Goal: Task Accomplishment & Management: Complete application form

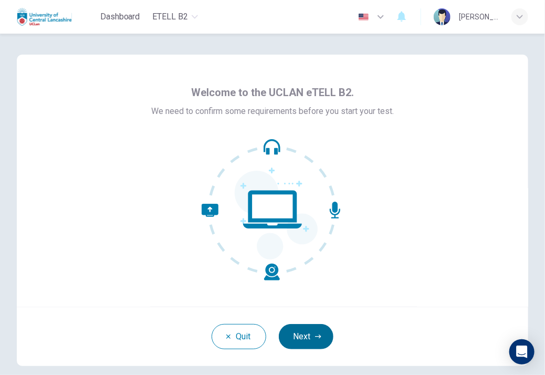
click at [306, 335] on button "Next" at bounding box center [306, 336] width 55 height 25
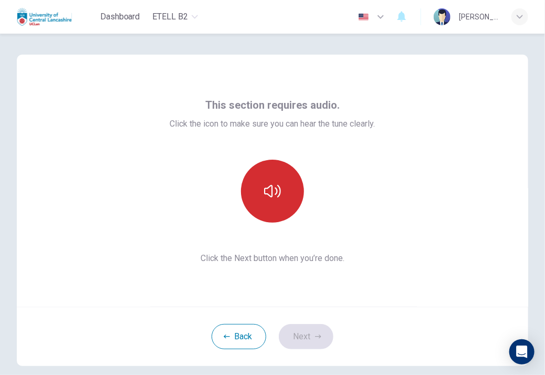
click at [276, 203] on button "button" at bounding box center [272, 191] width 63 height 63
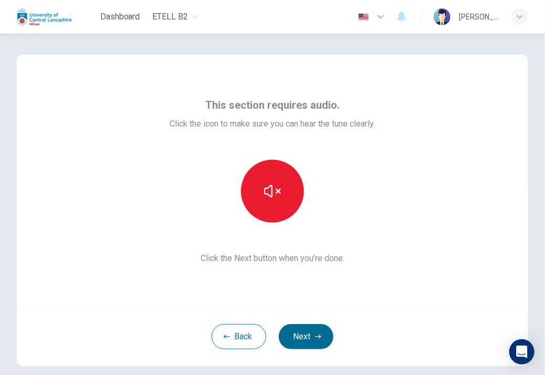
click at [305, 336] on button "Next" at bounding box center [306, 336] width 55 height 25
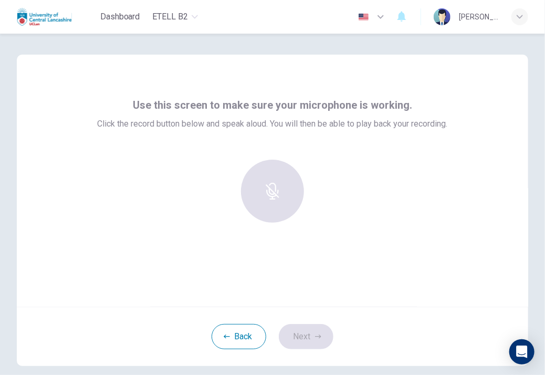
click at [252, 143] on div "Use this screen to make sure your microphone is working. Click the record butto…" at bounding box center [273, 164] width 350 height 134
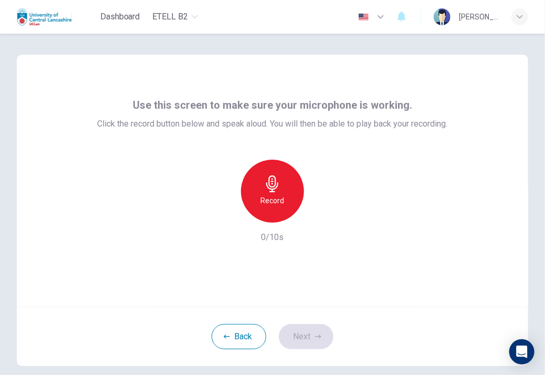
click at [544, 61] on div "Use this screen to make sure your microphone is working. Click the record butto…" at bounding box center [272, 208] width 545 height 349
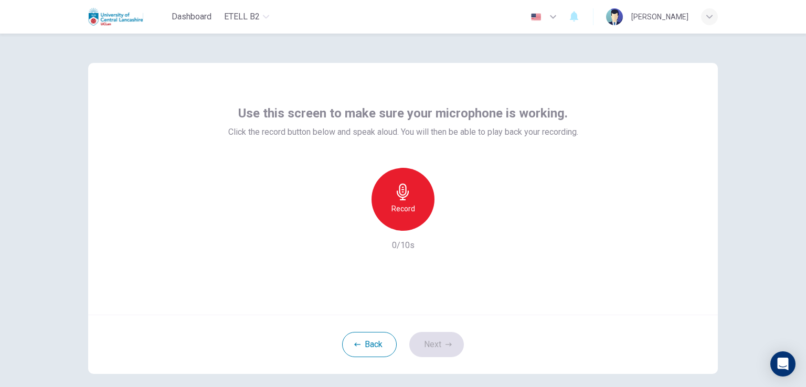
click at [402, 206] on h6 "Record" at bounding box center [403, 209] width 24 height 13
click at [450, 225] on icon "button" at bounding box center [451, 222] width 10 height 10
click at [401, 204] on h6 "Record" at bounding box center [403, 209] width 24 height 13
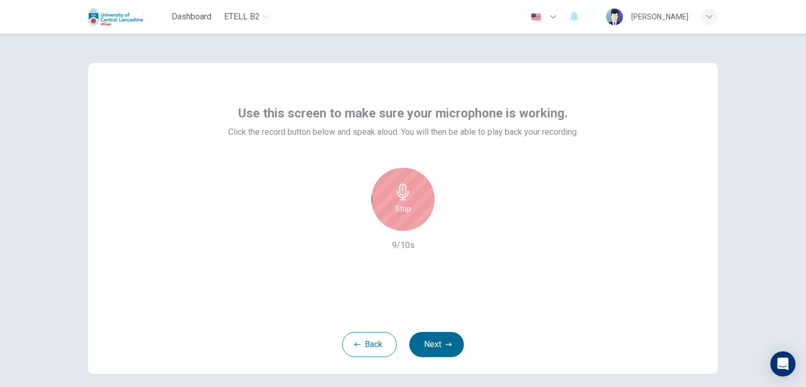
click at [419, 341] on button "Next" at bounding box center [436, 344] width 55 height 25
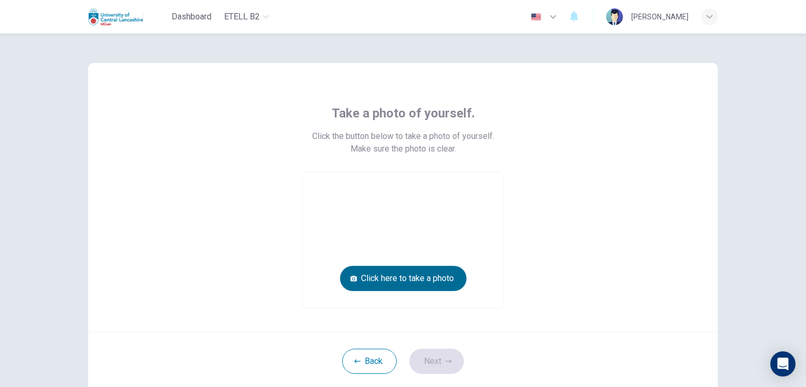
click at [391, 277] on button "Click here to take a photo" at bounding box center [403, 278] width 126 height 25
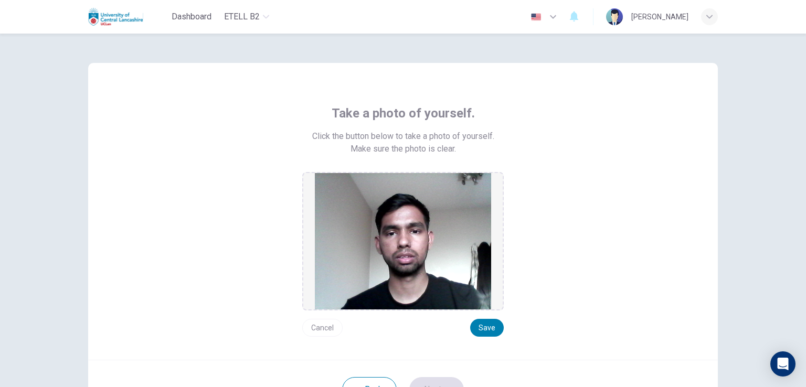
click at [323, 327] on button "Cancel" at bounding box center [322, 328] width 40 height 18
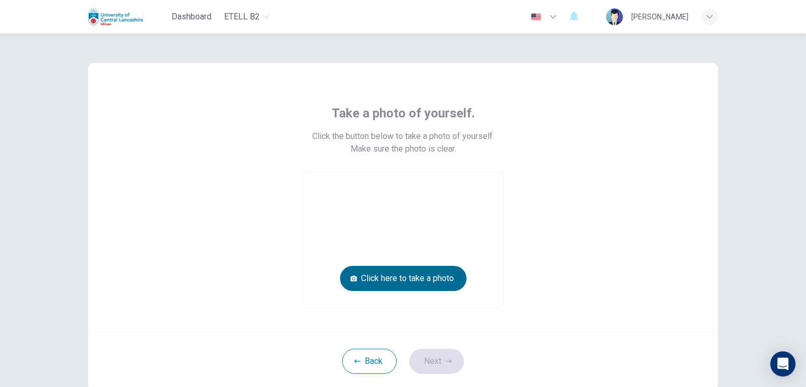
click at [377, 277] on button "Click here to take a photo" at bounding box center [403, 278] width 126 height 25
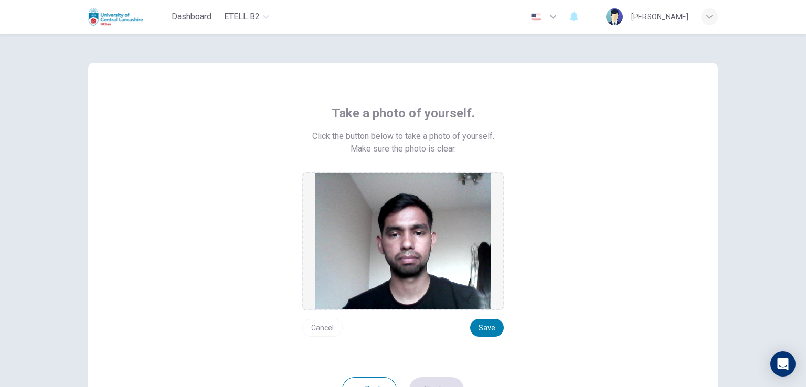
click at [321, 331] on button "Cancel" at bounding box center [322, 328] width 40 height 18
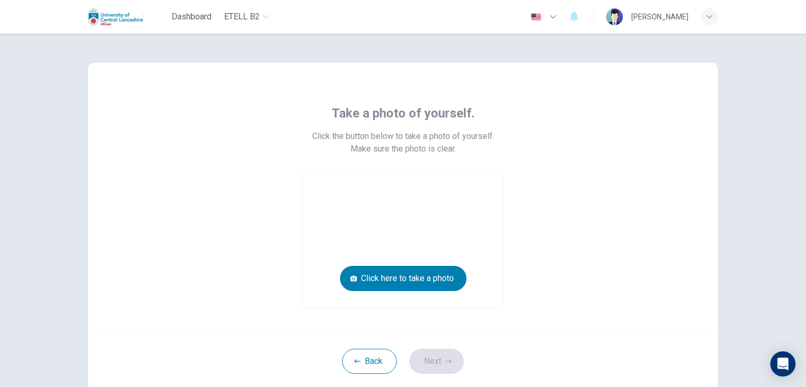
click at [321, 331] on div "Take a photo of yourself. Click the button below to take a photo of yourself. M…" at bounding box center [403, 197] width 630 height 269
click at [363, 282] on button "Click here to take a photo" at bounding box center [403, 278] width 126 height 25
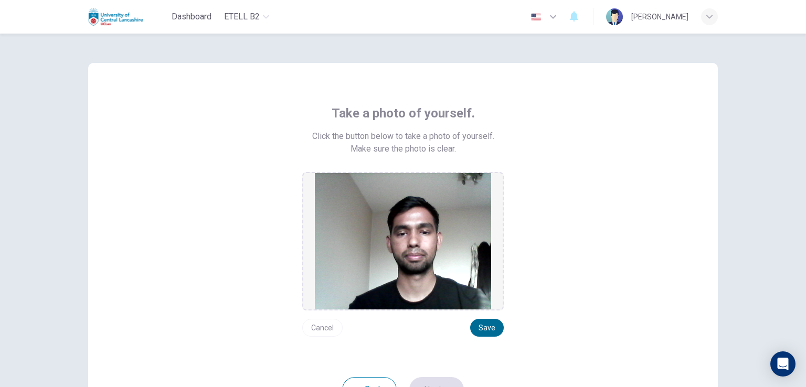
click at [494, 331] on button "Save" at bounding box center [487, 328] width 34 height 18
click at [479, 329] on button "Save" at bounding box center [487, 328] width 34 height 18
click at [484, 326] on button "Save" at bounding box center [487, 328] width 34 height 18
click at [484, 328] on button "Save" at bounding box center [487, 328] width 34 height 18
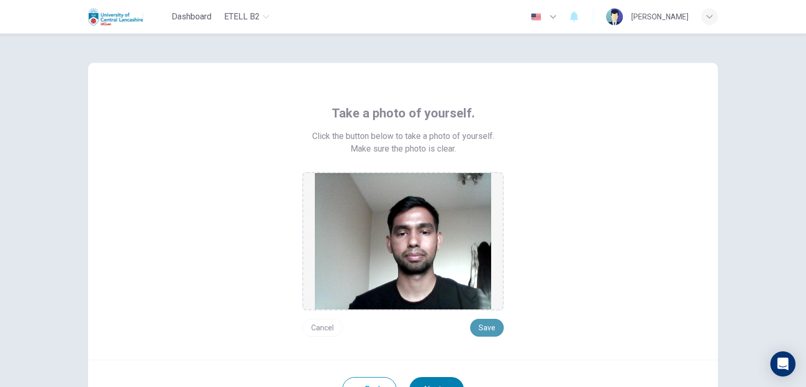
click at [484, 328] on button "Save" at bounding box center [487, 328] width 34 height 18
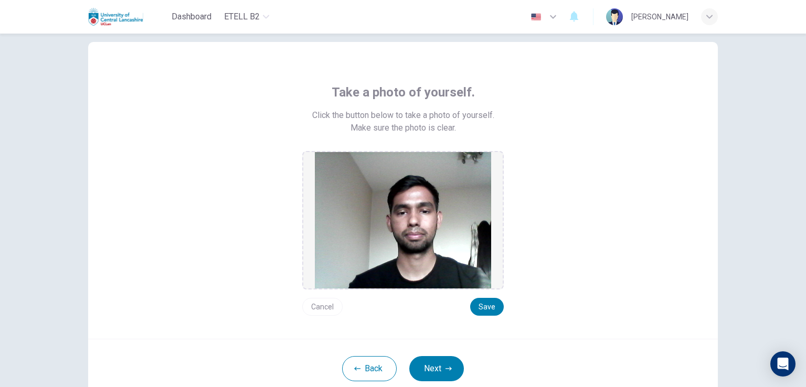
scroll to position [42, 0]
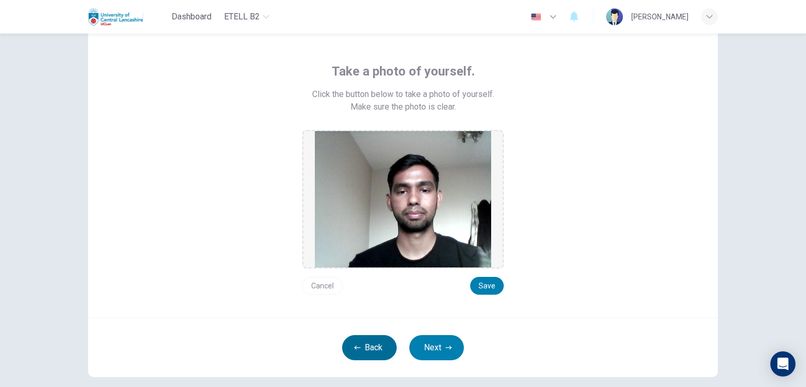
click at [355, 345] on icon "button" at bounding box center [357, 348] width 6 height 6
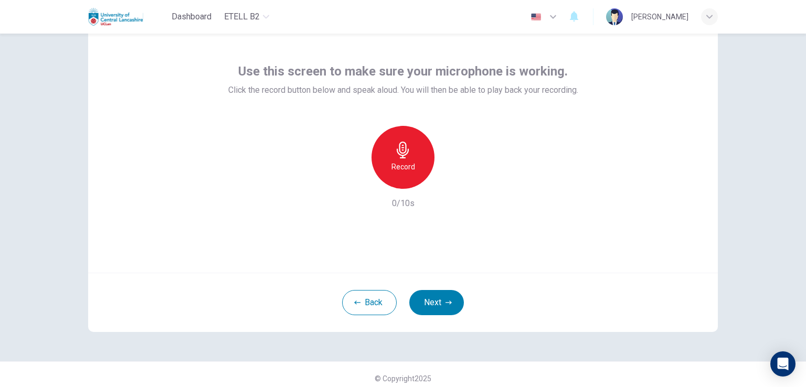
click at [401, 168] on h6 "Record" at bounding box center [403, 167] width 24 height 13
click at [396, 145] on icon "button" at bounding box center [403, 150] width 17 height 17
click at [450, 182] on icon "button" at bounding box center [452, 180] width 5 height 6
click at [426, 295] on button "Next" at bounding box center [436, 302] width 55 height 25
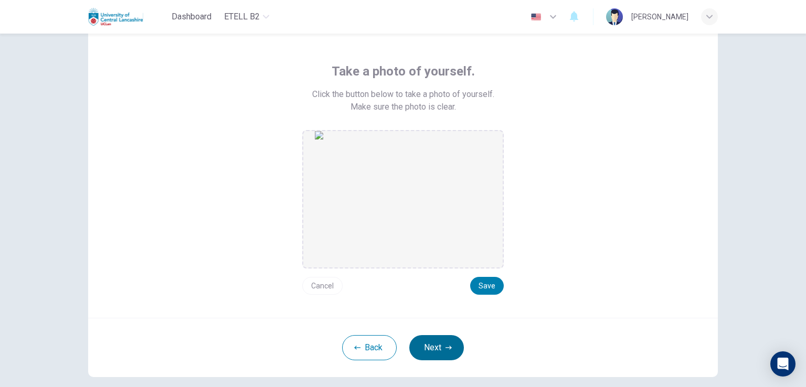
click at [430, 339] on button "Next" at bounding box center [436, 347] width 55 height 25
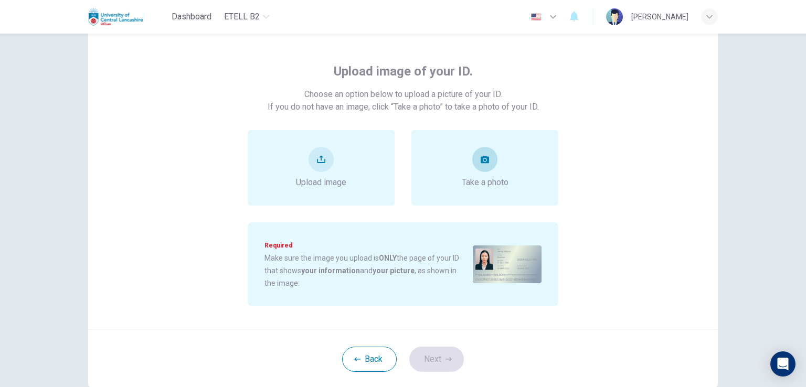
click at [480, 192] on div "Take a photo" at bounding box center [484, 168] width 147 height 76
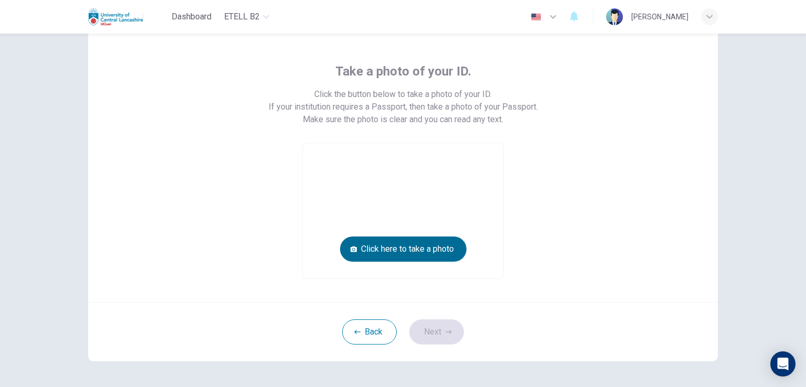
click at [433, 249] on button "Click here to take a photo" at bounding box center [403, 249] width 126 height 25
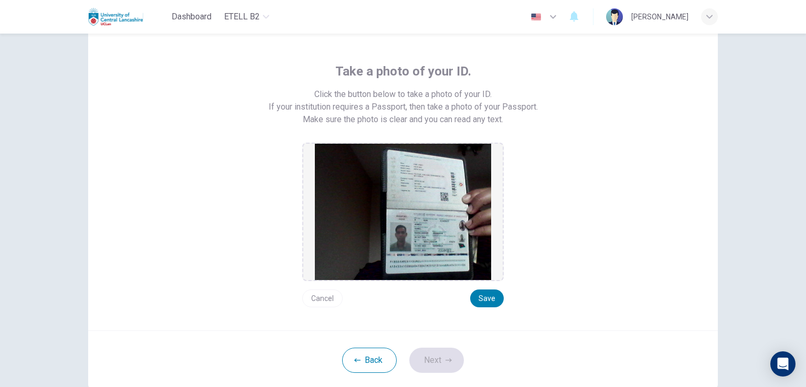
click at [313, 298] on button "Cancel" at bounding box center [322, 299] width 40 height 18
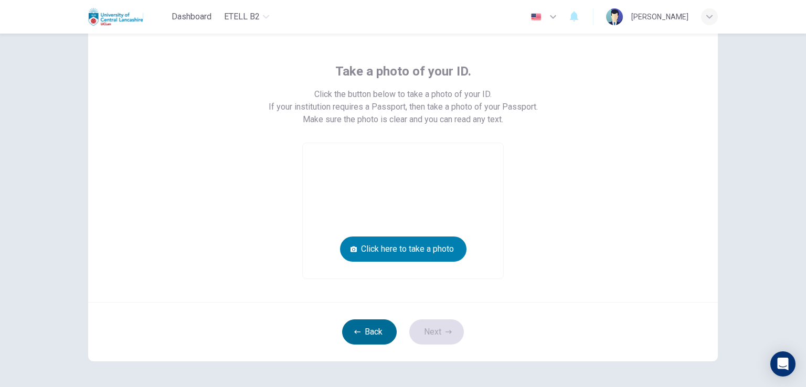
click at [365, 329] on button "Back" at bounding box center [369, 332] width 55 height 25
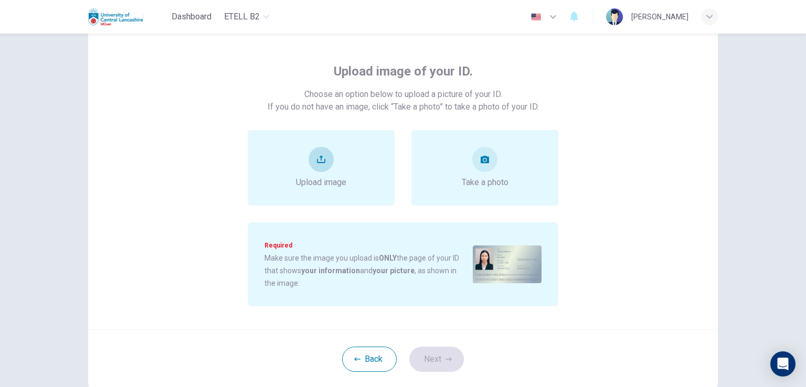
click at [340, 173] on div "Upload image" at bounding box center [321, 168] width 50 height 42
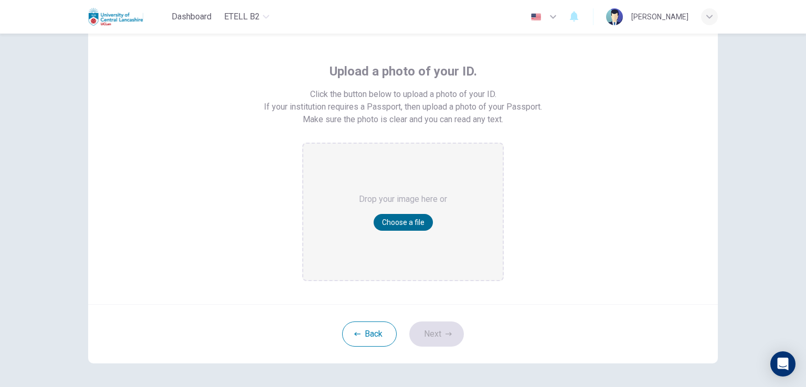
click at [397, 226] on button "Choose a file" at bounding box center [403, 222] width 59 height 17
click at [418, 158] on div "Drop your image here or Choose a file" at bounding box center [403, 212] width 88 height 136
click at [374, 336] on button "Back" at bounding box center [369, 334] width 55 height 25
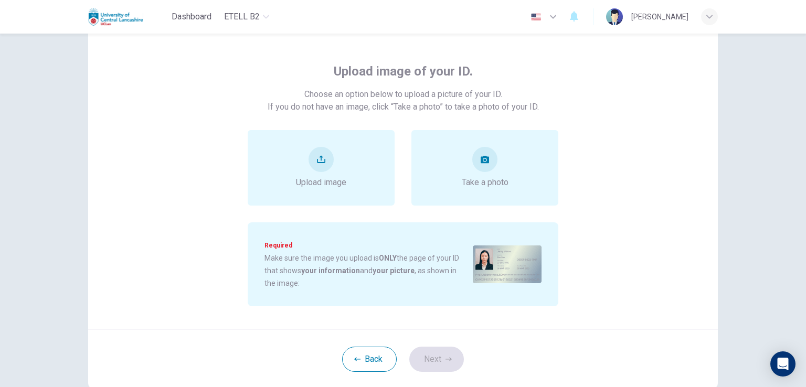
click at [229, 29] on div "Dashboard eTELL B2 English ** ​ [PERSON_NAME]" at bounding box center [403, 17] width 630 height 34
click at [477, 161] on button "take photo" at bounding box center [484, 159] width 25 height 25
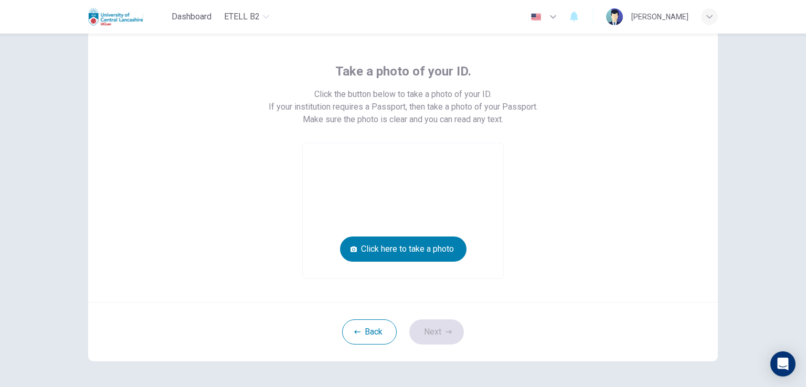
click at [477, 161] on video at bounding box center [403, 210] width 200 height 135
click at [437, 251] on button "Click here to take a photo" at bounding box center [403, 249] width 126 height 25
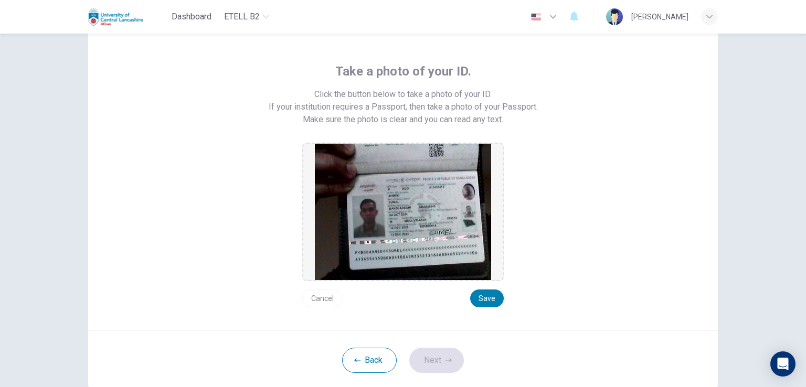
click at [437, 251] on img at bounding box center [403, 212] width 176 height 136
click at [322, 301] on button "Cancel" at bounding box center [322, 299] width 40 height 18
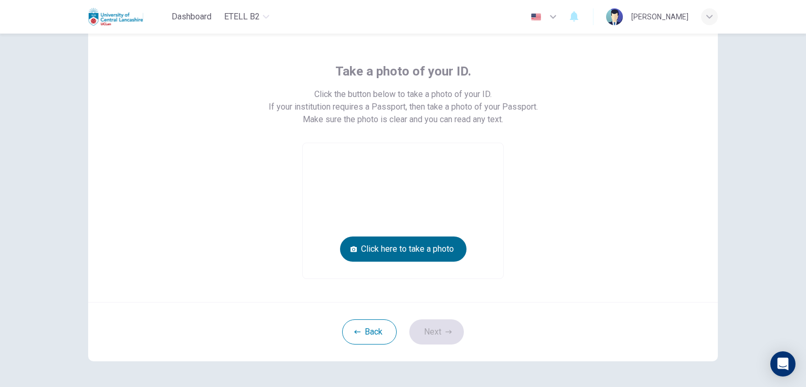
click at [395, 246] on button "Click here to take a photo" at bounding box center [403, 249] width 126 height 25
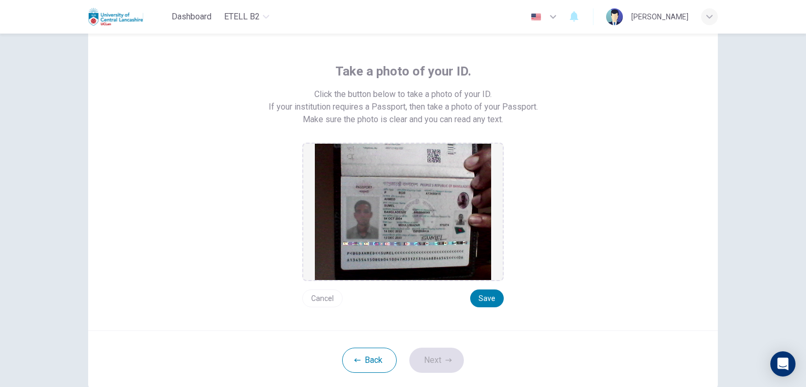
click at [317, 298] on button "Cancel" at bounding box center [322, 299] width 40 height 18
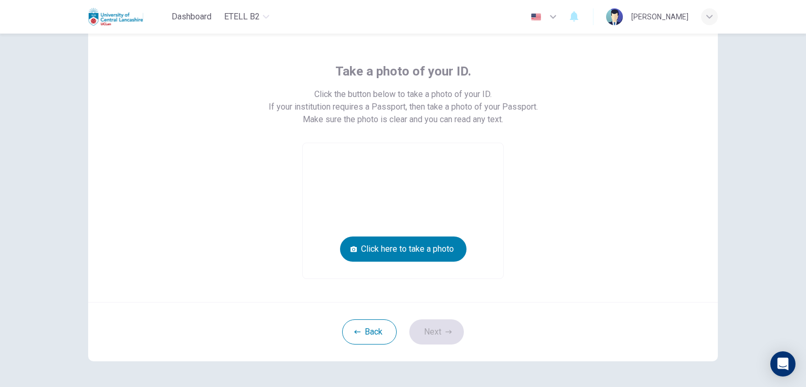
click at [317, 298] on div "Take a photo of your ID. Click the button below to take a photo of your ID. If …" at bounding box center [403, 161] width 630 height 281
click at [358, 258] on button "Click here to take a photo" at bounding box center [403, 249] width 126 height 25
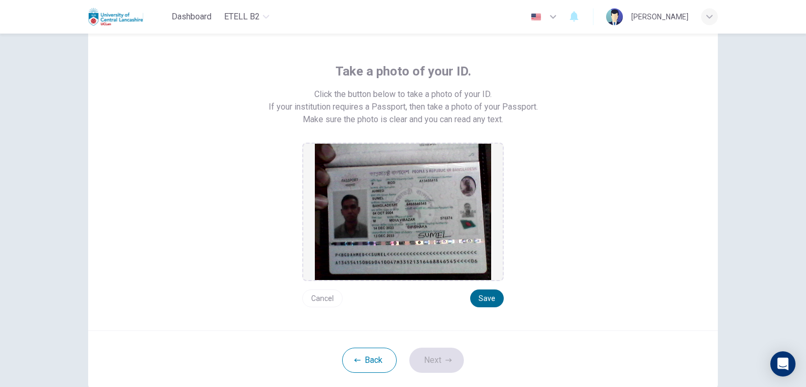
click at [476, 295] on button "Save" at bounding box center [487, 299] width 34 height 18
click at [433, 359] on button "Next" at bounding box center [436, 360] width 55 height 25
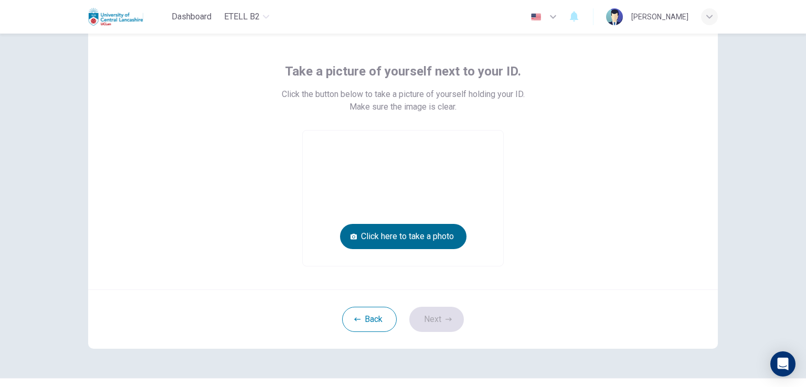
click at [434, 246] on button "Click here to take a photo" at bounding box center [403, 236] width 126 height 25
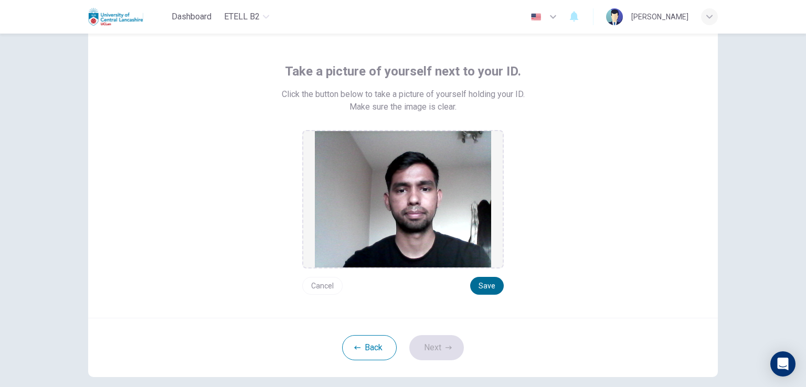
click at [487, 288] on button "Save" at bounding box center [487, 286] width 34 height 18
click at [440, 353] on button "Next" at bounding box center [436, 347] width 55 height 25
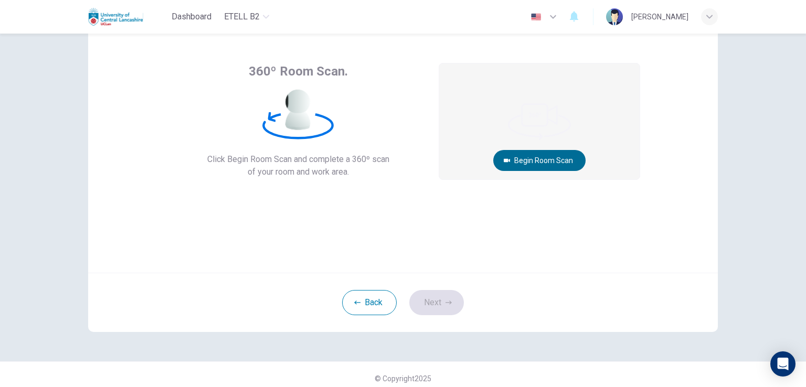
click at [543, 158] on button "Begin Room Scan" at bounding box center [539, 160] width 92 height 21
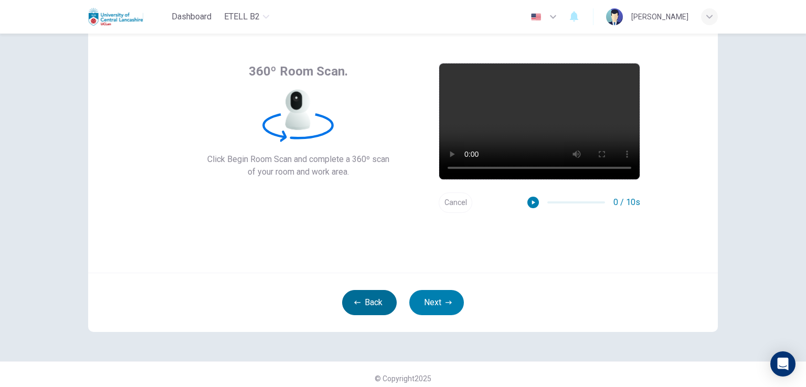
click at [359, 302] on button "Back" at bounding box center [369, 302] width 55 height 25
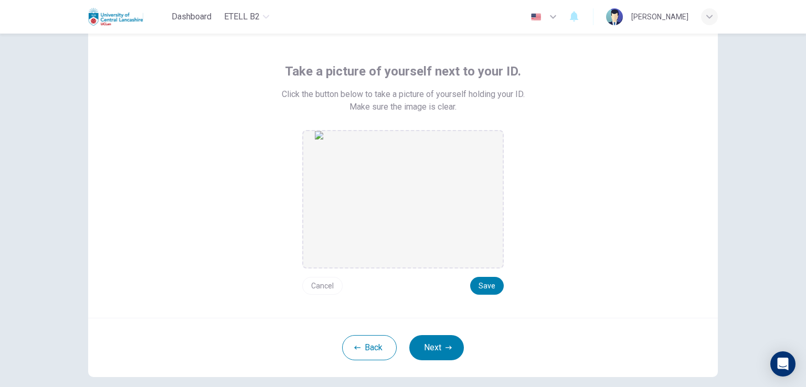
click at [410, 313] on div "Take a picture of yourself next to your ID. Click the button below to take a pi…" at bounding box center [403, 169] width 630 height 297
click at [428, 345] on button "Next" at bounding box center [436, 347] width 55 height 25
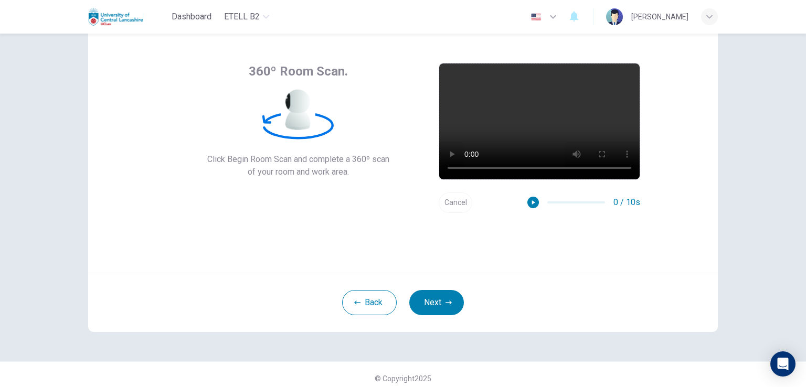
click at [443, 206] on button "Cancel" at bounding box center [456, 203] width 34 height 20
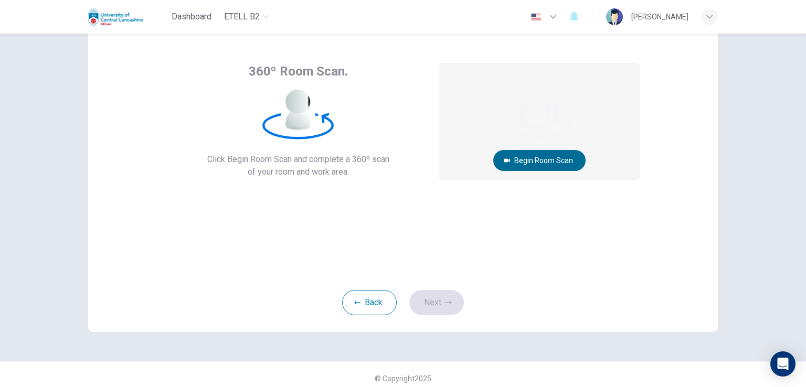
click at [507, 154] on button "Begin Room Scan" at bounding box center [539, 160] width 92 height 21
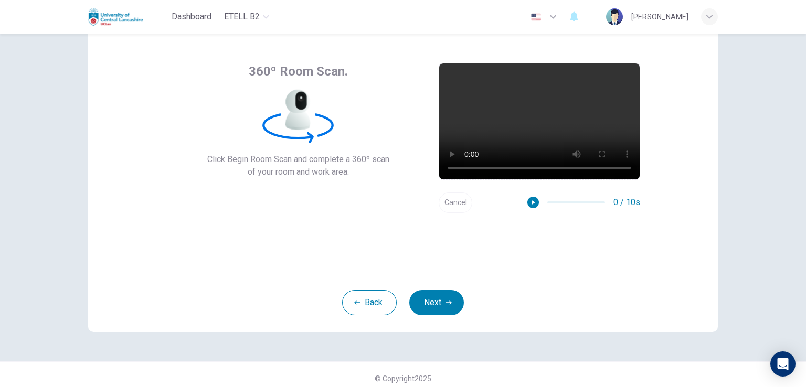
click at [449, 204] on button "Cancel" at bounding box center [456, 203] width 34 height 20
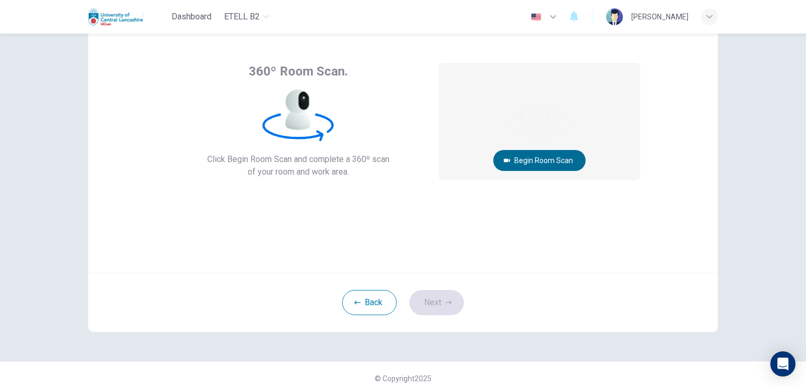
click at [538, 158] on button "Begin Room Scan" at bounding box center [539, 160] width 92 height 21
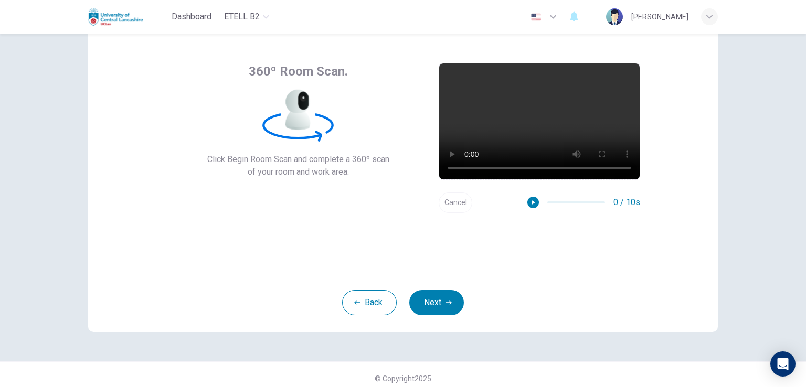
click at [452, 204] on button "Cancel" at bounding box center [456, 203] width 34 height 20
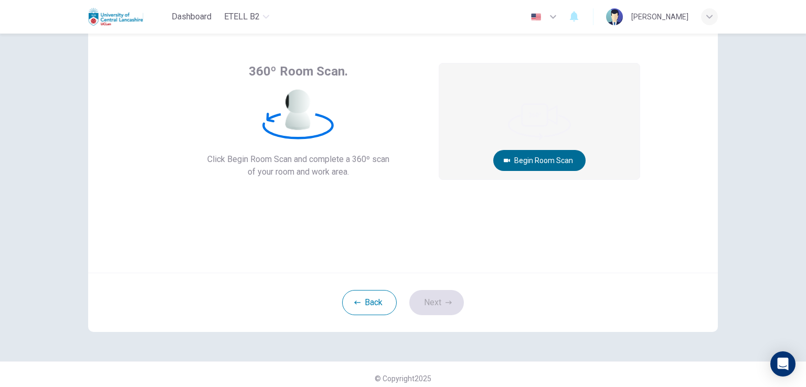
click at [527, 157] on button "Begin Room Scan" at bounding box center [539, 160] width 92 height 21
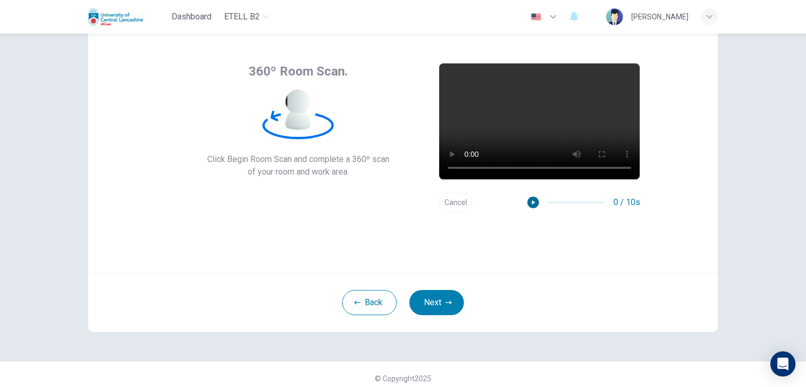
click at [531, 199] on icon "button" at bounding box center [532, 202] width 7 height 7
click at [441, 299] on button "Next" at bounding box center [436, 302] width 55 height 25
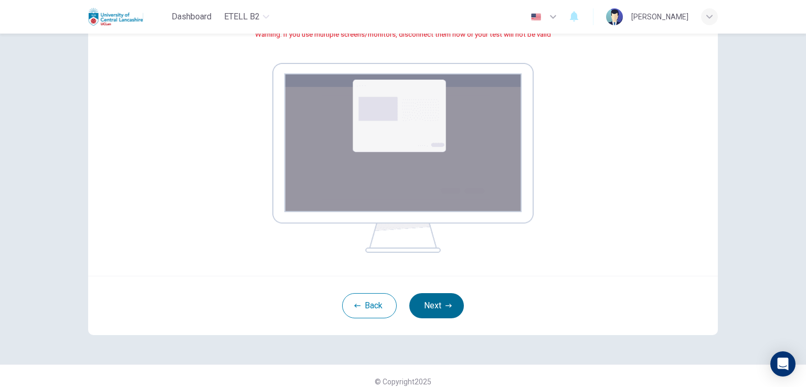
scroll to position [147, 0]
click at [441, 299] on button "Next" at bounding box center [436, 305] width 55 height 25
click at [422, 306] on button "Next" at bounding box center [436, 305] width 55 height 25
click at [456, 295] on button "Next" at bounding box center [436, 305] width 55 height 25
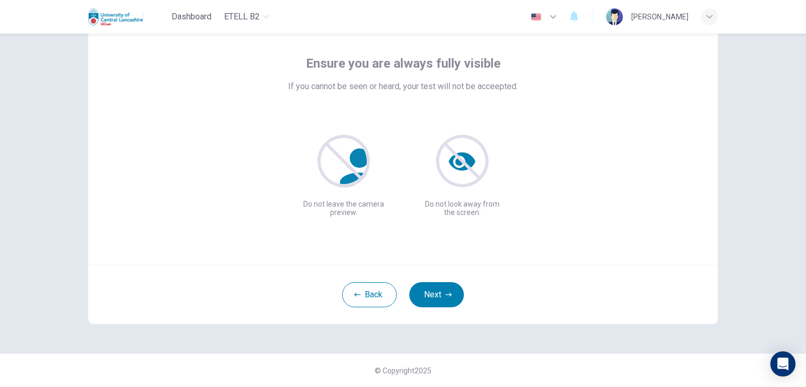
scroll to position [50, 0]
click at [443, 290] on button "Next" at bounding box center [436, 294] width 55 height 25
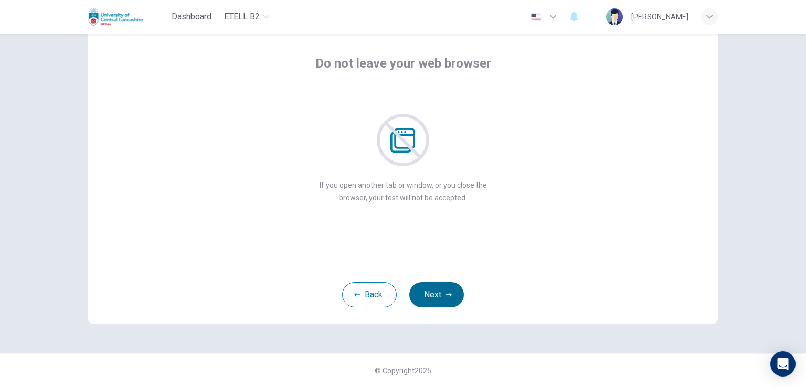
click at [443, 290] on button "Next" at bounding box center [436, 294] width 55 height 25
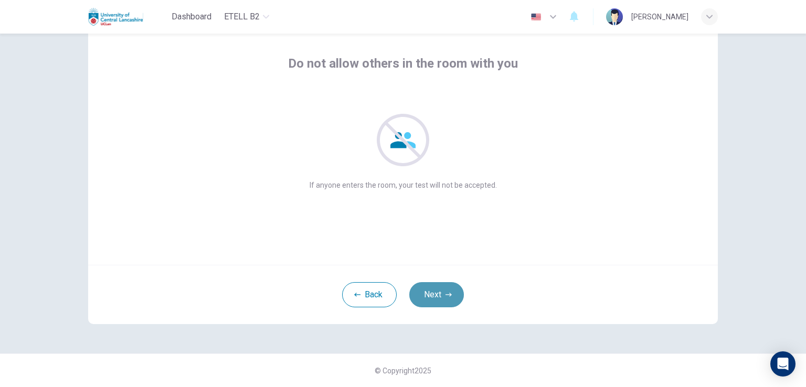
click at [443, 290] on button "Next" at bounding box center [436, 294] width 55 height 25
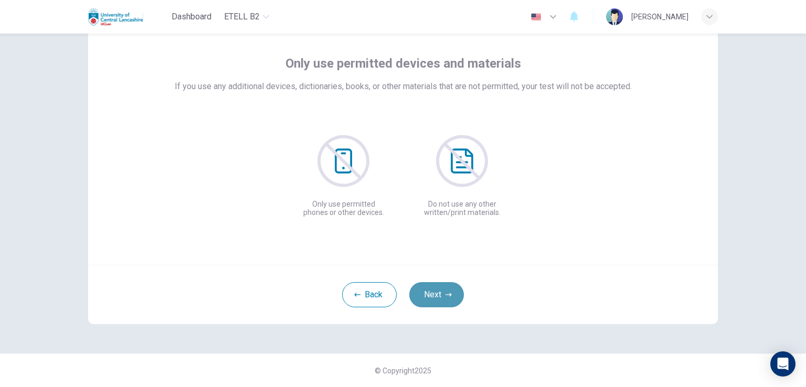
click at [443, 290] on button "Next" at bounding box center [436, 294] width 55 height 25
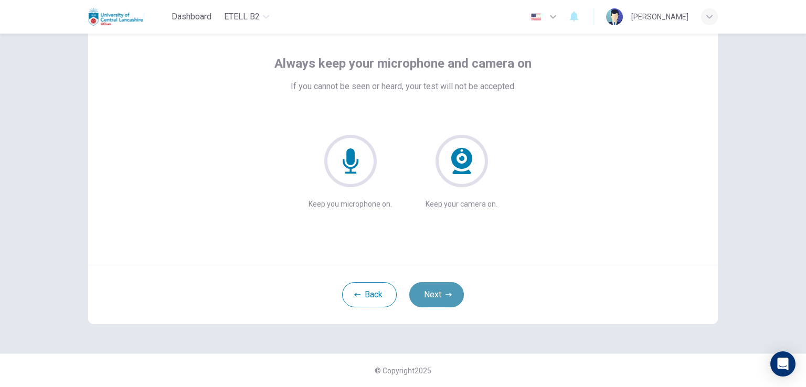
click at [443, 290] on button "Next" at bounding box center [436, 294] width 55 height 25
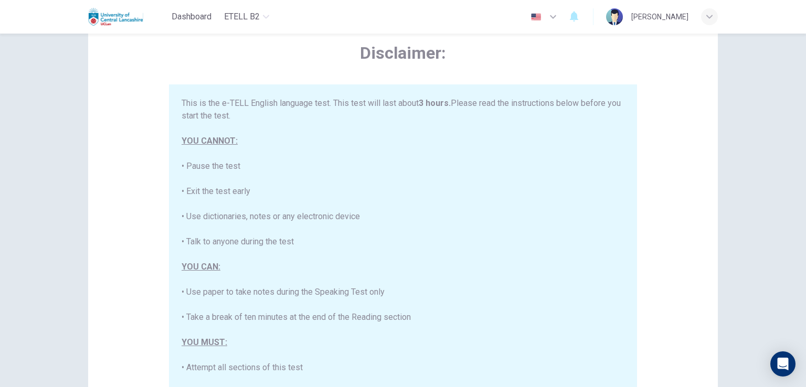
drag, startPoint x: 443, startPoint y: 290, endPoint x: 470, endPoint y: 238, distance: 58.4
click at [470, 238] on div "This is the e-TELL English language test. This test will last about 3 hours. Pl…" at bounding box center [403, 336] width 443 height 479
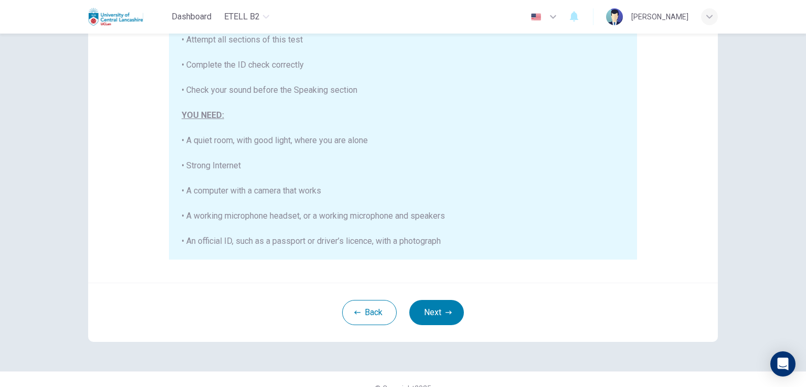
scroll to position [196, 0]
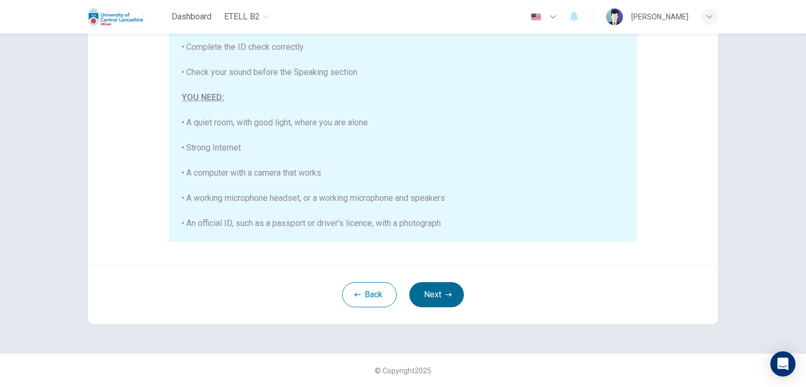
click at [443, 287] on button "Next" at bounding box center [436, 294] width 55 height 25
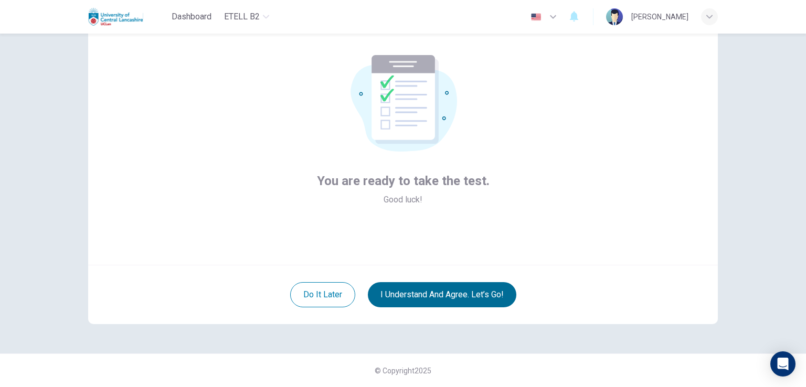
scroll to position [50, 0]
click at [432, 298] on button "I understand and agree. Let’s go!" at bounding box center [442, 294] width 149 height 25
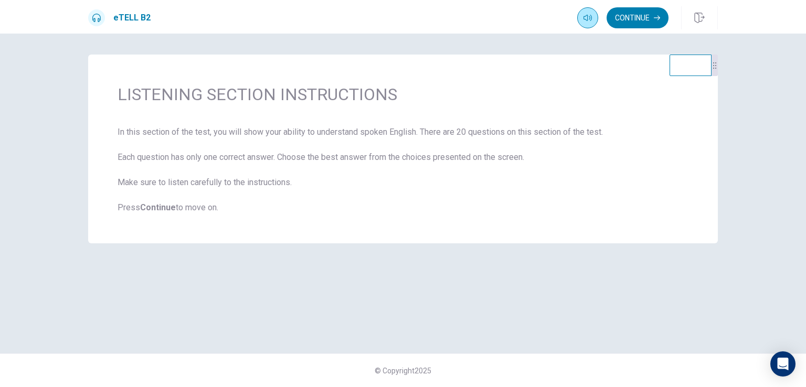
click at [544, 17] on button "button" at bounding box center [587, 17] width 21 height 21
click at [544, 13] on button "Continue" at bounding box center [638, 17] width 62 height 21
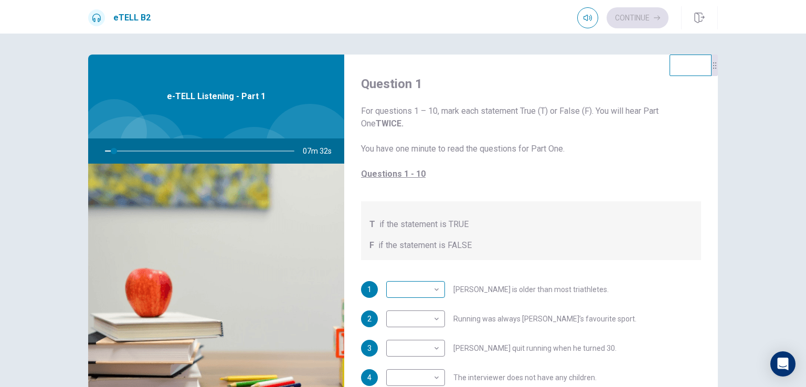
click at [407, 289] on body "This site uses cookies, as explained in our Privacy Policy . If you agree to th…" at bounding box center [403, 193] width 806 height 387
type input "*"
click at [544, 302] on div at bounding box center [403, 193] width 806 height 387
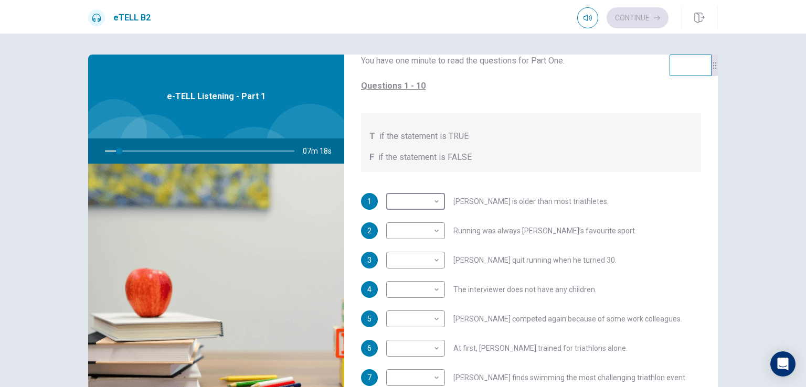
scroll to position [185, 0]
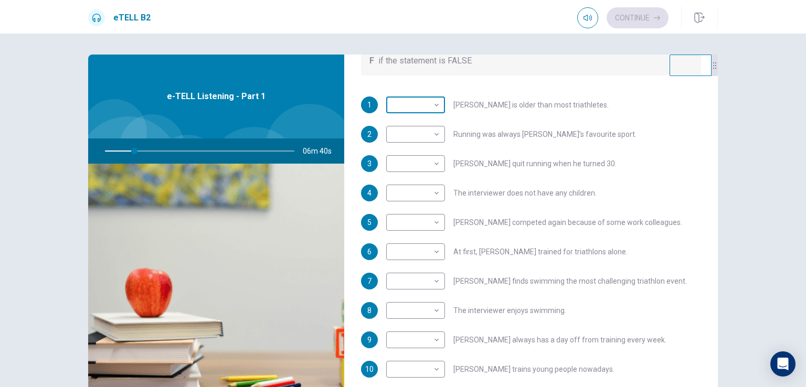
click at [432, 106] on body "This site uses cookies, as explained in our Privacy Policy . If you agree to th…" at bounding box center [403, 193] width 806 height 387
click at [439, 88] on div at bounding box center [403, 193] width 806 height 387
click at [417, 104] on body "This site uses cookies, as explained in our Privacy Policy . If you agree to th…" at bounding box center [403, 193] width 806 height 387
type input "**"
click at [412, 118] on li "T" at bounding box center [413, 121] width 59 height 17
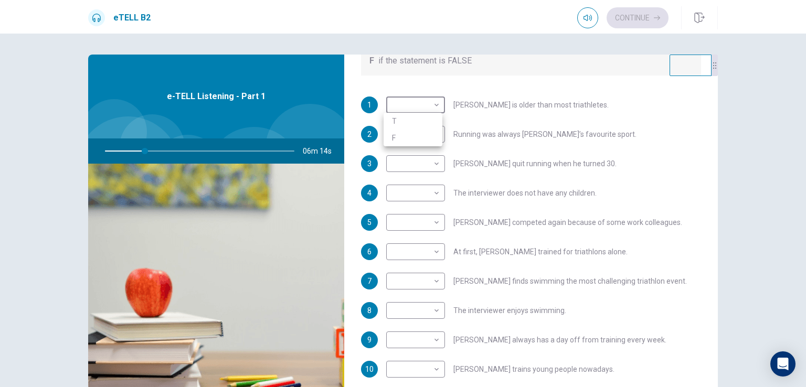
type input "*"
click at [420, 131] on body "This site uses cookies, as explained in our Privacy Policy . If you agree to th…" at bounding box center [403, 193] width 806 height 387
click at [420, 99] on div at bounding box center [403, 193] width 806 height 387
click at [427, 101] on body "This site uses cookies, as explained in our Privacy Policy . If you agree to th…" at bounding box center [403, 193] width 806 height 387
type input "**"
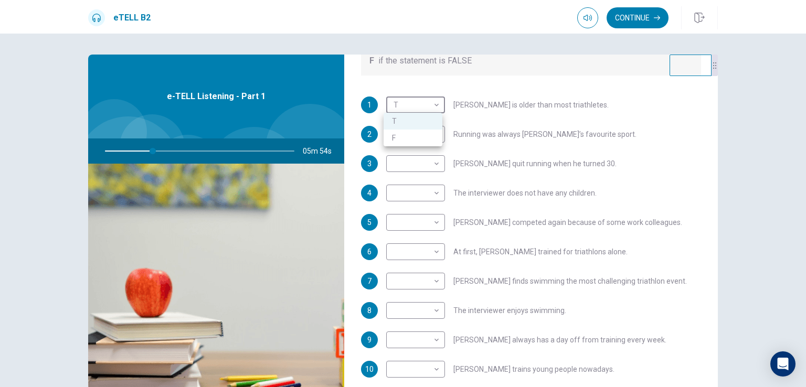
click at [417, 134] on li "F" at bounding box center [413, 138] width 59 height 17
type input "*"
click at [424, 132] on body "This site uses cookies, as explained in our Privacy Policy . If you agree to th…" at bounding box center [403, 193] width 806 height 387
type input "**"
click at [417, 151] on li "T" at bounding box center [413, 150] width 59 height 17
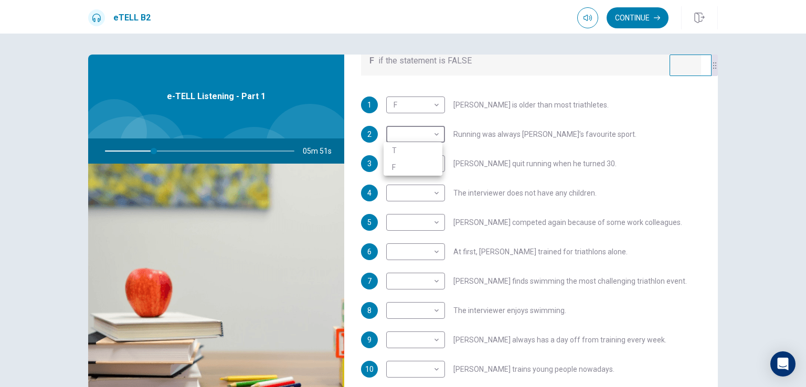
type input "*"
click at [418, 162] on body "This site uses cookies, as explained in our Privacy Policy . If you agree to th…" at bounding box center [403, 193] width 806 height 387
type input "**"
click at [407, 197] on li "F" at bounding box center [413, 196] width 59 height 17
type input "*"
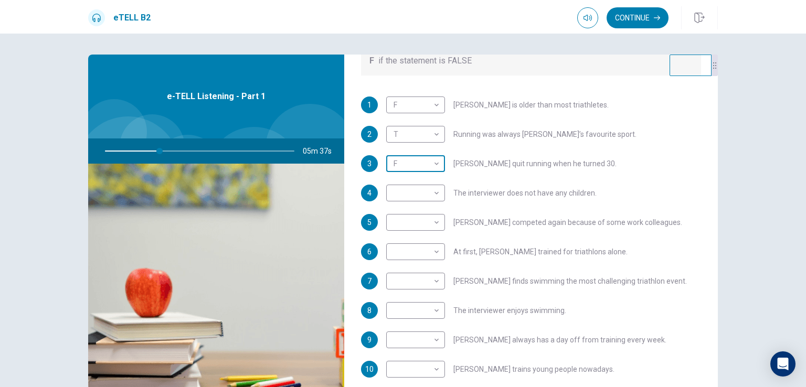
click at [427, 161] on body "This site uses cookies, as explained in our Privacy Policy . If you agree to th…" at bounding box center [403, 193] width 806 height 387
type input "**"
click at [413, 178] on li "T" at bounding box center [413, 180] width 59 height 17
type input "*"
click at [420, 193] on body "This site uses cookies, as explained in our Privacy Policy . If you agree to th…" at bounding box center [403, 193] width 806 height 387
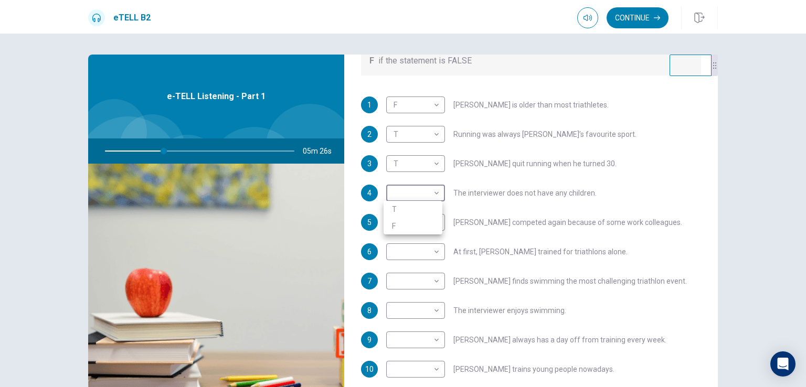
type input "**"
click at [414, 204] on li "T" at bounding box center [413, 209] width 59 height 17
type input "*"
click at [414, 219] on body "This site uses cookies, as explained in our Privacy Policy . If you agree to th…" at bounding box center [403, 193] width 806 height 387
type input "**"
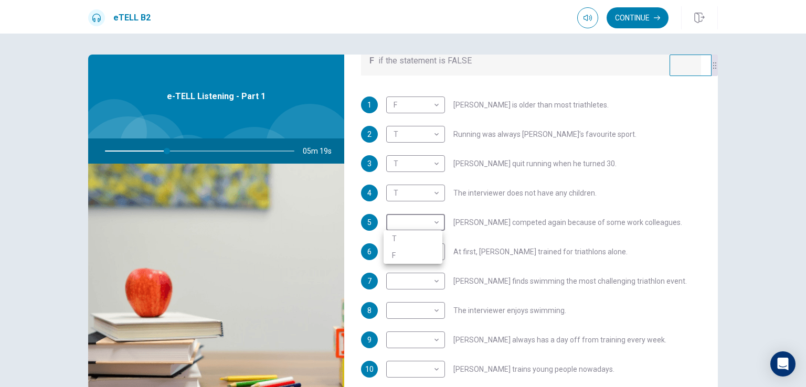
click at [407, 238] on li "T" at bounding box center [413, 238] width 59 height 17
type input "*"
click at [413, 253] on body "This site uses cookies, as explained in our Privacy Policy . If you agree to th…" at bounding box center [403, 193] width 806 height 387
type input "**"
click at [410, 263] on li "T" at bounding box center [413, 268] width 59 height 17
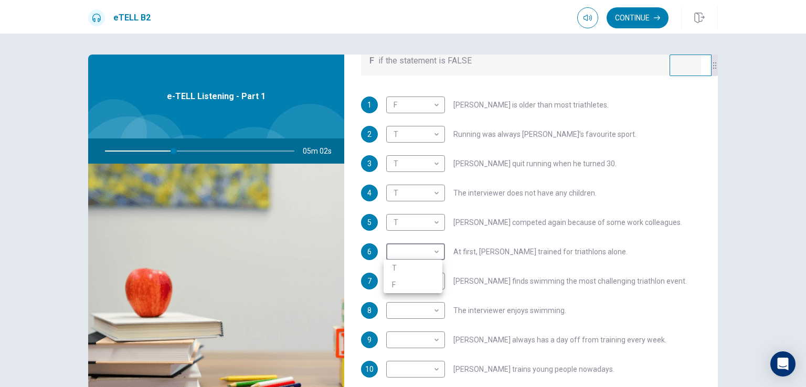
type input "*"
click at [412, 249] on body "This site uses cookies, as explained in our Privacy Policy . If you agree to th…" at bounding box center [403, 193] width 806 height 387
type input "**"
click at [396, 283] on li "F" at bounding box center [413, 285] width 59 height 17
type input "*"
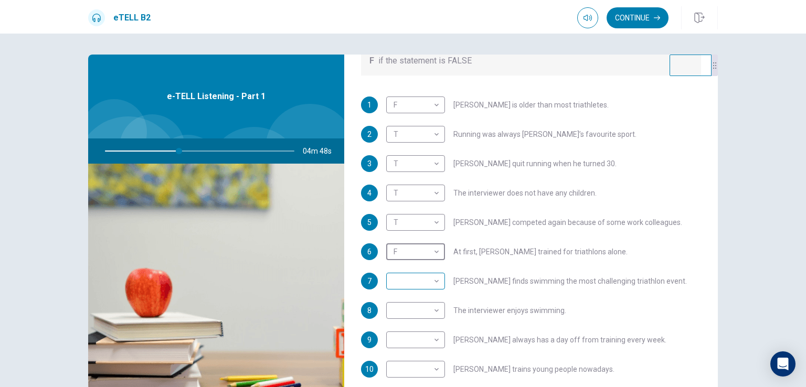
click at [396, 284] on body "This site uses cookies, as explained in our Privacy Policy . If you agree to th…" at bounding box center [403, 193] width 806 height 387
type input "**"
click at [401, 296] on li "T" at bounding box center [413, 297] width 59 height 17
type input "*"
click at [402, 310] on body "This site uses cookies, as explained in our Privacy Policy . If you agree to th…" at bounding box center [403, 193] width 806 height 387
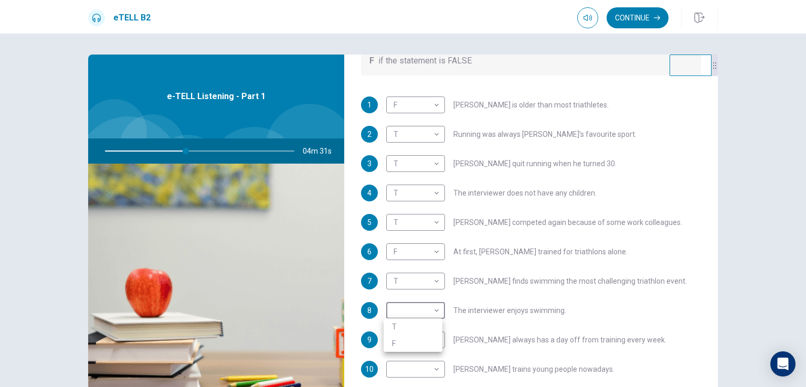
type input "**"
click at [398, 329] on li "T" at bounding box center [413, 327] width 59 height 17
type input "*"
click at [404, 336] on body "This site uses cookies, as explained in our Privacy Policy . If you agree to th…" at bounding box center [403, 193] width 806 height 387
click at [464, 354] on div at bounding box center [403, 193] width 806 height 387
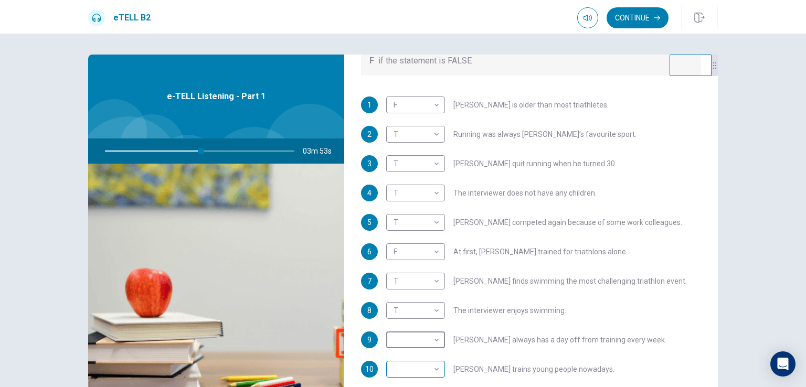
click at [423, 365] on body "This site uses cookies, as explained in our Privacy Policy . If you agree to th…" at bounding box center [403, 193] width 806 height 387
type input "**"
click at [420, 353] on li "T" at bounding box center [413, 353] width 59 height 17
type input "*"
click at [422, 340] on body "This site uses cookies, as explained in our Privacy Policy . If you agree to th…" at bounding box center [403, 193] width 806 height 387
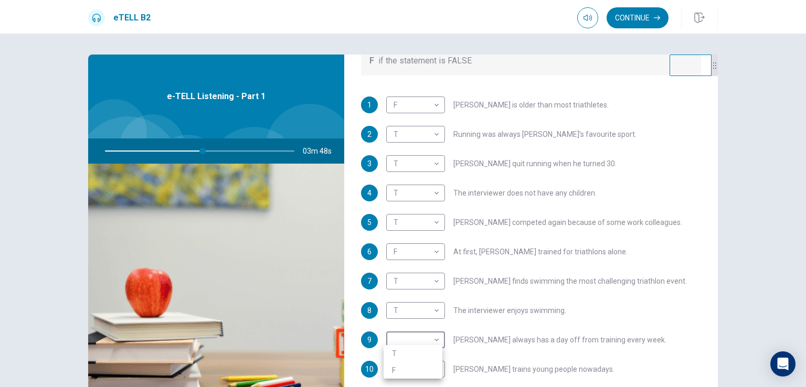
type input "**"
click at [409, 373] on li "F" at bounding box center [413, 370] width 59 height 17
type input "*"
click at [432, 192] on body "This site uses cookies, as explained in our Privacy Policy . If you agree to th…" at bounding box center [403, 193] width 806 height 387
type input "**"
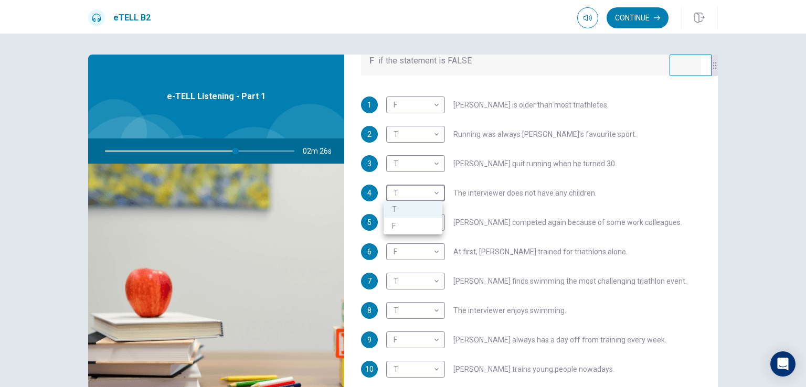
click at [410, 224] on li "F" at bounding box center [413, 226] width 59 height 17
type input "*"
click at [423, 310] on body "This site uses cookies, as explained in our Privacy Policy . If you agree to th…" at bounding box center [403, 193] width 806 height 387
type input "**"
click at [403, 348] on li "F" at bounding box center [413, 343] width 59 height 17
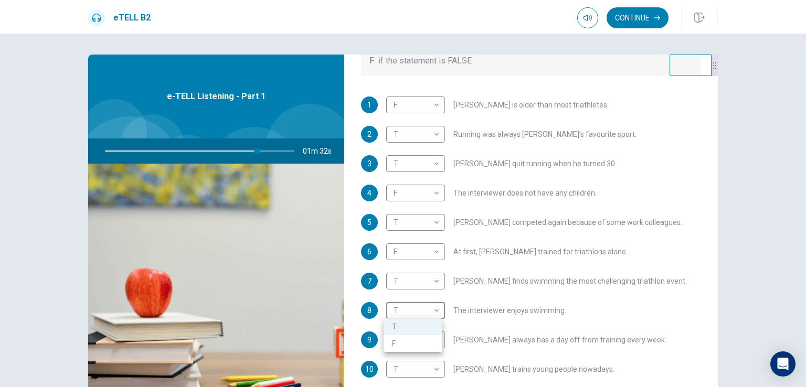
type input "*"
click at [525, 357] on div "1 F * ​ [PERSON_NAME] is older than most triathletes. 2 T * ​ Running was alway…" at bounding box center [531, 248] width 340 height 302
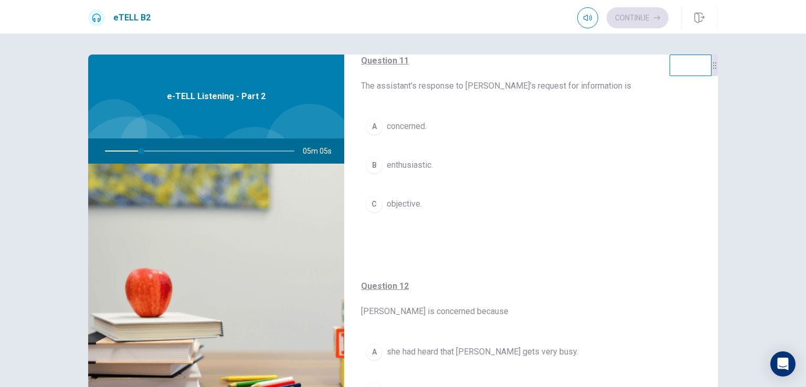
scroll to position [105, 0]
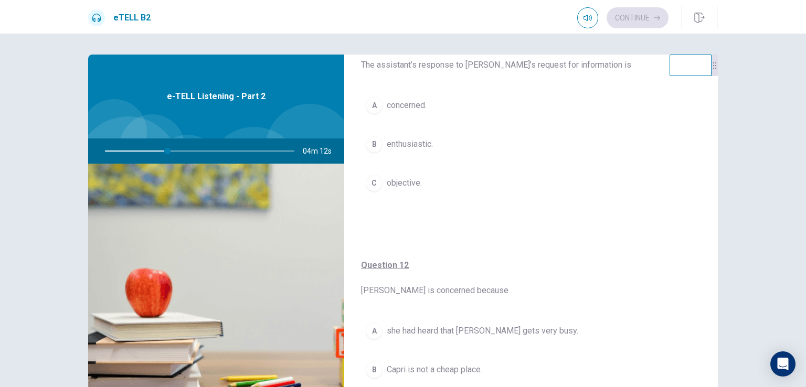
click at [376, 365] on div "B" at bounding box center [374, 370] width 17 height 17
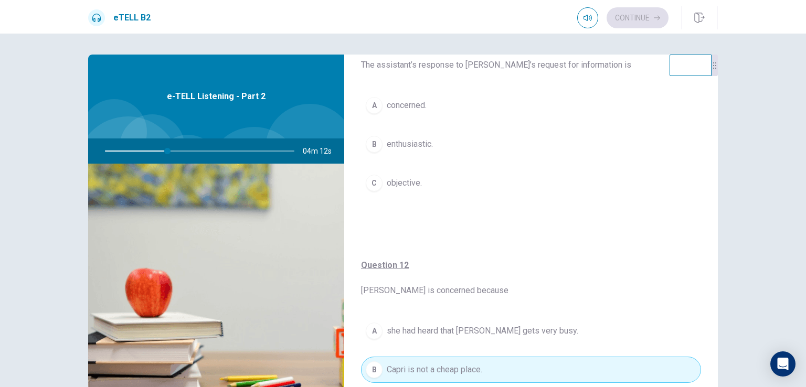
click at [372, 105] on div "A" at bounding box center [374, 105] width 17 height 17
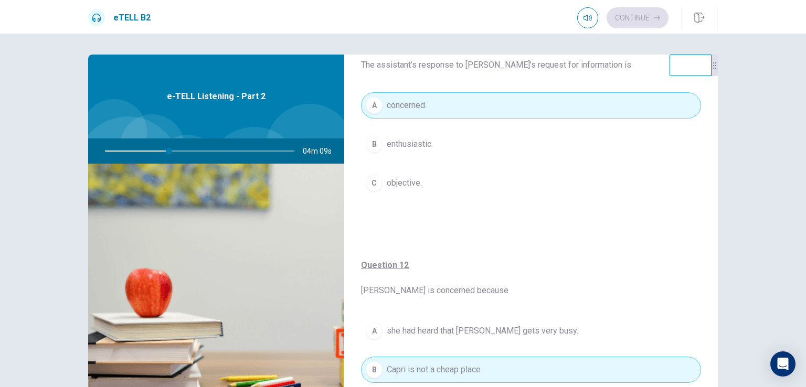
click at [435, 211] on div "A concerned. B enthusiastic. C objective." at bounding box center [531, 154] width 340 height 125
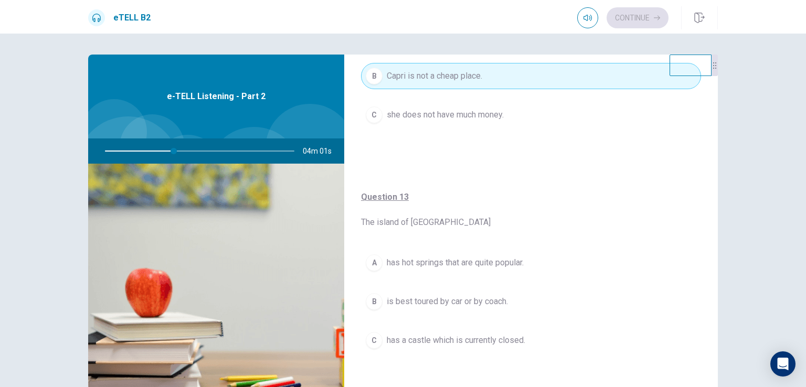
scroll to position [420, 0]
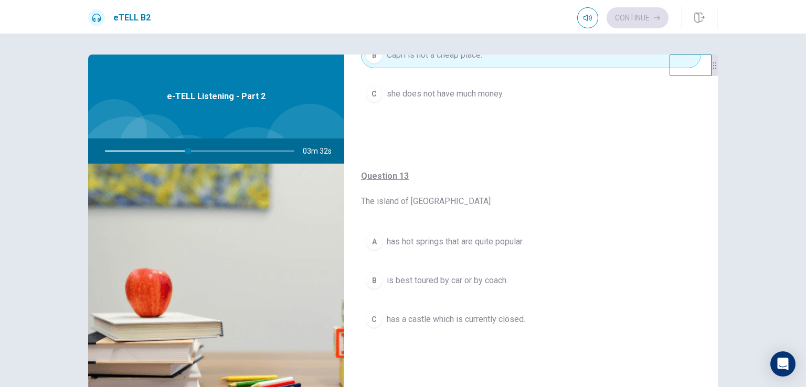
click at [468, 239] on span "has hot springs that are quite popular." at bounding box center [455, 242] width 137 height 13
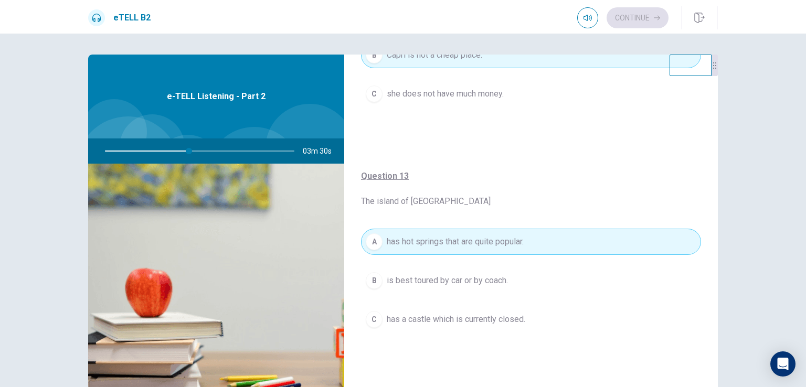
click at [514, 271] on button "B is best toured by car or by coach." at bounding box center [531, 281] width 340 height 26
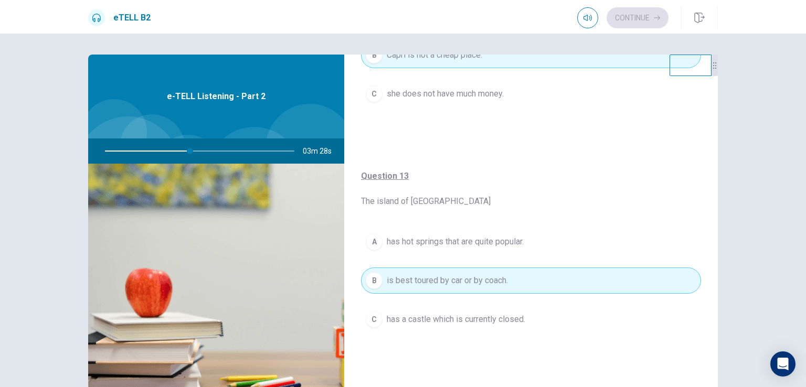
click at [518, 244] on span "has hot springs that are quite popular." at bounding box center [455, 242] width 137 height 13
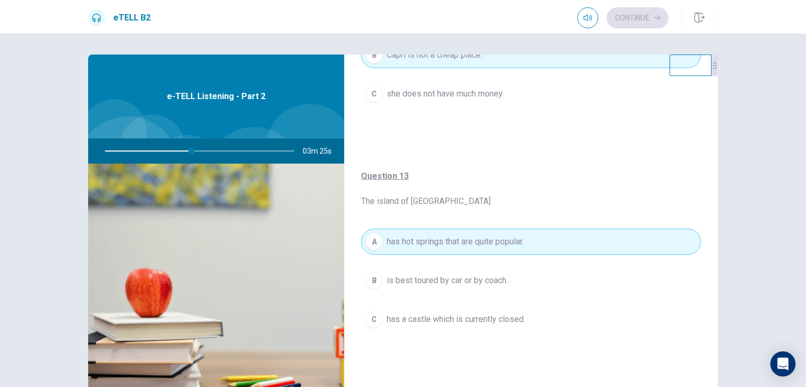
type input "**"
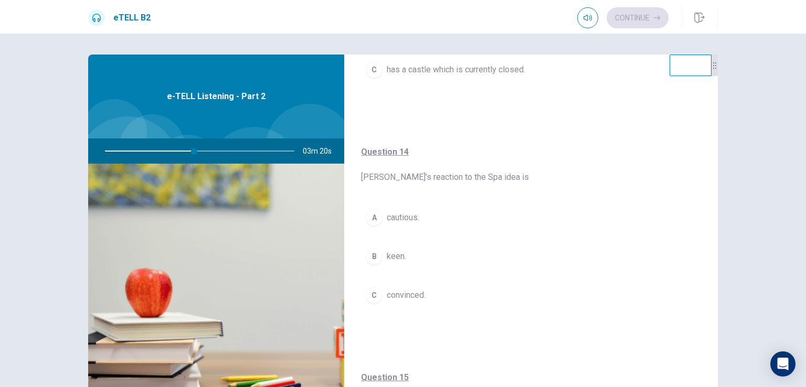
scroll to position [672, 0]
click at [408, 293] on span "convinced." at bounding box center [406, 293] width 39 height 13
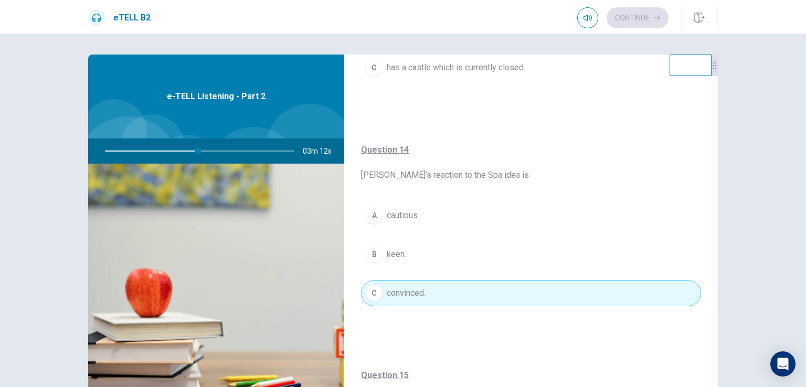
type input "**"
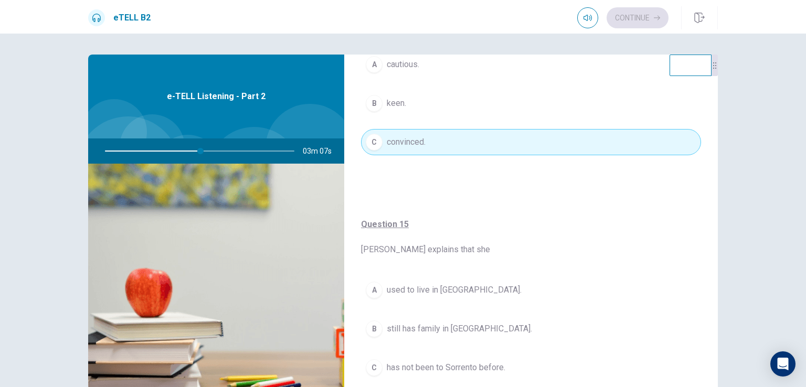
scroll to position [42, 0]
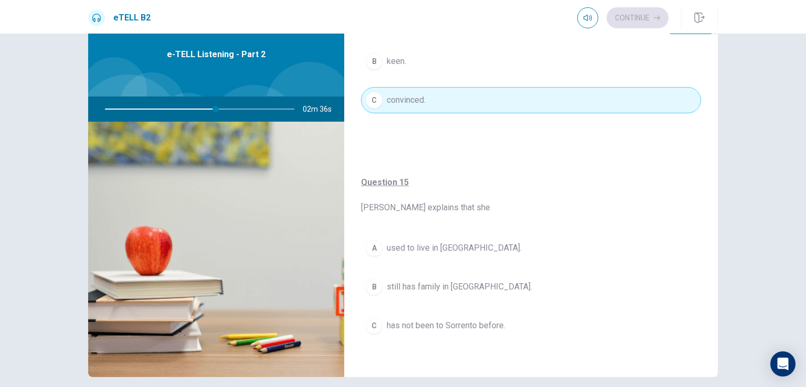
click at [422, 324] on span "has not been to Sorrento before." at bounding box center [446, 326] width 119 height 13
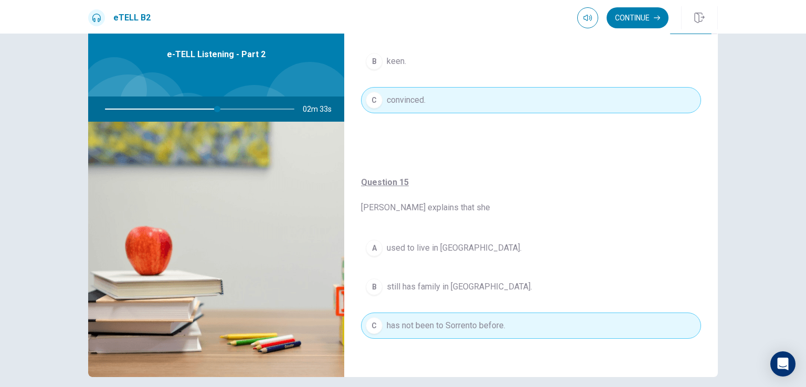
type input "**"
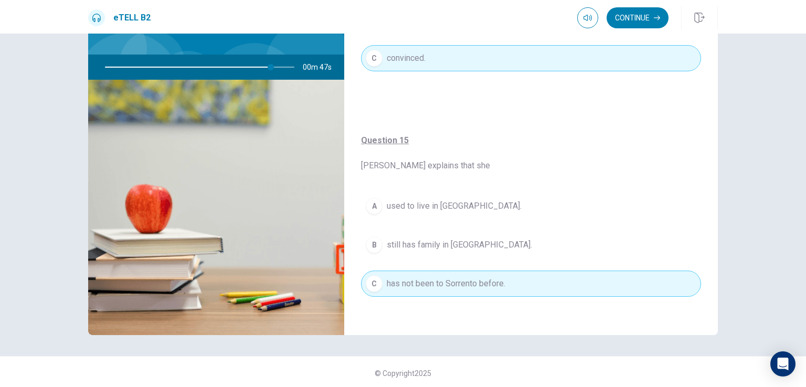
scroll to position [87, 0]
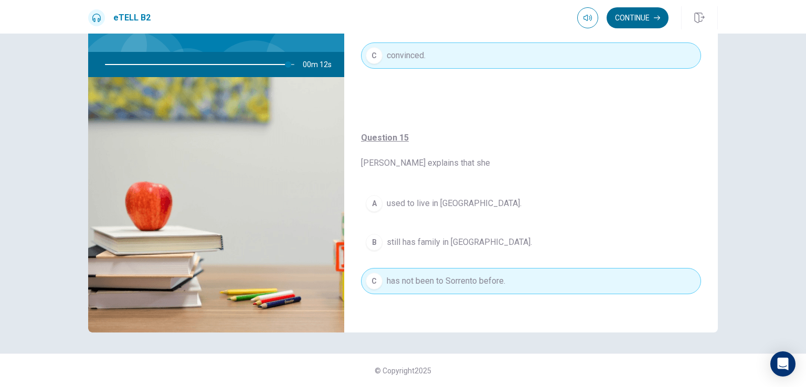
click at [544, 12] on button "Continue" at bounding box center [638, 17] width 62 height 21
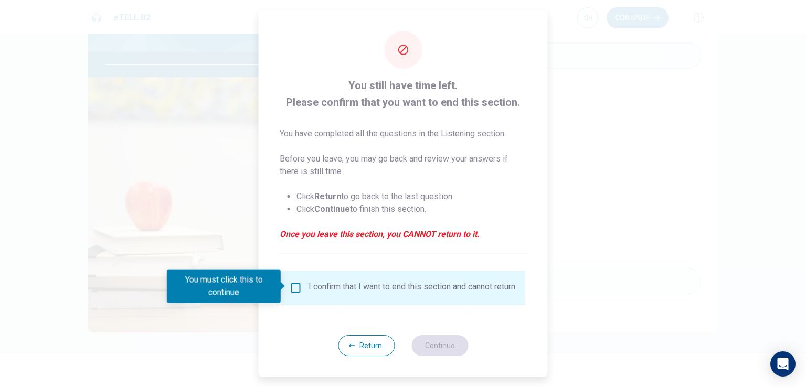
click at [544, 77] on div at bounding box center [403, 193] width 806 height 387
click at [362, 351] on button "Return" at bounding box center [366, 345] width 57 height 21
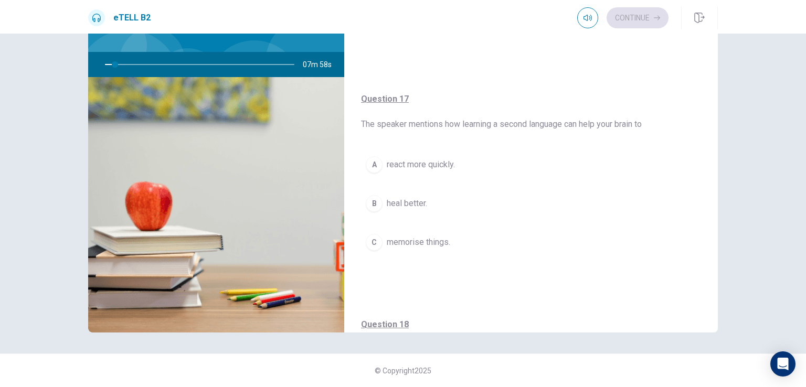
scroll to position [479, 0]
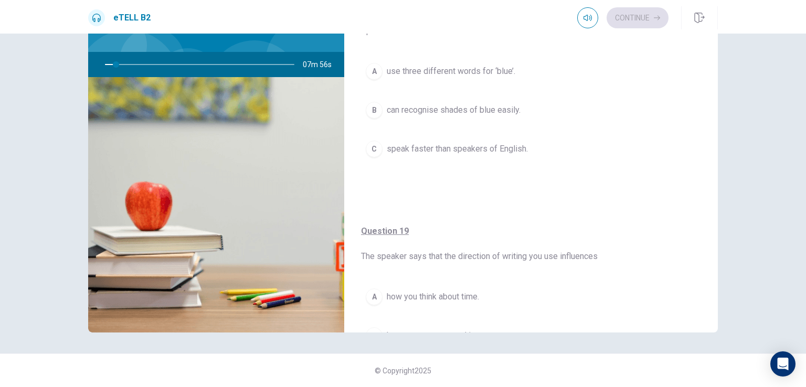
click at [544, 103] on div "Question 18 Speakers of Greek A use three different words for ‘blue’. B can rec…" at bounding box center [531, 91] width 374 height 226
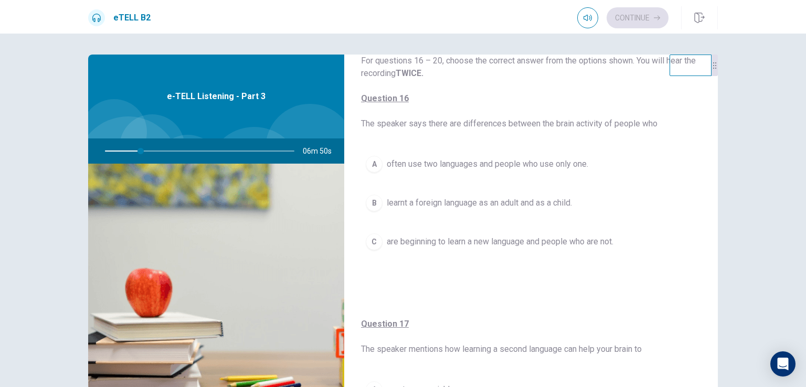
scroll to position [42, 0]
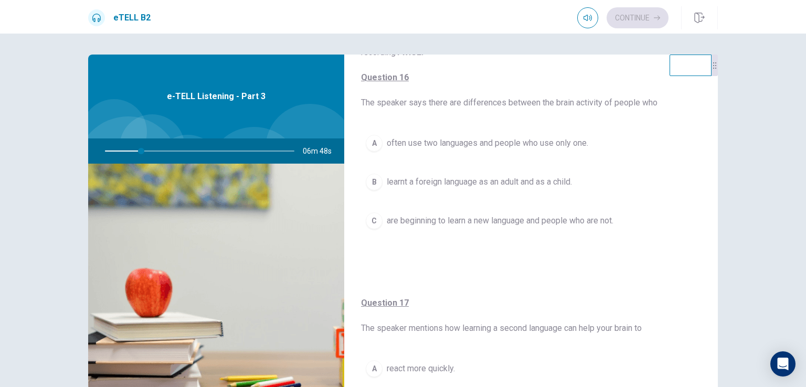
drag, startPoint x: 571, startPoint y: 177, endPoint x: 582, endPoint y: 242, distance: 66.0
click at [544, 242] on div "A often use two languages and people who use only one. B learnt a foreign langu…" at bounding box center [531, 192] width 340 height 125
click at [513, 169] on button "B learnt a foreign language as an adult and as a child." at bounding box center [531, 182] width 340 height 26
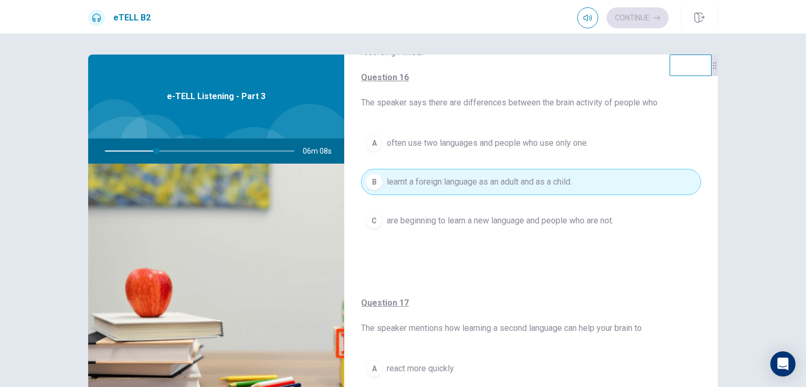
click at [511, 141] on span "often use two languages and people who use only one." at bounding box center [488, 143] width 202 height 13
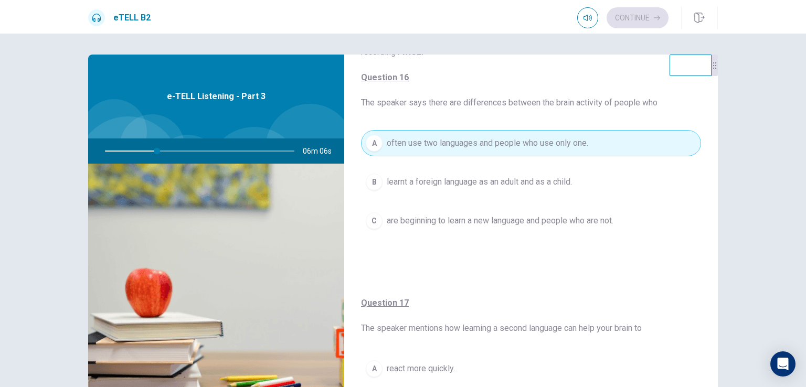
type input "**"
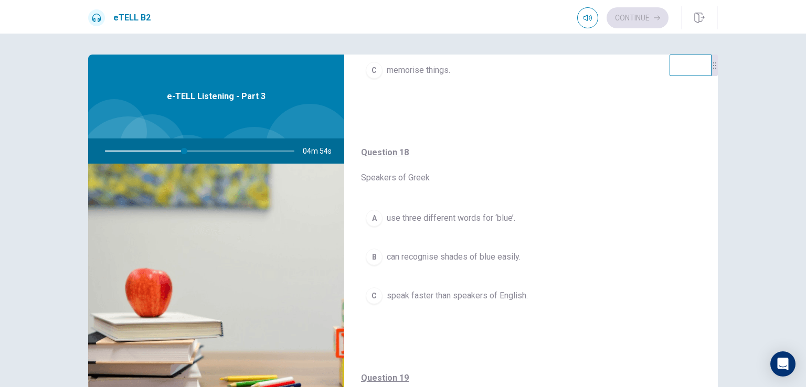
scroll to position [420, 0]
click at [478, 290] on span "speak faster than speakers of English." at bounding box center [457, 294] width 141 height 13
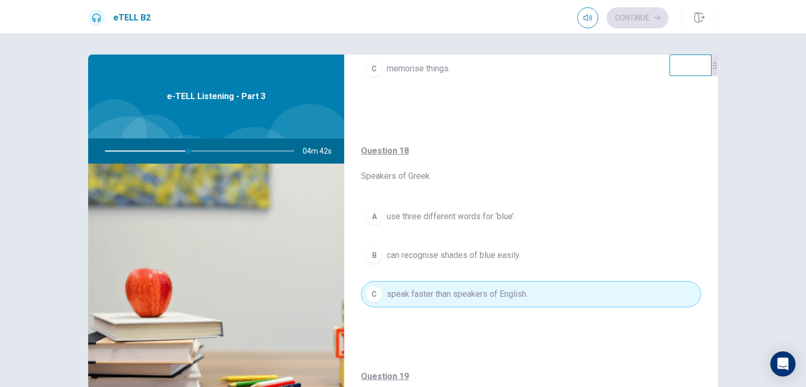
type input "**"
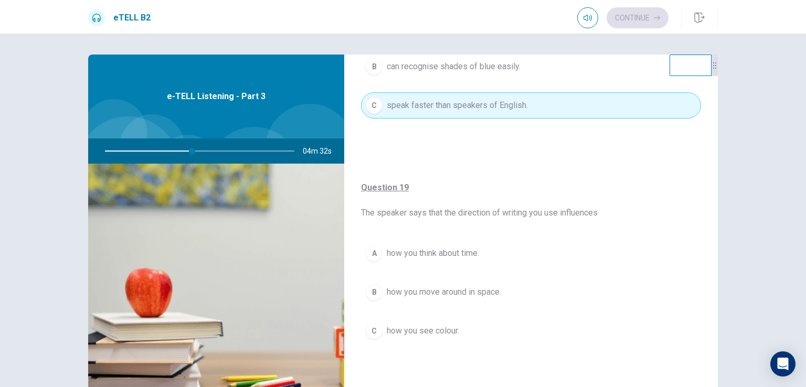
scroll to position [630, 0]
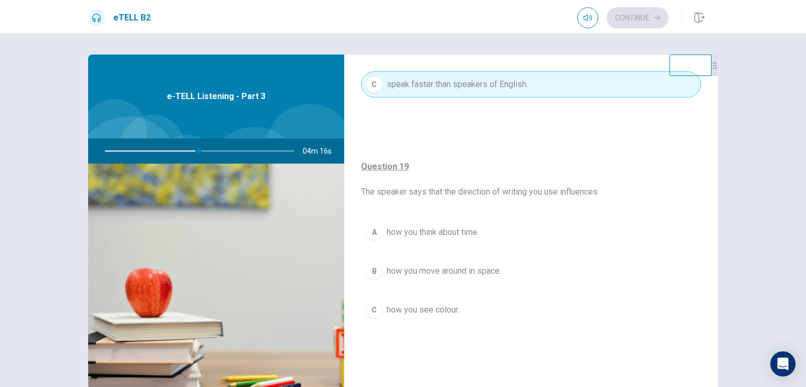
click at [453, 269] on span "how you move around in space." at bounding box center [444, 271] width 114 height 13
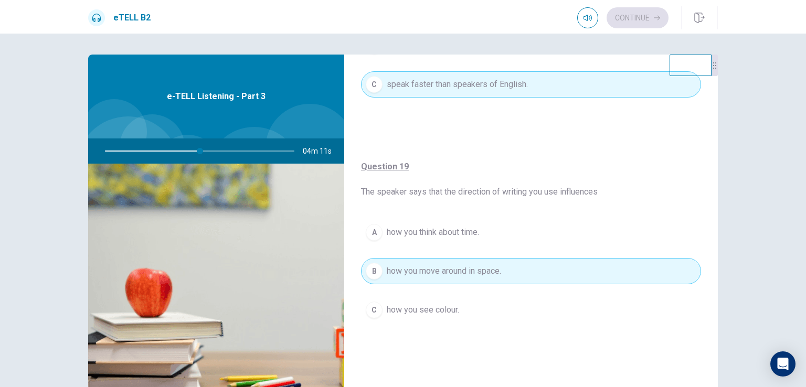
click at [442, 231] on span "how you think about time." at bounding box center [433, 232] width 92 height 13
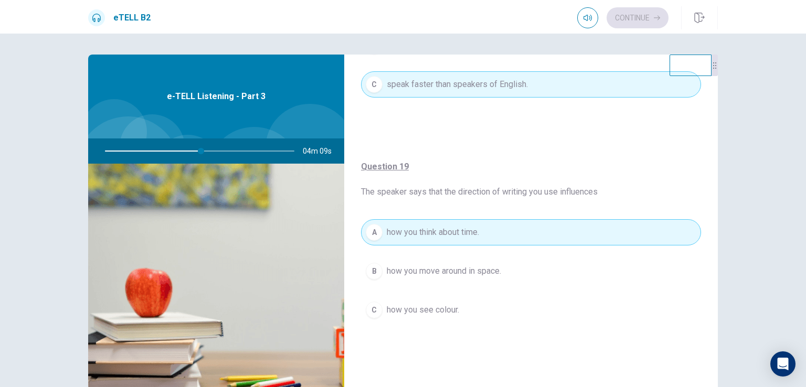
type input "**"
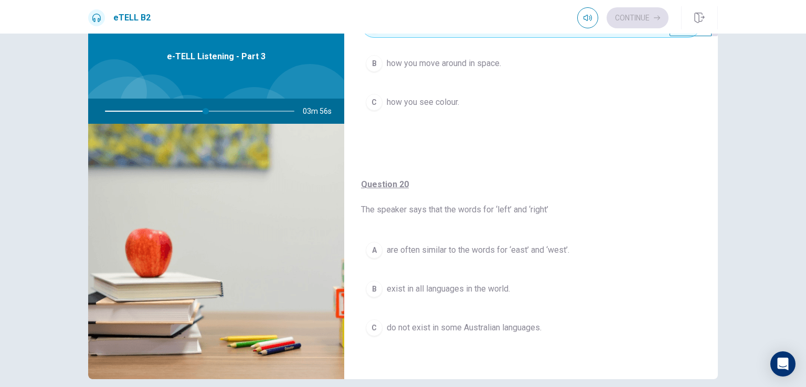
scroll to position [42, 0]
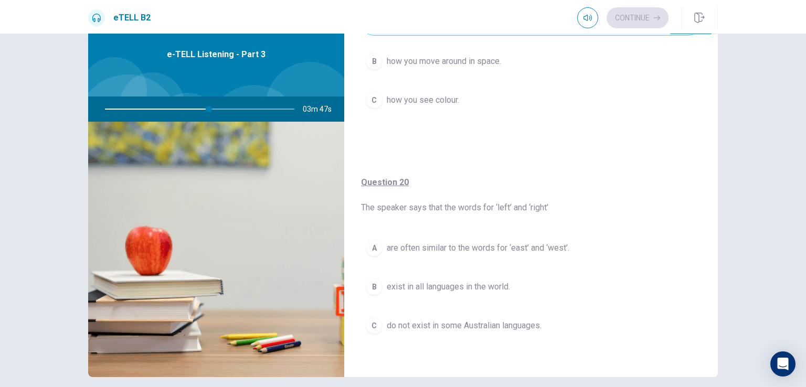
click at [424, 242] on span "are often similar to the words for ‘east’ and ‘west’." at bounding box center [478, 248] width 183 height 13
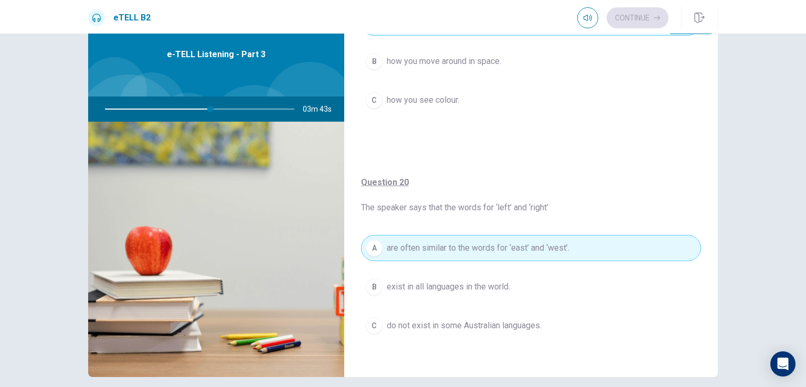
type input "**"
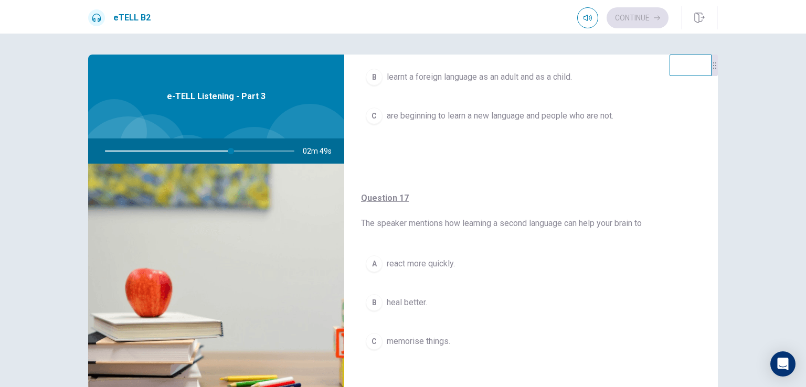
scroll to position [168, 0]
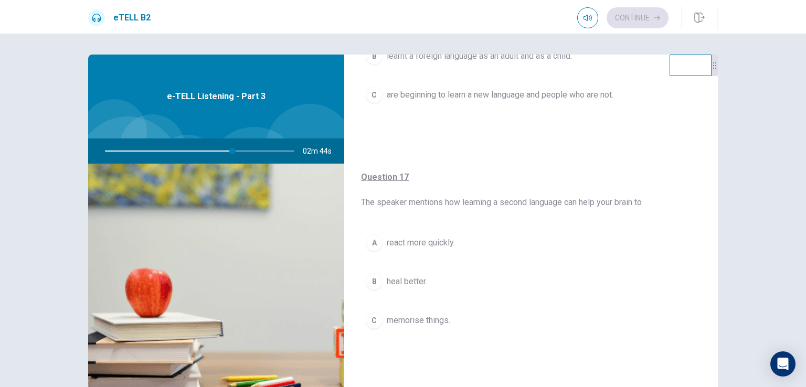
click at [436, 242] on span "react more quickly." at bounding box center [421, 243] width 68 height 13
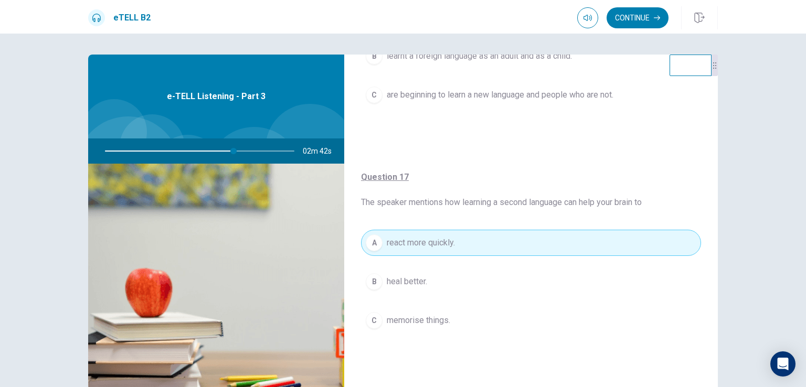
type input "**"
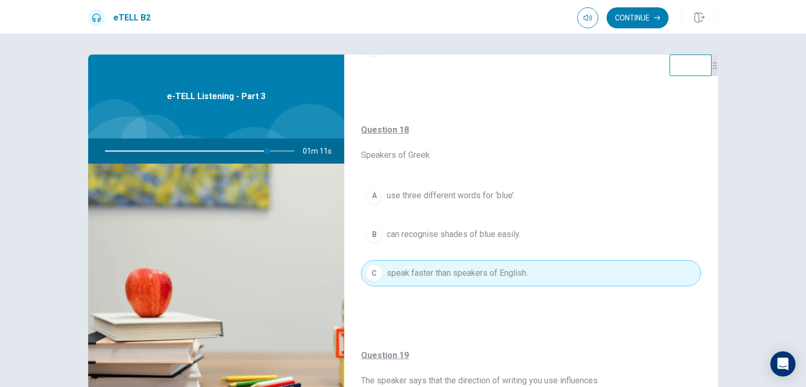
scroll to position [420, 0]
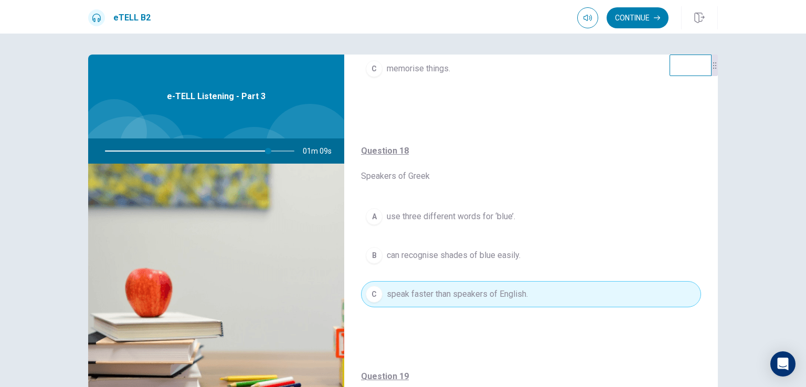
click at [435, 249] on span "can recognise shades of blue easily." at bounding box center [454, 255] width 134 height 13
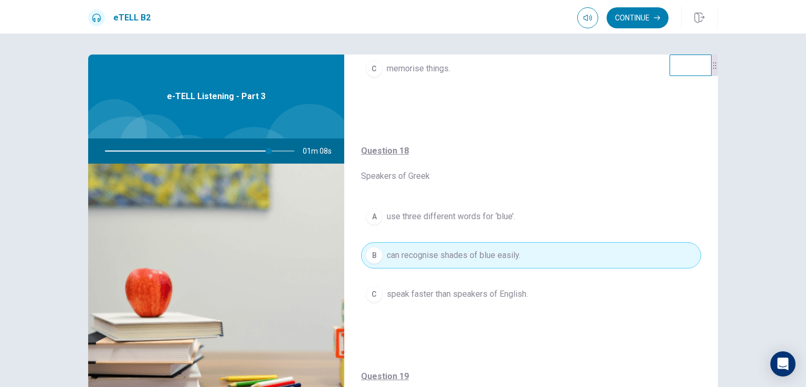
type input "**"
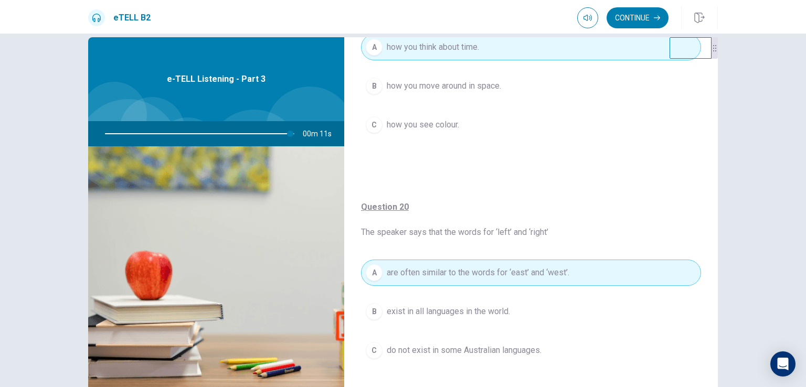
scroll to position [21, 0]
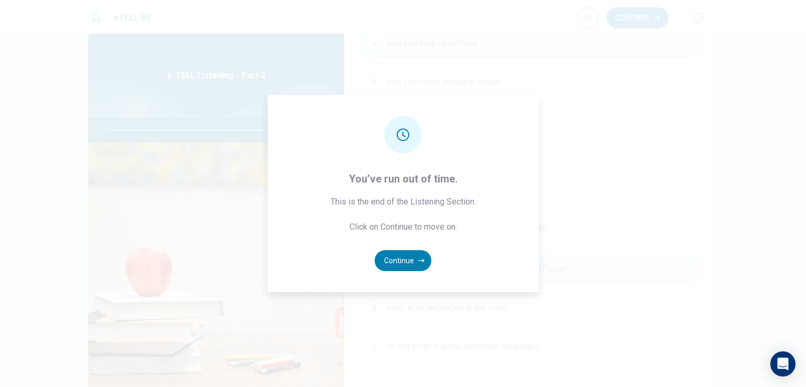
type input "*"
click at [452, 287] on div "You’ve run out of time. This is the end of the Listening Section. Click on Cont…" at bounding box center [403, 193] width 271 height 197
click at [452, 286] on div "You’ve run out of time. This is the end of the Listening Section. Click on Cont…" at bounding box center [403, 193] width 271 height 197
click at [404, 259] on button "Continue" at bounding box center [403, 260] width 57 height 21
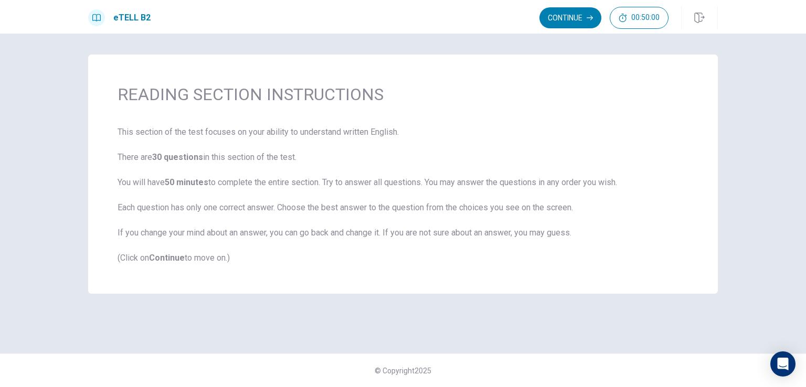
scroll to position [0, 0]
click at [544, 19] on button "Continue" at bounding box center [570, 17] width 62 height 21
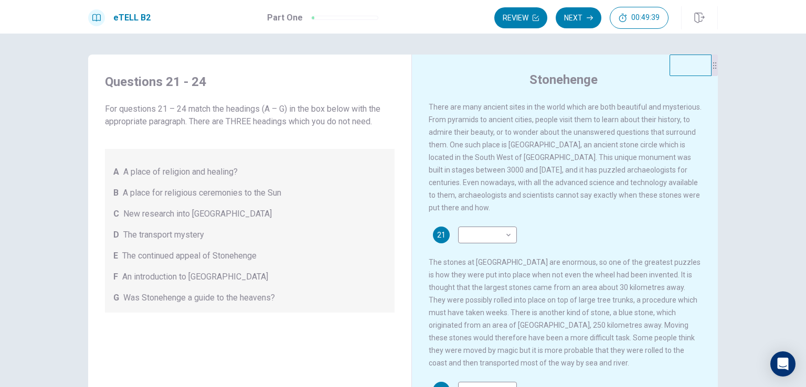
drag, startPoint x: 565, startPoint y: 19, endPoint x: 591, endPoint y: 80, distance: 66.5
click at [544, 80] on div "eTELL B2 Part One Review Next 00:49:39 Question 1 - 4 of 30 00:49:39 Review Nex…" at bounding box center [403, 193] width 806 height 387
click at [503, 242] on body "This site uses cookies, as explained in our Privacy Policy . If you agree to th…" at bounding box center [403, 193] width 806 height 387
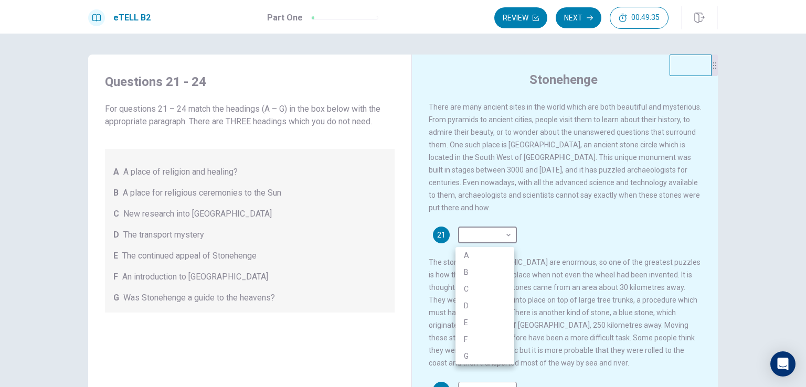
click at [544, 221] on div at bounding box center [403, 193] width 806 height 387
click at [544, 237] on div at bounding box center [403, 193] width 806 height 387
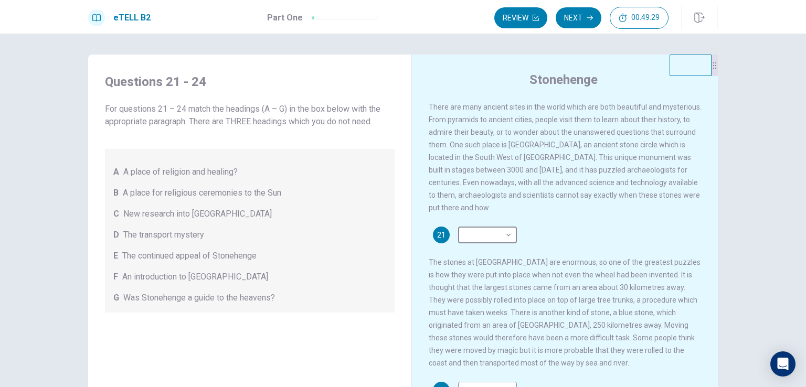
click at [544, 237] on div at bounding box center [403, 193] width 806 height 387
click at [544, 237] on div "21 ​ ​ The stones at [GEOGRAPHIC_DATA] are enormous, so one of the greatest puz…" at bounding box center [565, 298] width 273 height 143
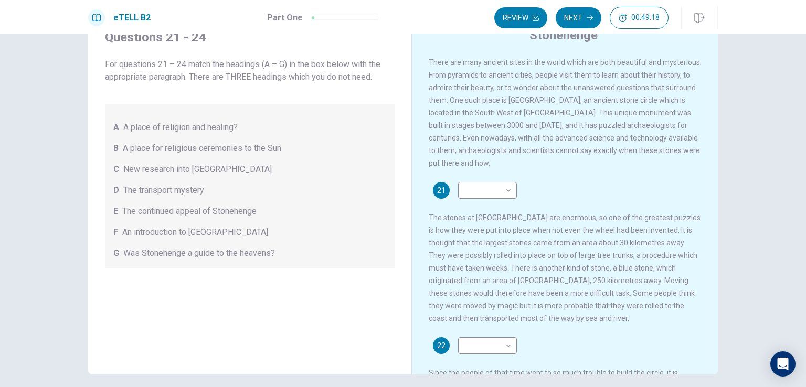
scroll to position [24, 0]
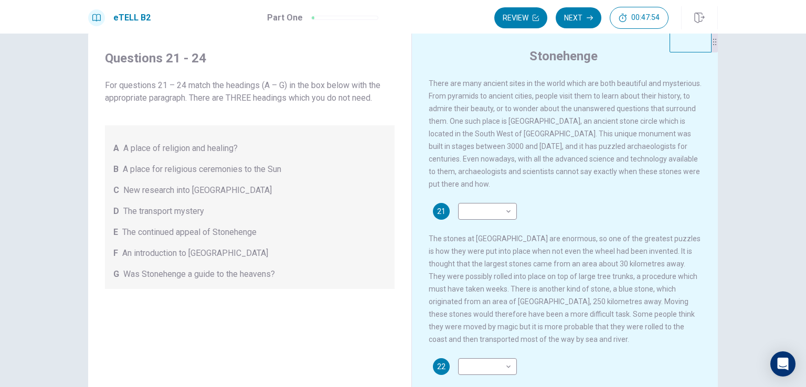
click at [373, 252] on div "F An introduction to [GEOGRAPHIC_DATA]" at bounding box center [249, 253] width 273 height 13
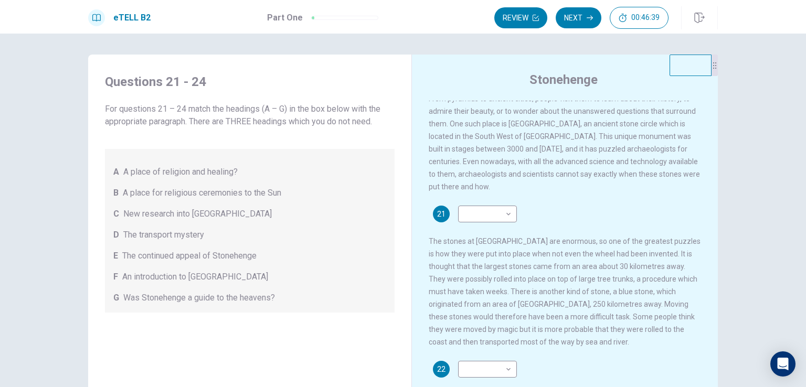
scroll to position [42, 0]
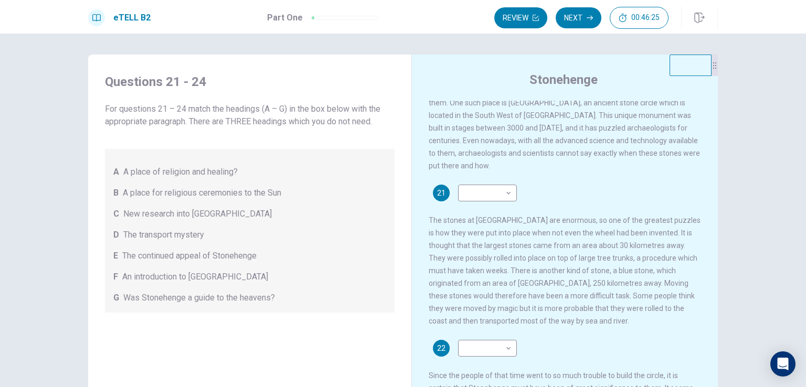
click at [544, 132] on span "There are many ancient sites in the world which are both beautiful and mysterio…" at bounding box center [565, 115] width 273 height 109
drag, startPoint x: 178, startPoint y: 270, endPoint x: 166, endPoint y: 277, distance: 13.7
click at [166, 277] on div "A A place of religion and healing? B A place for religious ceremonies to the Su…" at bounding box center [250, 231] width 290 height 164
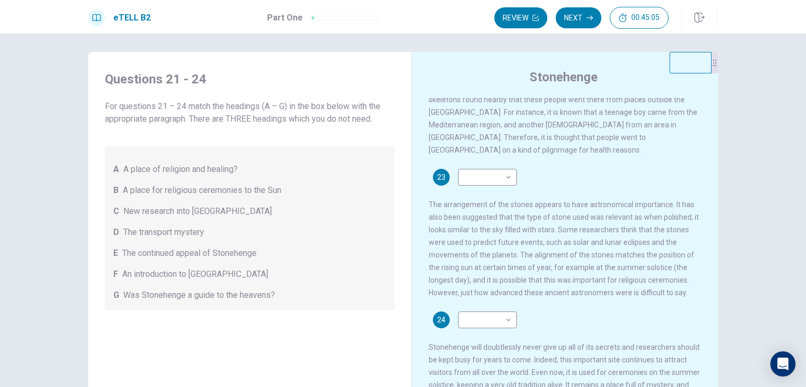
scroll to position [87, 0]
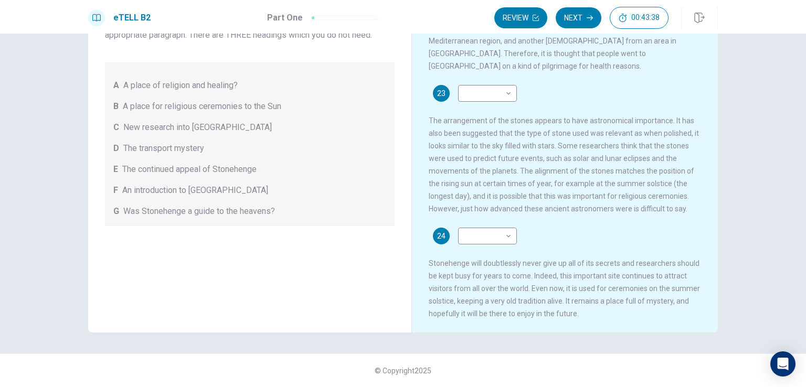
click at [181, 165] on span "The continued appeal of Stonehenge" at bounding box center [189, 169] width 134 height 13
click at [479, 226] on body "This site uses cookies, as explained in our Privacy Policy . If you agree to th…" at bounding box center [403, 193] width 806 height 387
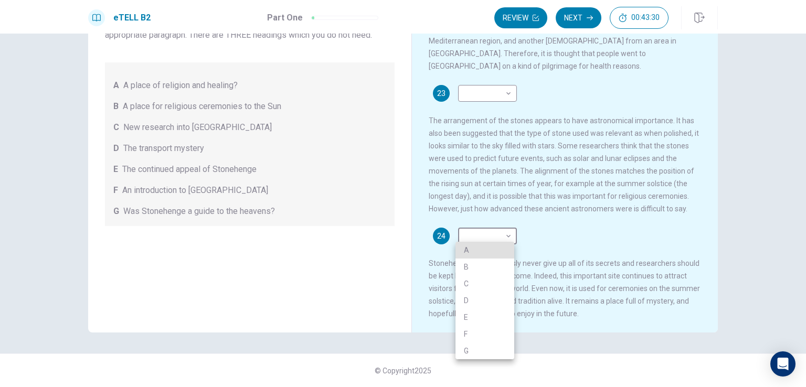
click at [475, 315] on li "E" at bounding box center [485, 317] width 59 height 17
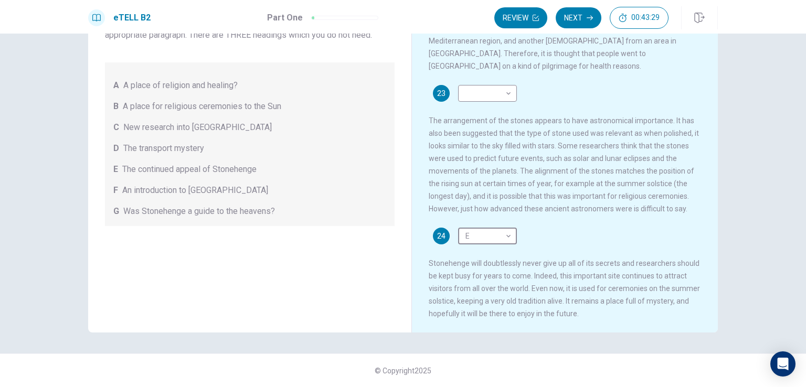
type input "*"
click at [525, 186] on div "23 ​ ​ The arrangement of the stones appears to have astronomical importance. I…" at bounding box center [565, 150] width 273 height 130
drag, startPoint x: 525, startPoint y: 185, endPoint x: 347, endPoint y: 135, distance: 184.9
click at [347, 135] on div "Questions 21 - 24 For questions 21 – 24 match the headings (A – G) in the box b…" at bounding box center [403, 150] width 630 height 365
click at [471, 87] on body "This site uses cookies, as explained in our Privacy Policy . If you agree to th…" at bounding box center [403, 193] width 806 height 387
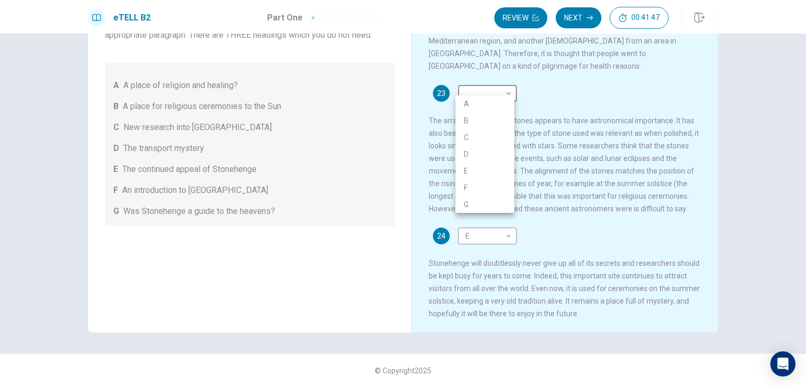
click at [472, 122] on li "B" at bounding box center [485, 120] width 59 height 17
type input "*"
click at [544, 91] on div at bounding box center [403, 193] width 806 height 387
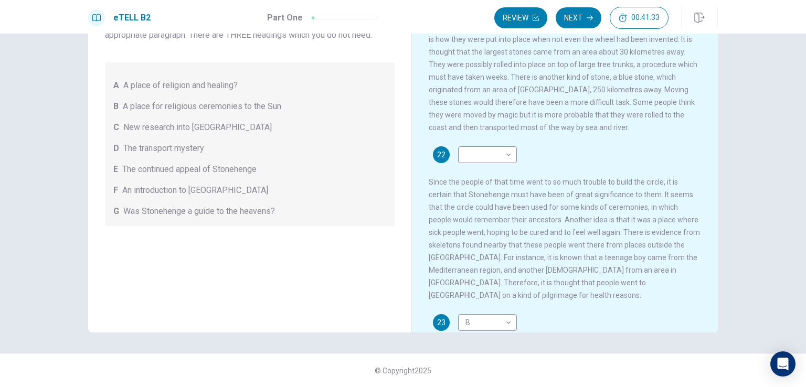
scroll to position [189, 0]
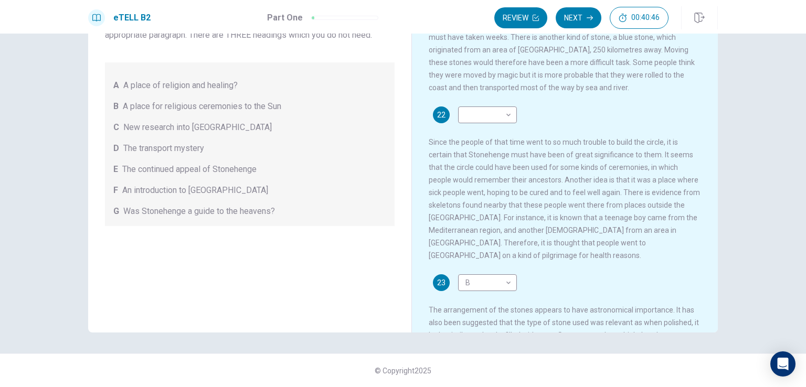
click at [498, 219] on span "Since the people of that time went to so much trouble to build the circle, it i…" at bounding box center [564, 199] width 271 height 122
click at [495, 121] on body "This site uses cookies, as explained in our Privacy Policy . If you agree to th…" at bounding box center [403, 193] width 806 height 387
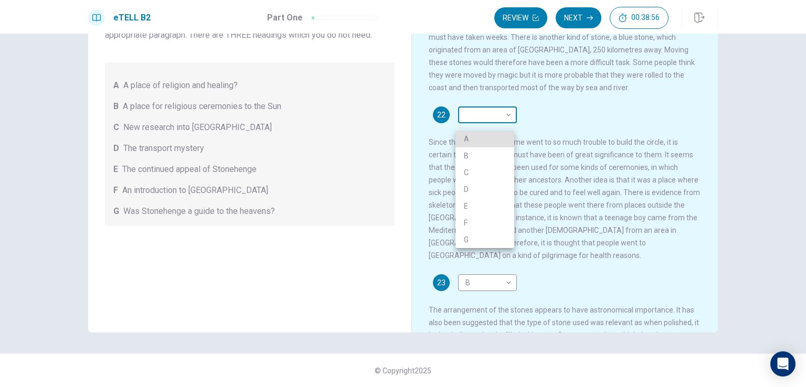
click at [495, 121] on div at bounding box center [403, 193] width 806 height 387
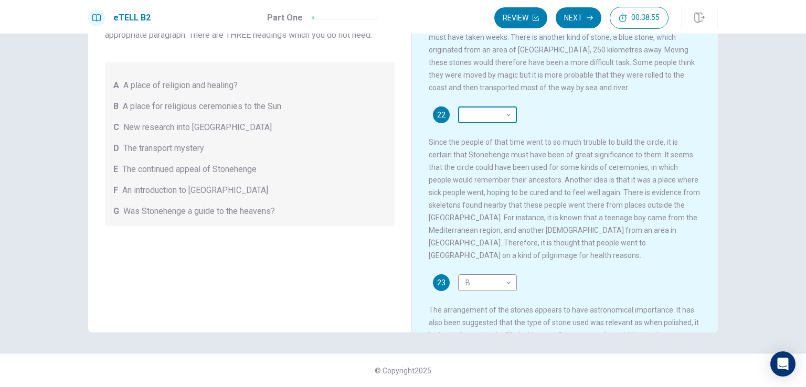
click at [491, 124] on body "This site uses cookies, as explained in our Privacy Policy . If you agree to th…" at bounding box center [403, 193] width 806 height 387
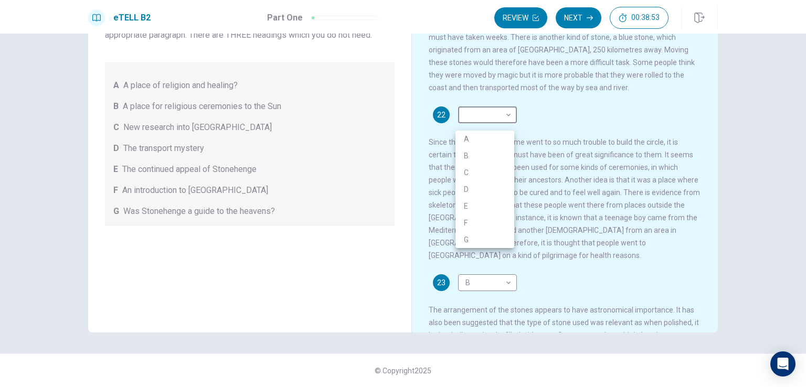
click at [473, 217] on li "F" at bounding box center [485, 223] width 59 height 17
type input "*"
click at [544, 118] on div at bounding box center [403, 193] width 806 height 387
click at [544, 82] on div at bounding box center [403, 193] width 806 height 387
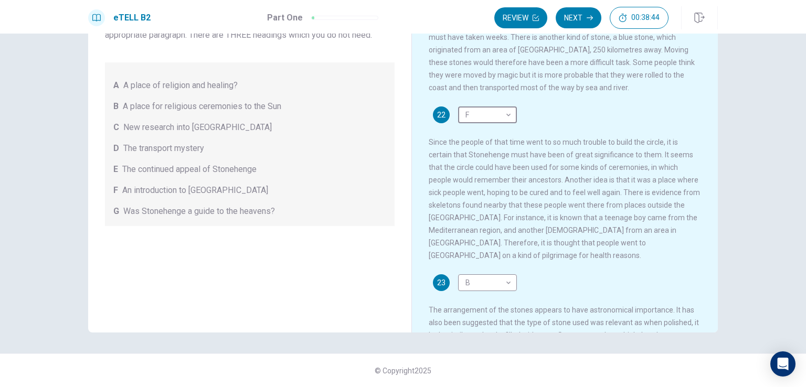
click at [544, 81] on div "[GEOGRAPHIC_DATA] There are many ancient sites in the world which are both beau…" at bounding box center [564, 159] width 306 height 382
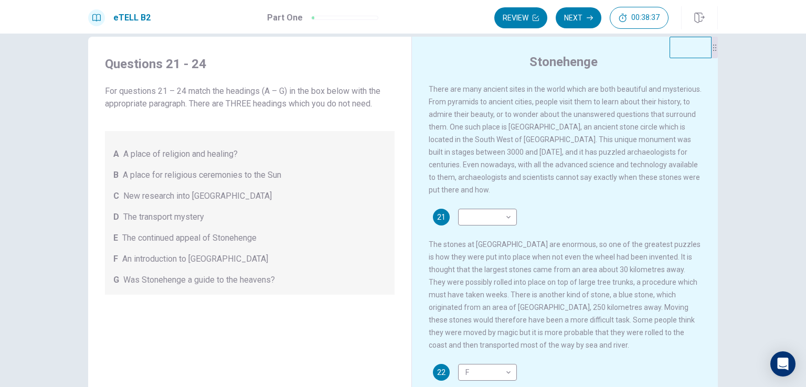
scroll to position [3, 0]
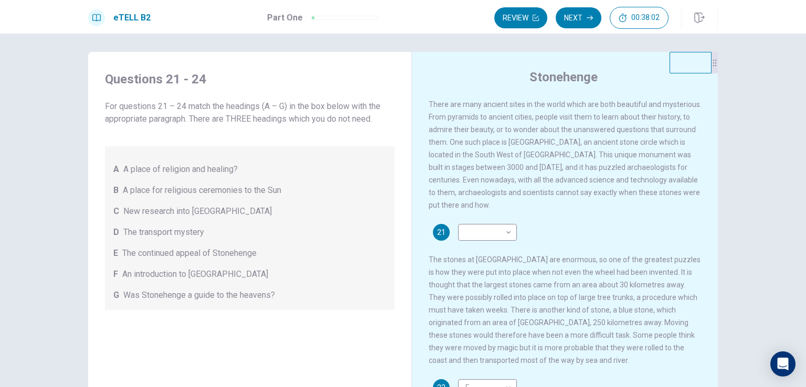
click at [544, 84] on div "Stonehenge" at bounding box center [572, 77] width 287 height 17
click at [502, 235] on body "This site uses cookies, as explained in our Privacy Policy . If you agree to th…" at bounding box center [403, 193] width 806 height 387
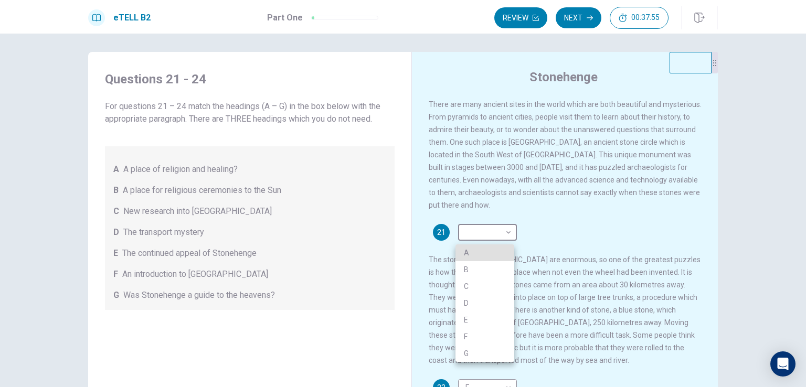
click at [475, 337] on li "F" at bounding box center [485, 337] width 59 height 17
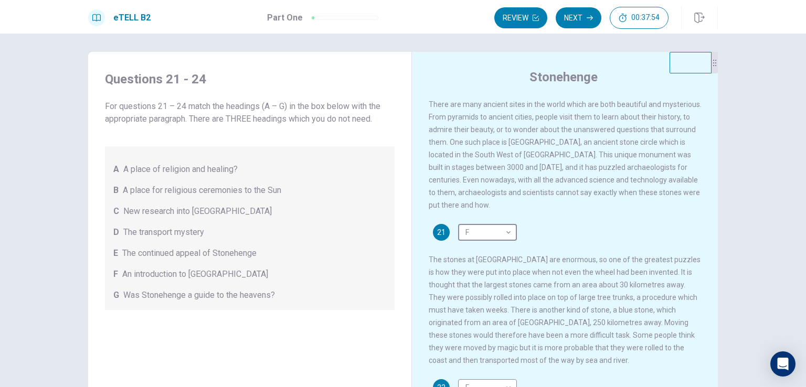
type input "*"
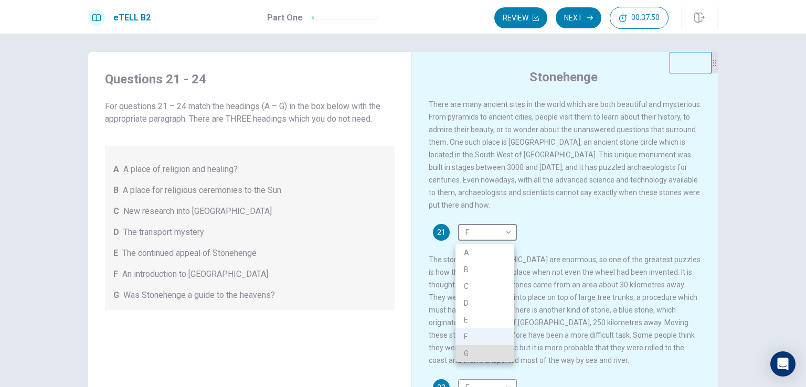
click at [544, 234] on div at bounding box center [403, 193] width 806 height 387
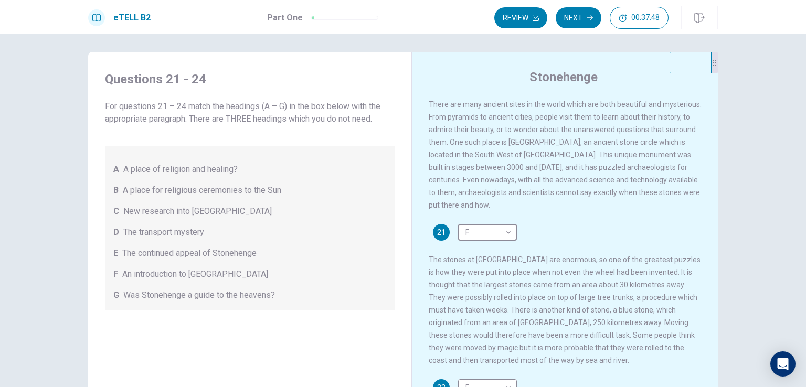
scroll to position [279, 0]
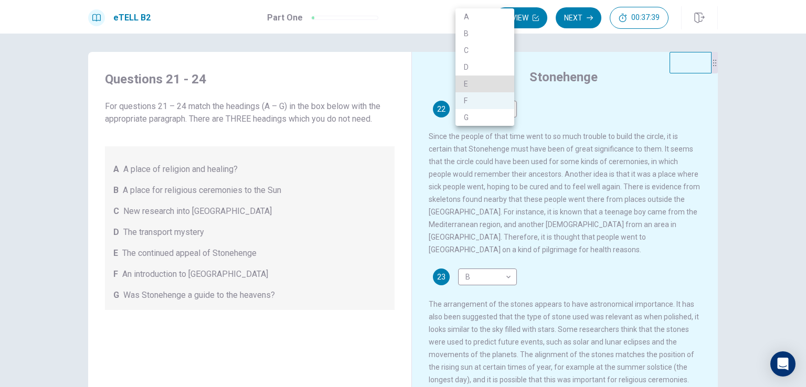
click at [544, 111] on div at bounding box center [403, 193] width 806 height 387
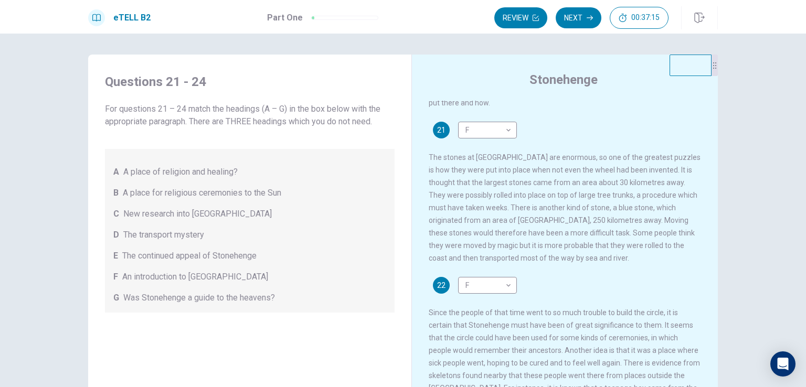
scroll to position [126, 0]
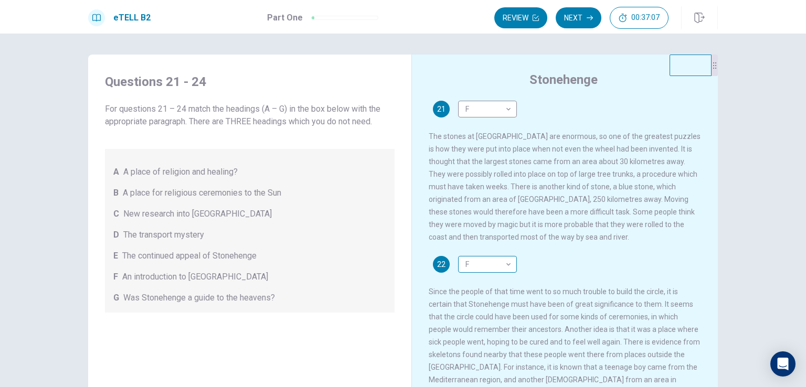
click at [493, 276] on body "This site uses cookies, as explained in our Privacy Policy . If you agree to th…" at bounding box center [403, 193] width 806 height 387
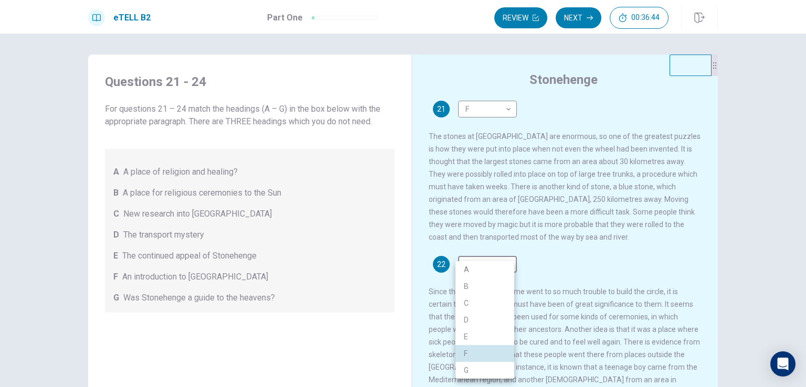
click at [476, 315] on li "D" at bounding box center [485, 320] width 59 height 17
type input "*"
click at [544, 270] on div at bounding box center [403, 193] width 806 height 387
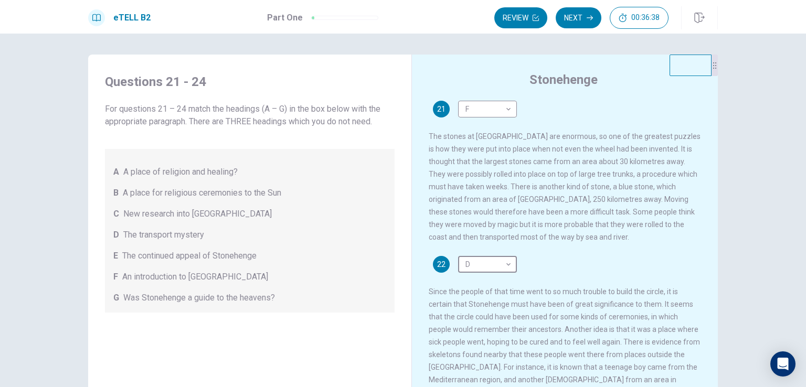
click at [544, 270] on div at bounding box center [403, 193] width 806 height 387
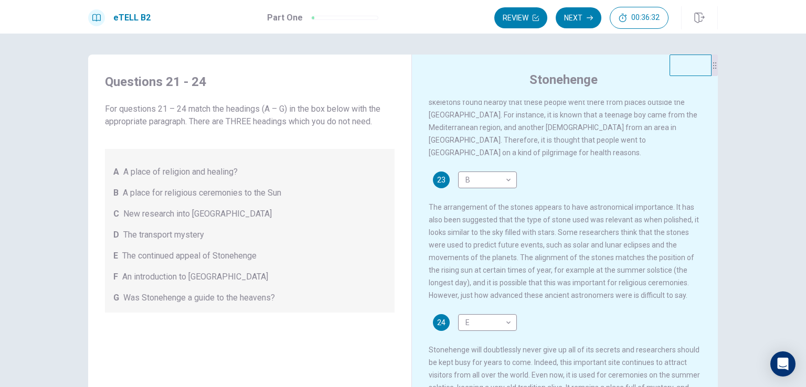
scroll to position [87, 0]
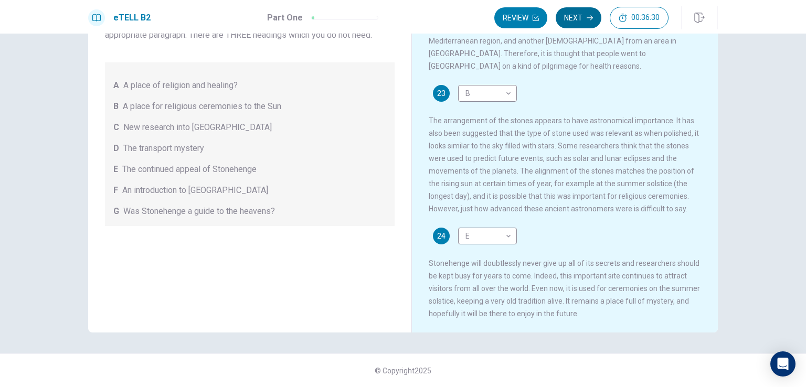
click at [544, 17] on button "Next" at bounding box center [579, 17] width 46 height 21
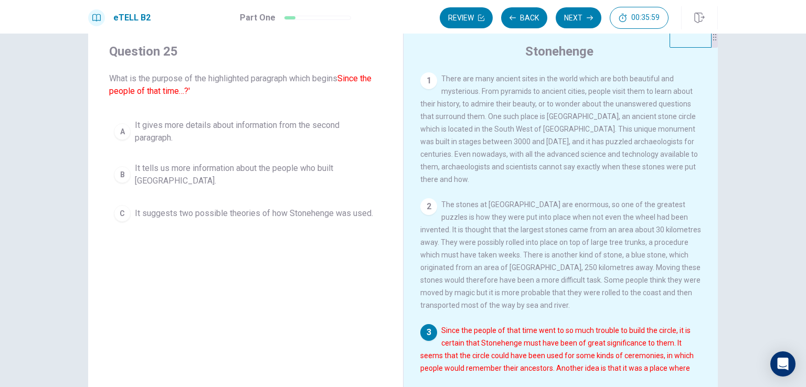
scroll to position [0, 0]
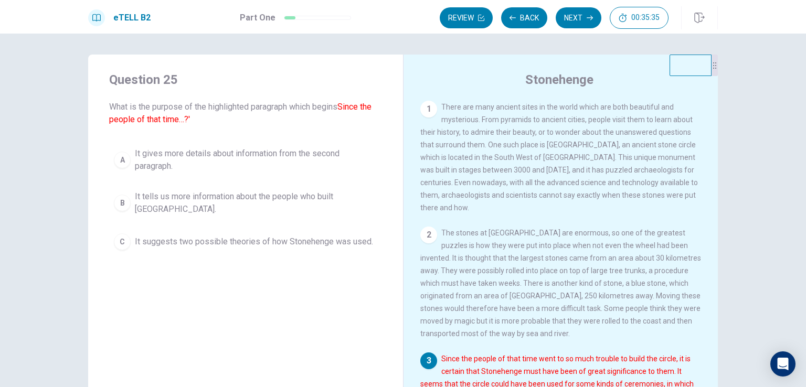
click at [229, 126] on div "Question 25 What is the purpose of the highlighted paragraph which begins Since…" at bounding box center [245, 163] width 315 height 217
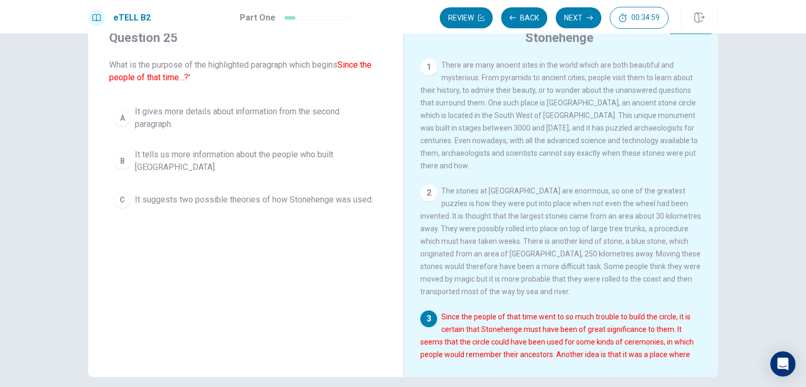
scroll to position [21, 0]
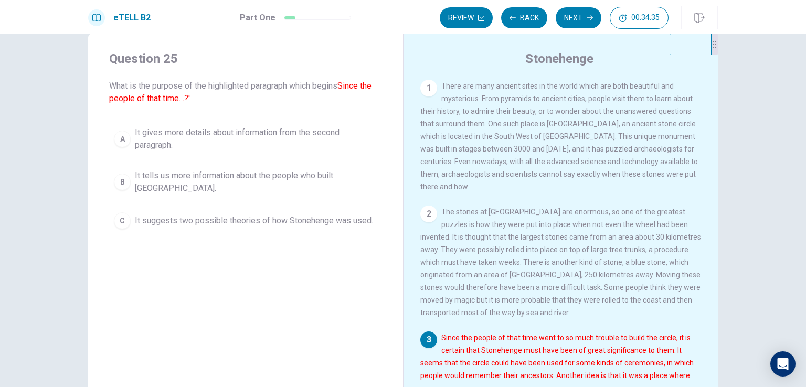
click at [393, 293] on div "Question 25 What is the purpose of the highlighted paragraph which begins Since…" at bounding box center [245, 216] width 315 height 365
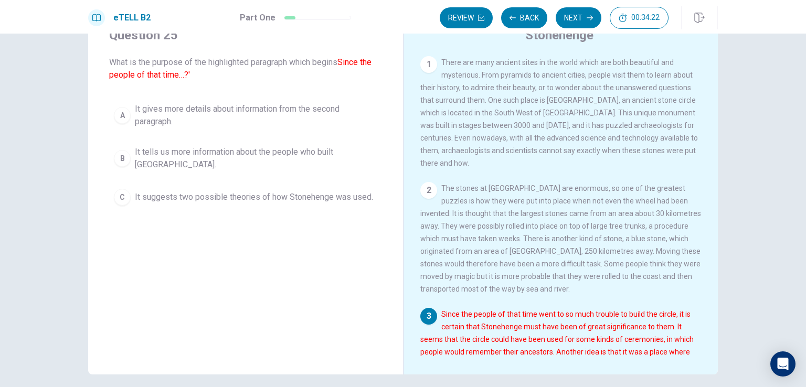
scroll to position [24, 0]
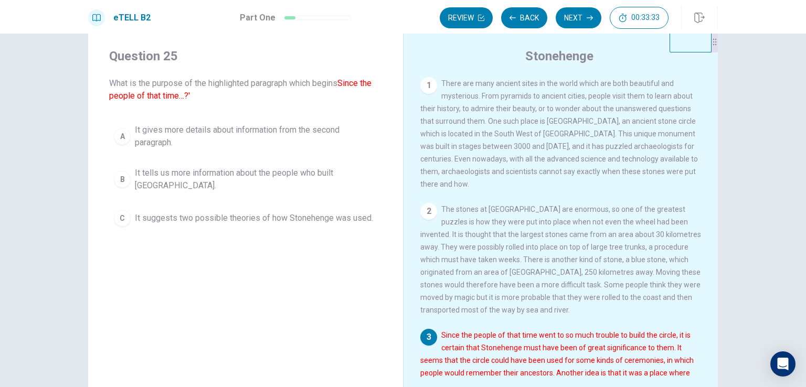
click at [118, 178] on div "B" at bounding box center [122, 179] width 17 height 17
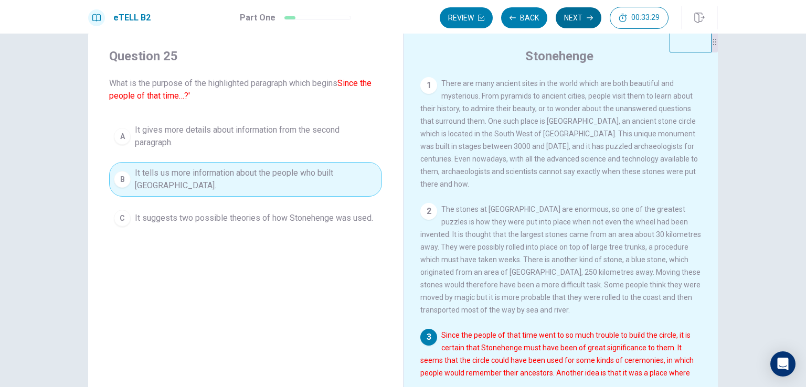
click at [544, 14] on button "Next" at bounding box center [579, 17] width 46 height 21
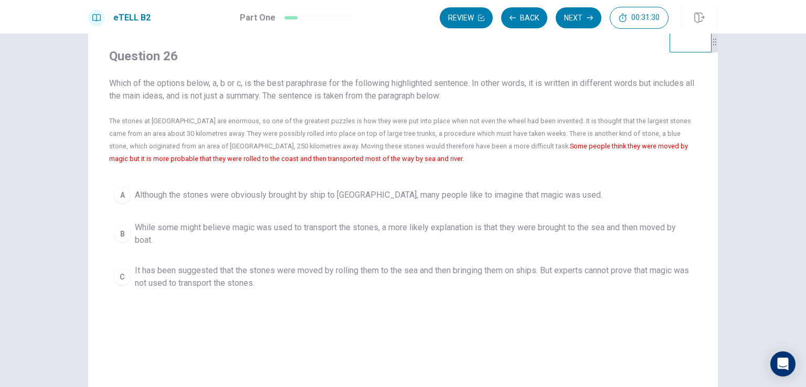
click at [119, 274] on div "C" at bounding box center [122, 277] width 17 height 17
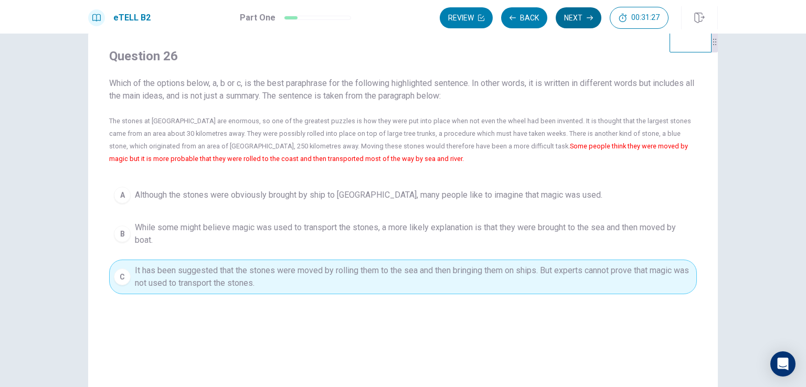
click at [544, 15] on button "Next" at bounding box center [579, 17] width 46 height 21
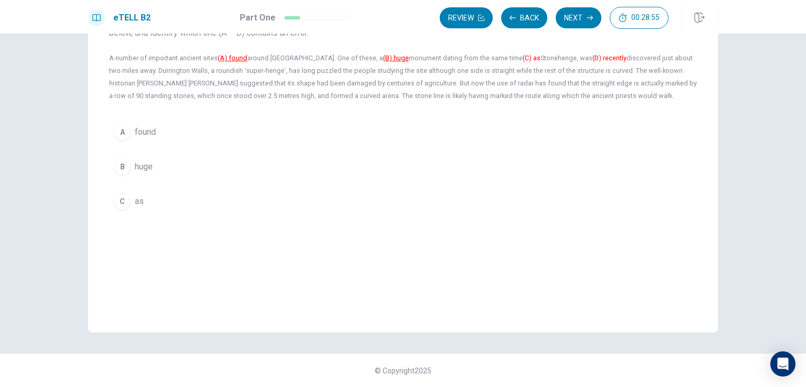
scroll to position [0, 0]
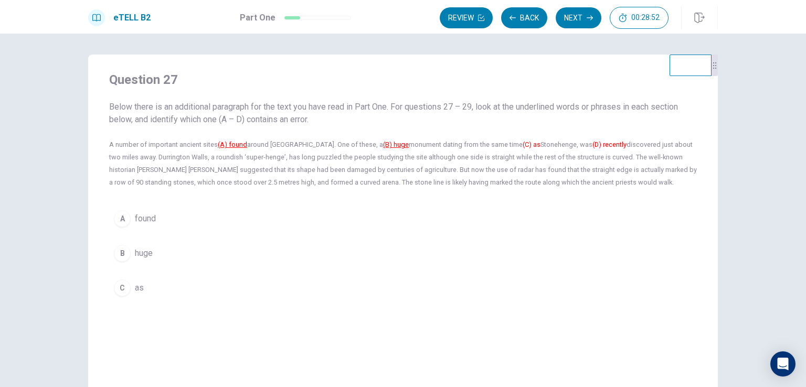
click at [544, 145] on font "(D) recently" at bounding box center [609, 145] width 34 height 8
click at [125, 255] on div "B" at bounding box center [122, 253] width 17 height 17
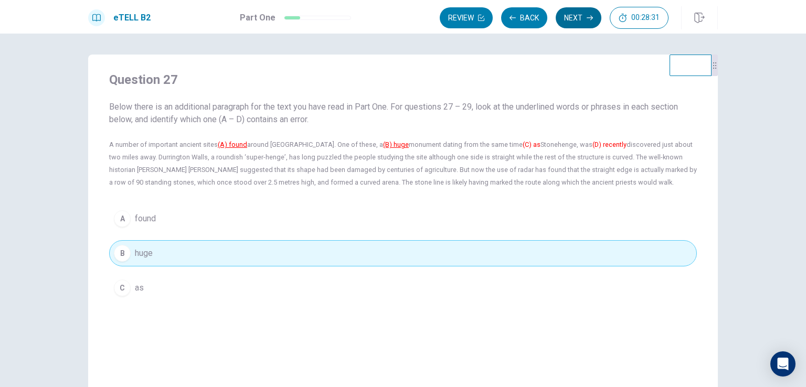
click at [544, 9] on button "Next" at bounding box center [579, 17] width 46 height 21
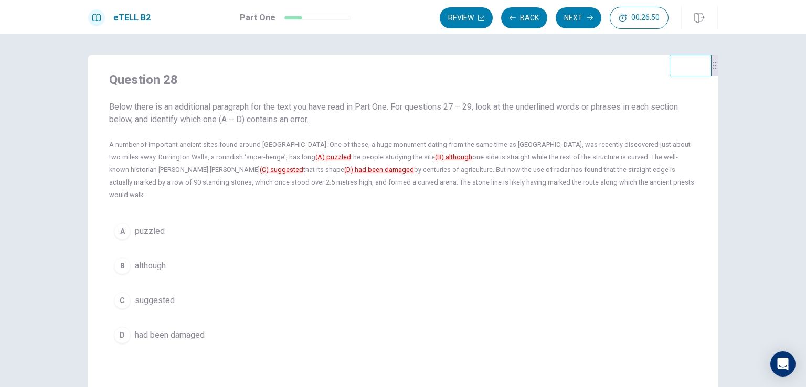
click at [253, 176] on p "A number of important ancient sites found around [GEOGRAPHIC_DATA]. One of thes…" at bounding box center [403, 170] width 588 height 63
click at [147, 225] on span "puzzled" at bounding box center [150, 231] width 30 height 13
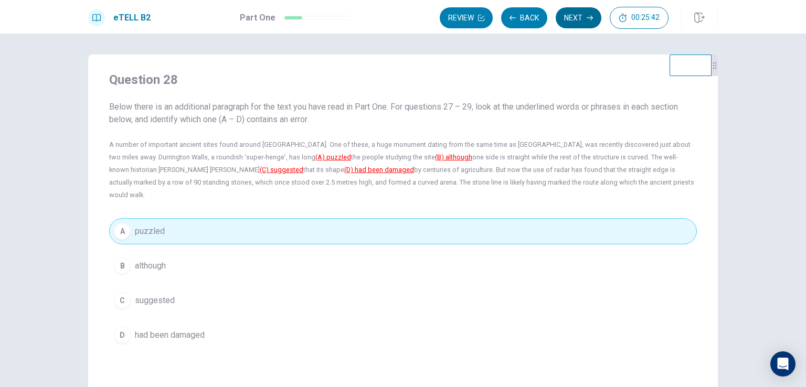
click at [544, 10] on button "Next" at bounding box center [579, 17] width 46 height 21
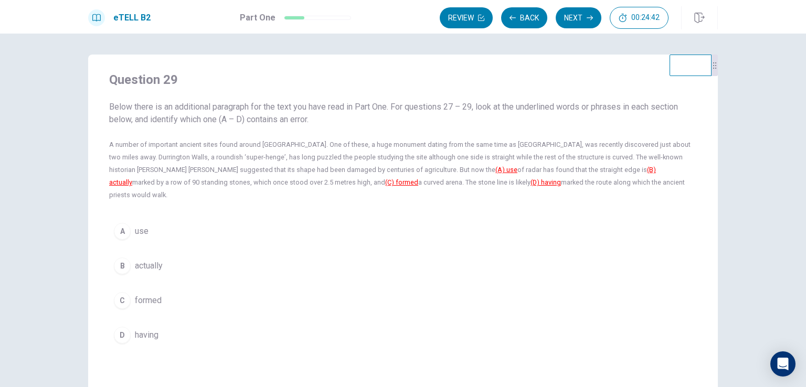
click at [359, 189] on div "Question 29 Below there is an additional paragraph for the text you have read i…" at bounding box center [403, 210] width 630 height 311
click at [444, 194] on div "Question 29 Below there is an additional paragraph for the text you have read i…" at bounding box center [403, 210] width 630 height 311
click at [441, 194] on div "Question 29 Below there is an additional paragraph for the text you have read i…" at bounding box center [403, 210] width 630 height 311
click at [235, 223] on button "A use" at bounding box center [403, 231] width 588 height 26
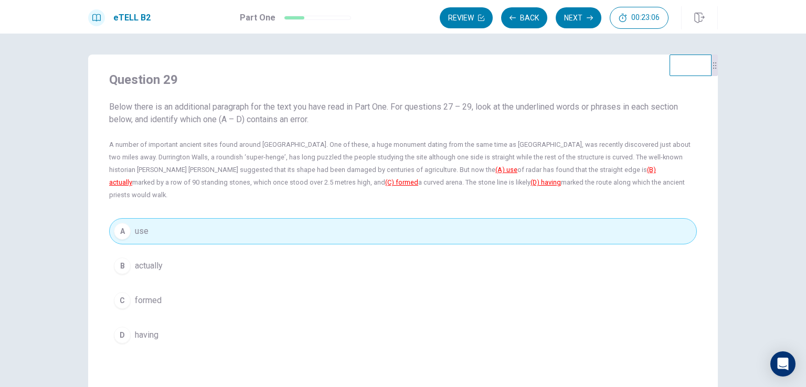
click at [150, 260] on span "actually" at bounding box center [149, 266] width 28 height 13
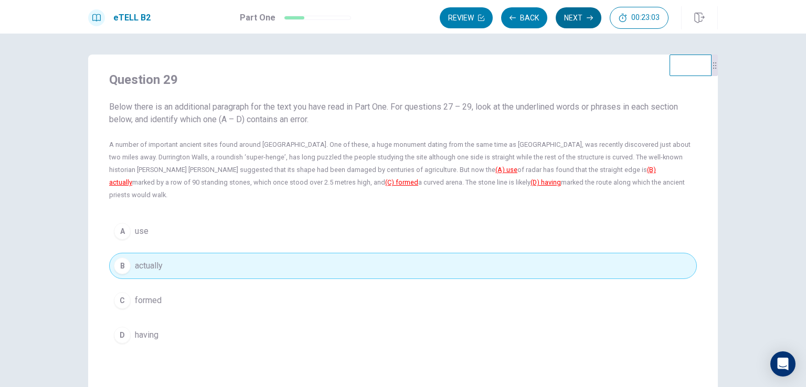
click at [544, 21] on button "Next" at bounding box center [579, 17] width 46 height 21
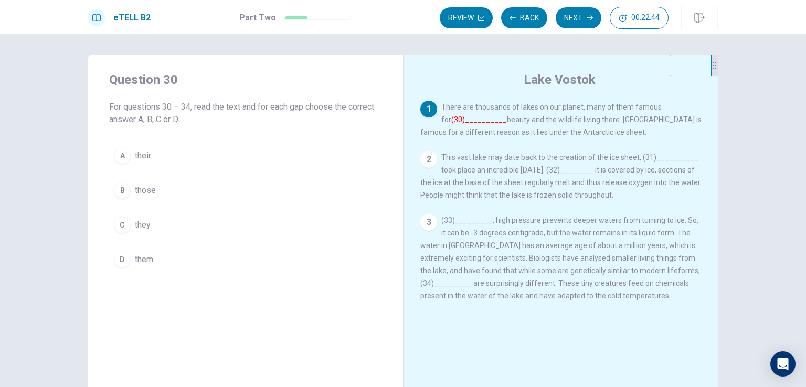
click at [523, 341] on div "[GEOGRAPHIC_DATA] 1 There are thousands of lakes on our planet, many of them fa…" at bounding box center [560, 237] width 315 height 365
click at [544, 145] on div "1 There are thousands of lakes on our planet, many of them famous for (30)_____…" at bounding box center [567, 208] width 295 height 214
click at [447, 16] on button "Review" at bounding box center [466, 17] width 53 height 21
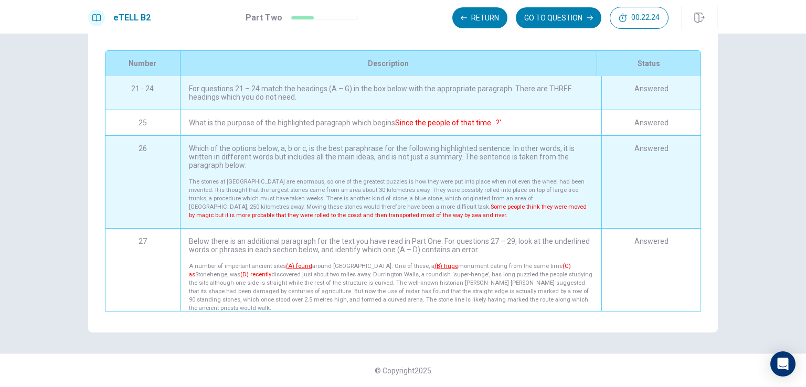
scroll to position [405, 0]
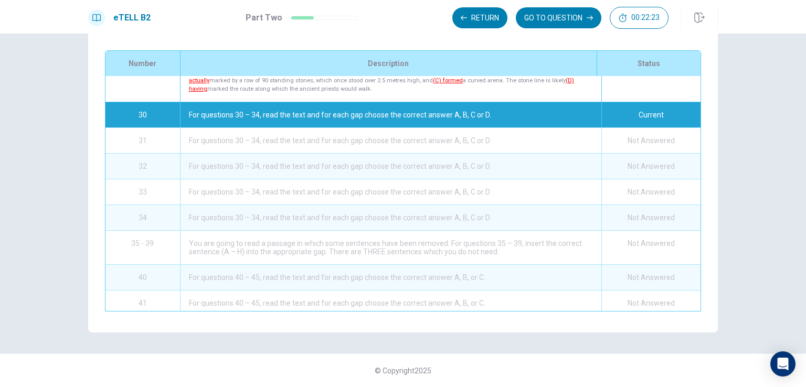
drag, startPoint x: 447, startPoint y: 16, endPoint x: 448, endPoint y: 128, distance: 111.8
click at [448, 128] on div "eTELL B2 Part Two Return GO TO QUESTION 00:22:23 Question 10 of 30 00:22:23 Ret…" at bounding box center [403, 193] width 806 height 387
click at [489, 38] on div "Review This is a list of questions. The last question you looked at is highligh…" at bounding box center [403, 128] width 630 height 408
click at [544, 62] on div "Review This is a list of questions. The last question you looked at is highligh…" at bounding box center [402, 128] width 663 height 408
click at [544, 41] on div "Review This is a list of questions. The last question you looked at is highligh…" at bounding box center [403, 128] width 630 height 408
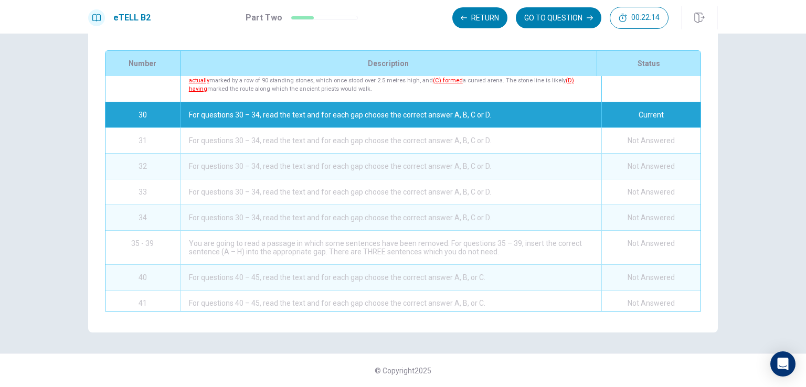
click at [282, 102] on div "For questions 30 – 34, read the text and for each gap choose the correct answer…" at bounding box center [390, 114] width 421 height 25
click at [544, 102] on div "Current" at bounding box center [650, 114] width 99 height 25
click at [544, 13] on button "GO TO QUESTION" at bounding box center [559, 17] width 86 height 21
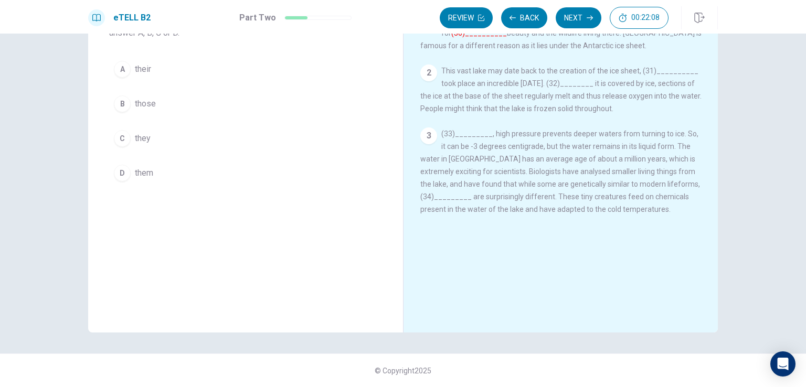
scroll to position [87, 0]
click at [544, 63] on div "Question 30 For questions 30 – 34, read the text and for each gap choose the co…" at bounding box center [403, 211] width 806 height 354
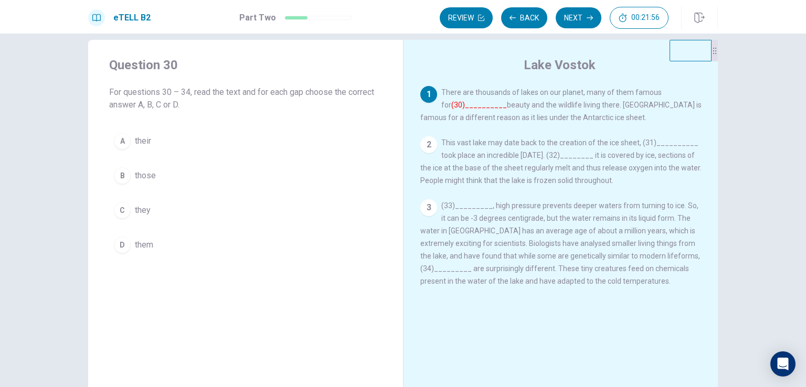
scroll to position [0, 0]
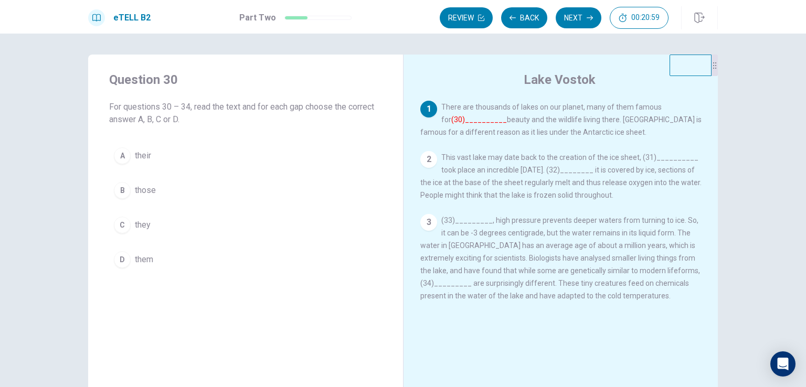
click at [544, 242] on div "3 (33)_________, high pressure prevents deeper waters from turning to ice. So, …" at bounding box center [560, 258] width 281 height 88
drag, startPoint x: 581, startPoint y: 225, endPoint x: 541, endPoint y: 217, distance: 41.2
click at [541, 217] on div "3 (33)_________, high pressure prevents deeper waters from turning to ice. So, …" at bounding box center [560, 258] width 281 height 88
click at [469, 120] on font "(30)__________" at bounding box center [479, 119] width 56 height 8
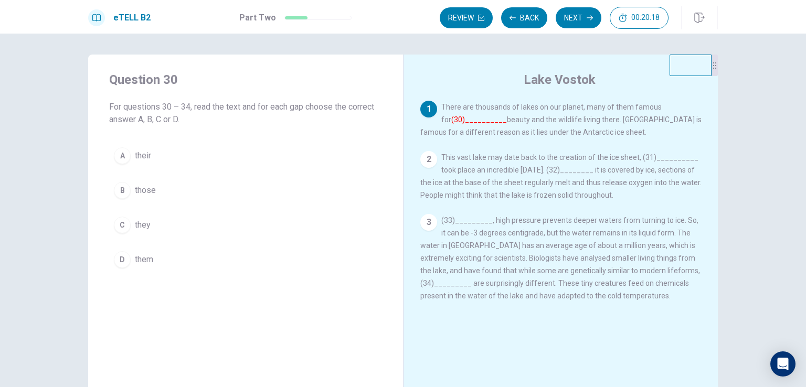
click at [128, 157] on button "A their" at bounding box center [245, 156] width 273 height 26
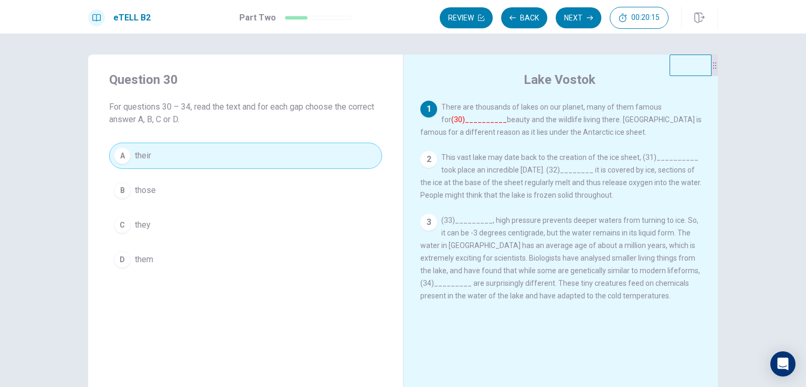
click at [457, 116] on font "(30)__________" at bounding box center [479, 119] width 56 height 8
click at [466, 118] on font "(30)__________" at bounding box center [479, 119] width 56 height 8
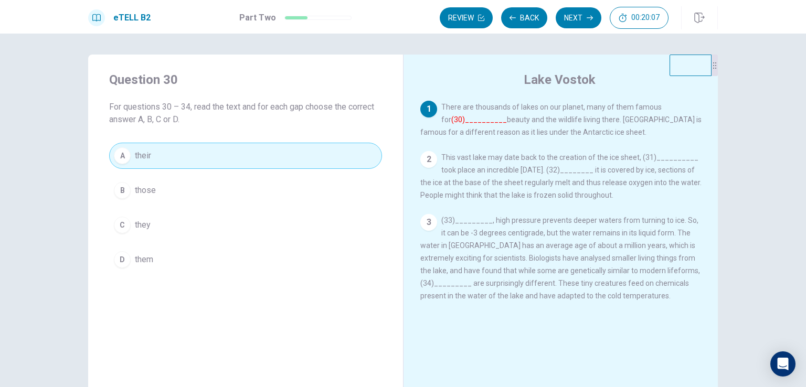
click at [466, 118] on font "(30)__________" at bounding box center [479, 119] width 56 height 8
click at [428, 156] on div "2" at bounding box center [428, 159] width 17 height 17
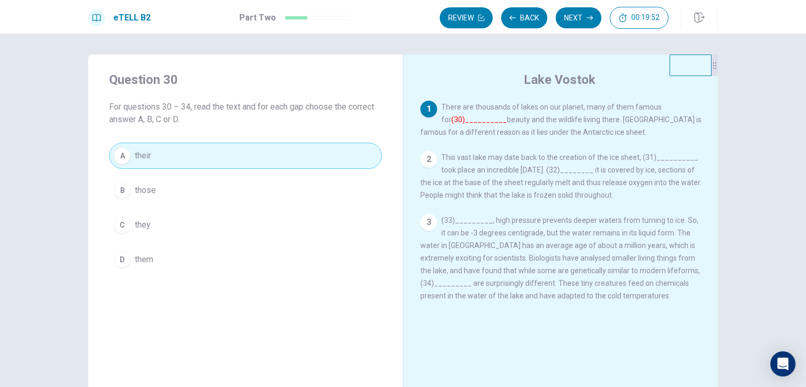
click at [428, 156] on div "2" at bounding box center [428, 159] width 17 height 17
click at [467, 120] on font "(30)__________" at bounding box center [479, 119] width 56 height 8
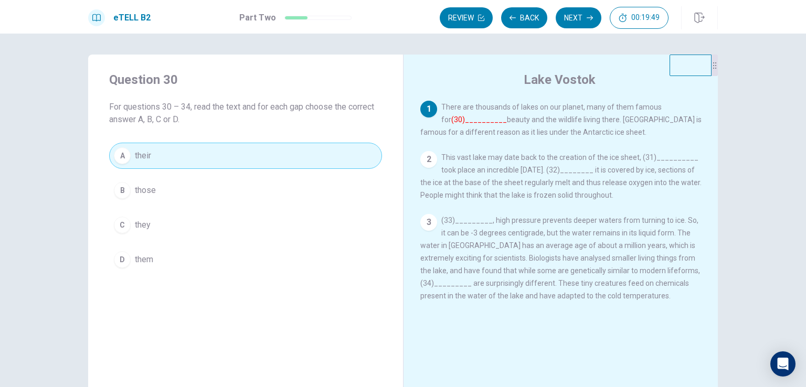
click at [467, 120] on font "(30)__________" at bounding box center [479, 119] width 56 height 8
click at [544, 164] on div "2 This vast lake may date back to the creation of the ice sheet, (31)__________…" at bounding box center [560, 176] width 281 height 50
click at [544, 158] on span "This vast lake may date back to the creation of the ice sheet, (31)__________ t…" at bounding box center [560, 176] width 281 height 46
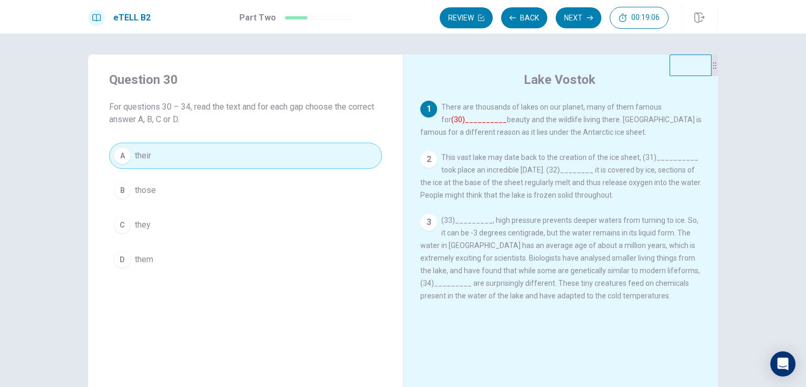
click at [544, 158] on span "This vast lake may date back to the creation of the ice sheet, (31)__________ t…" at bounding box center [560, 176] width 281 height 46
click at [201, 216] on button "C they" at bounding box center [245, 225] width 273 height 26
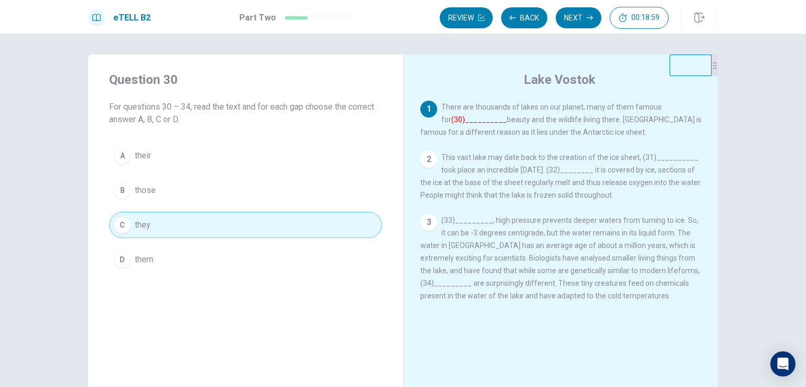
click at [182, 156] on button "A their" at bounding box center [245, 156] width 273 height 26
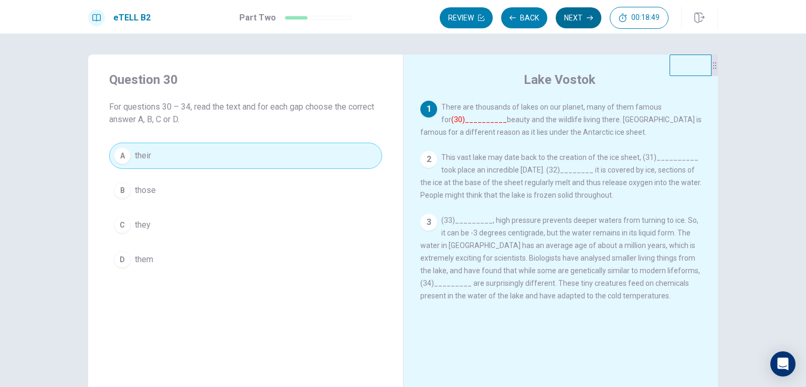
click at [544, 18] on button "Next" at bounding box center [579, 17] width 46 height 21
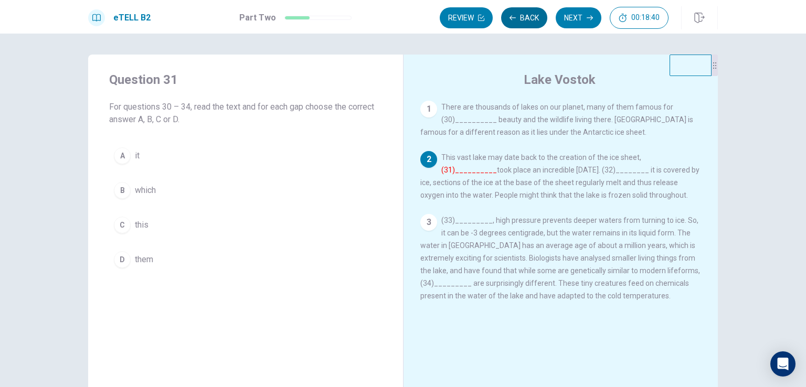
click at [512, 19] on icon "button" at bounding box center [513, 17] width 6 height 5
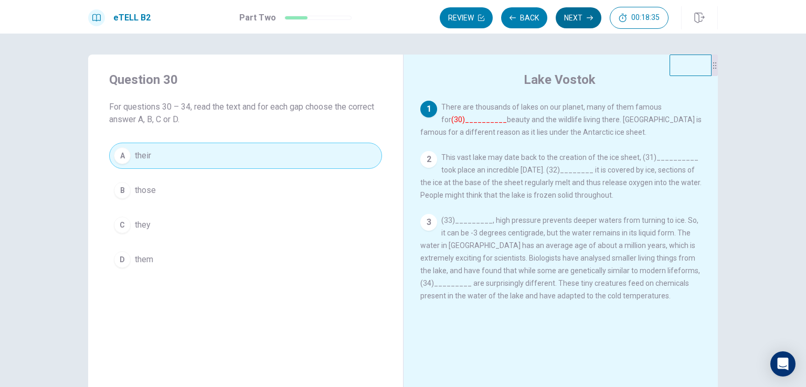
click at [544, 19] on button "Next" at bounding box center [579, 17] width 46 height 21
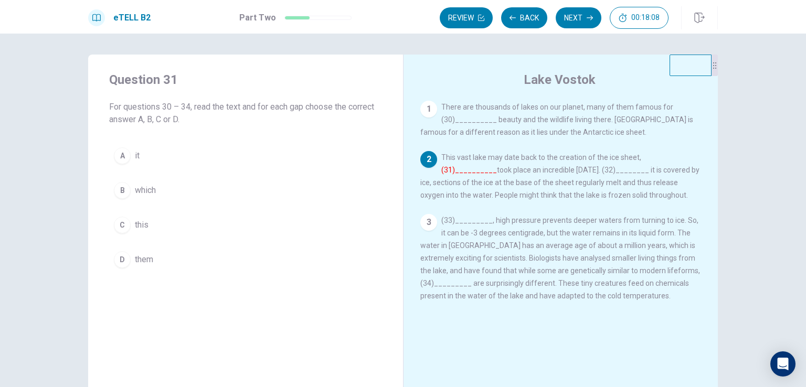
click at [150, 188] on span "which" at bounding box center [145, 190] width 21 height 13
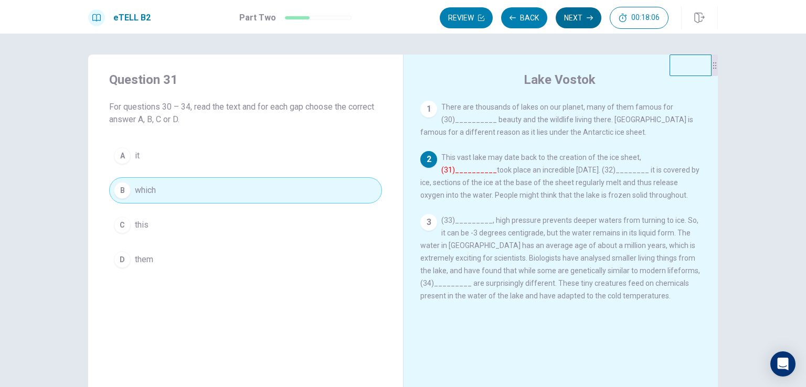
click at [544, 13] on button "Next" at bounding box center [579, 17] width 46 height 21
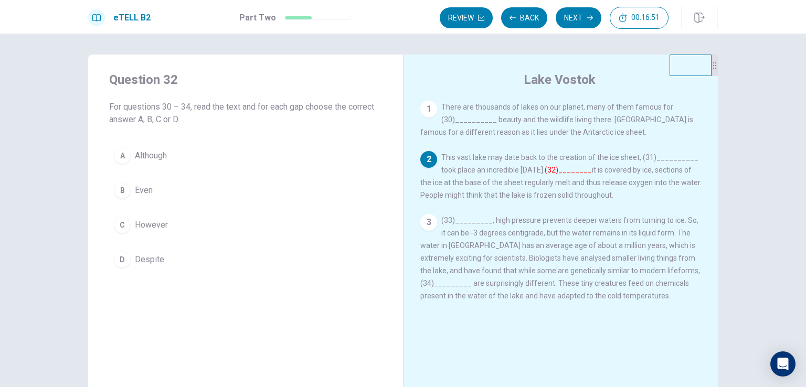
click at [126, 241] on div "A Although B Even C However D Despite" at bounding box center [245, 208] width 273 height 130
click at [145, 221] on span "However" at bounding box center [151, 225] width 33 height 13
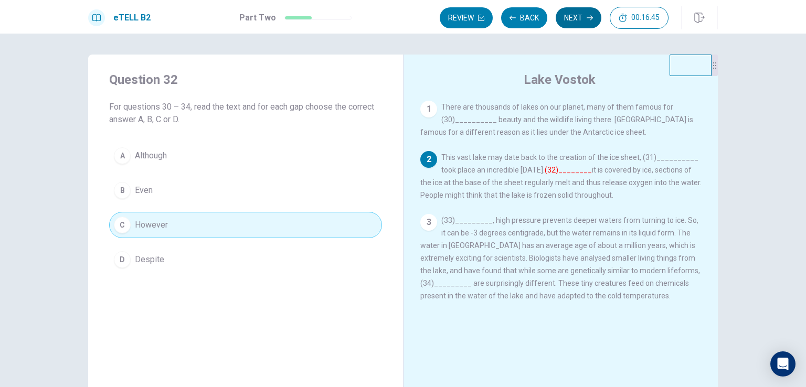
click at [544, 18] on button "Next" at bounding box center [579, 17] width 46 height 21
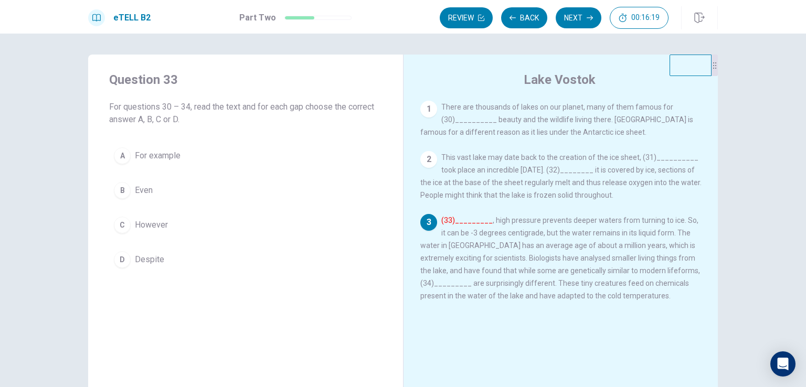
click at [498, 197] on span "This vast lake may date back to the creation of the ice sheet, (31)__________ t…" at bounding box center [560, 176] width 281 height 46
click at [527, 18] on button "Back" at bounding box center [524, 17] width 46 height 21
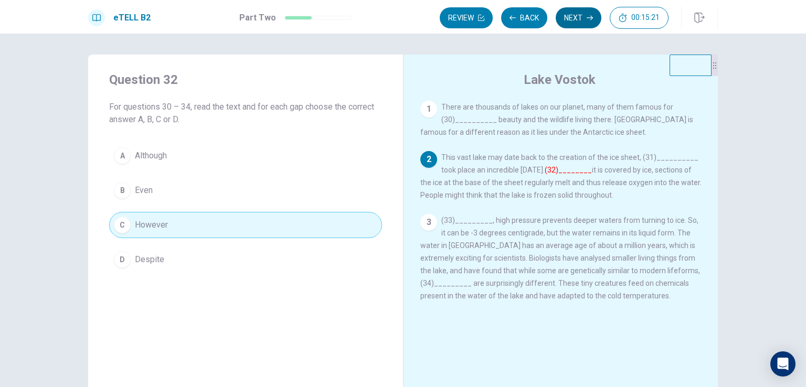
click at [544, 13] on button "Next" at bounding box center [579, 17] width 46 height 21
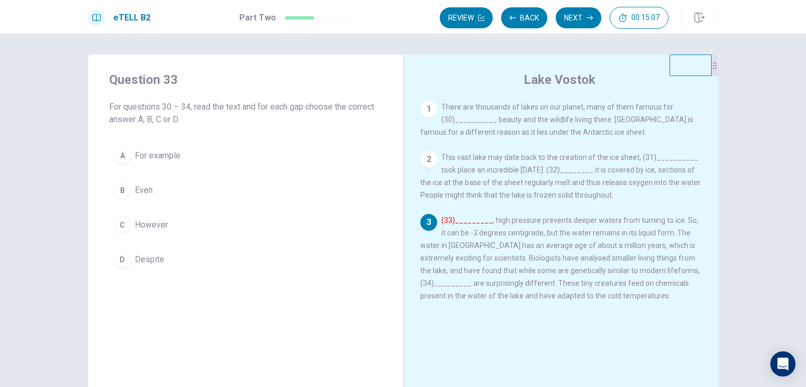
click at [165, 152] on span "For example" at bounding box center [158, 156] width 46 height 13
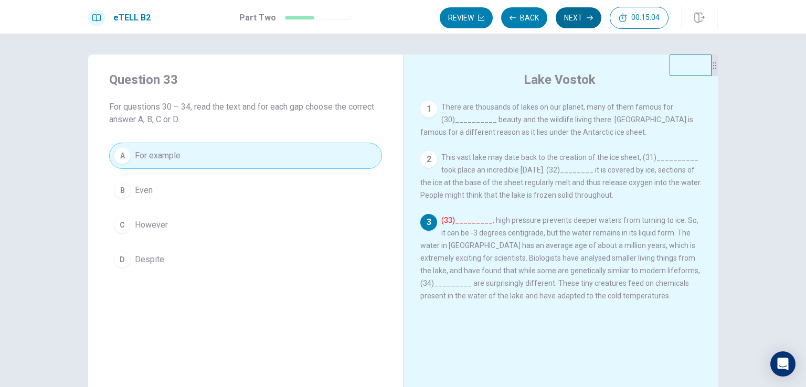
click at [544, 15] on button "Next" at bounding box center [579, 17] width 46 height 21
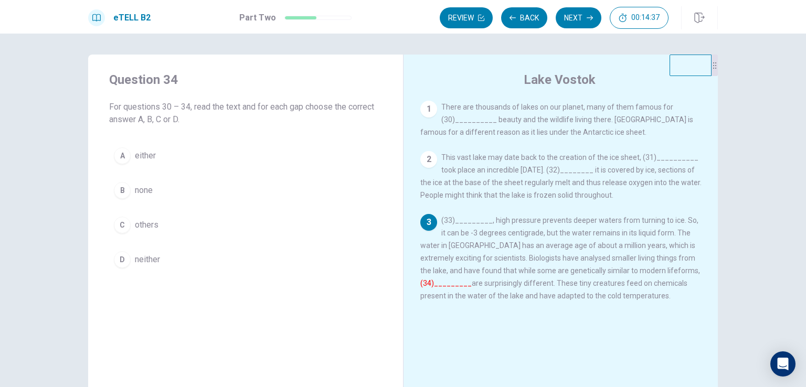
click at [457, 252] on span "(33)_________, high pressure prevents deeper waters from turning to ice. So, it…" at bounding box center [560, 258] width 280 height 84
click at [158, 225] on button "C others" at bounding box center [245, 225] width 273 height 26
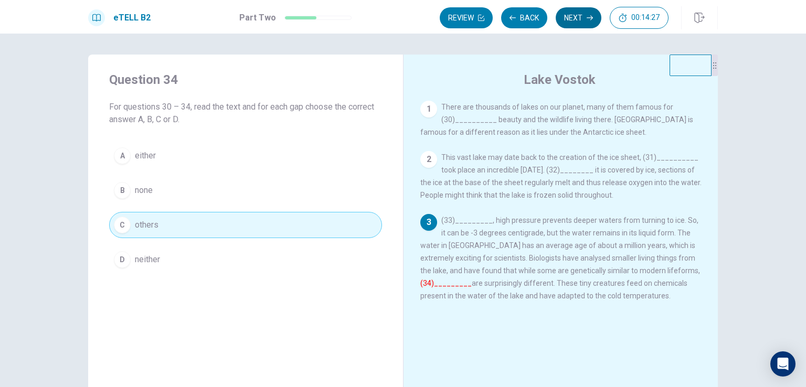
click at [544, 13] on button "Next" at bounding box center [579, 17] width 46 height 21
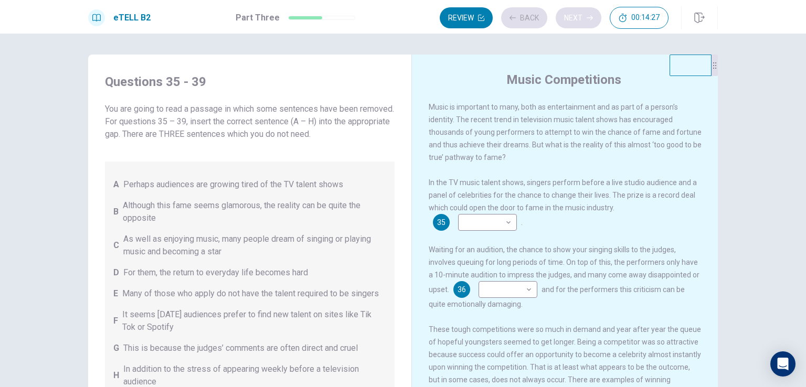
click at [544, 13] on div "Review Back Next 00:14:27" at bounding box center [554, 18] width 229 height 22
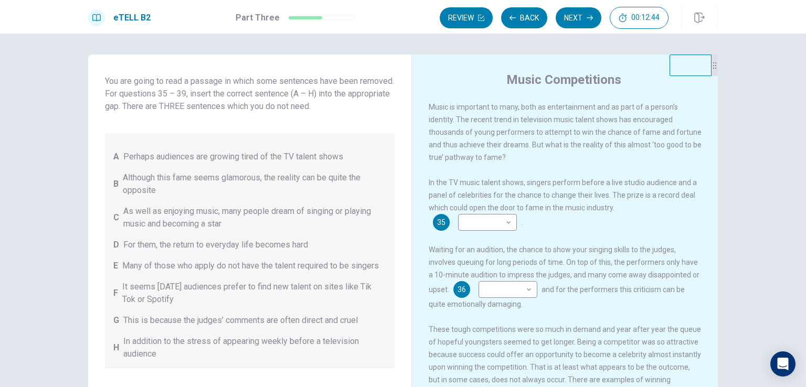
click at [544, 216] on div "In the TV music talent shows, singers perform before a live studio audience and…" at bounding box center [565, 203] width 273 height 55
click at [482, 223] on body "This site uses cookies, as explained in our Privacy Policy . If you agree to th…" at bounding box center [403, 193] width 806 height 387
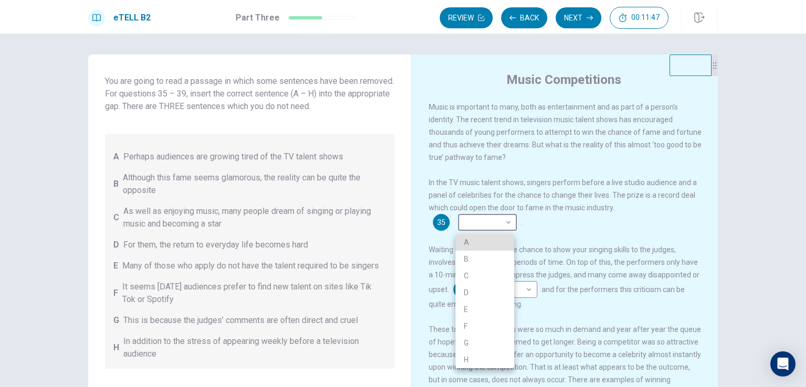
click at [465, 342] on li "G" at bounding box center [485, 343] width 59 height 17
type input "*"
click at [544, 305] on div at bounding box center [403, 193] width 806 height 387
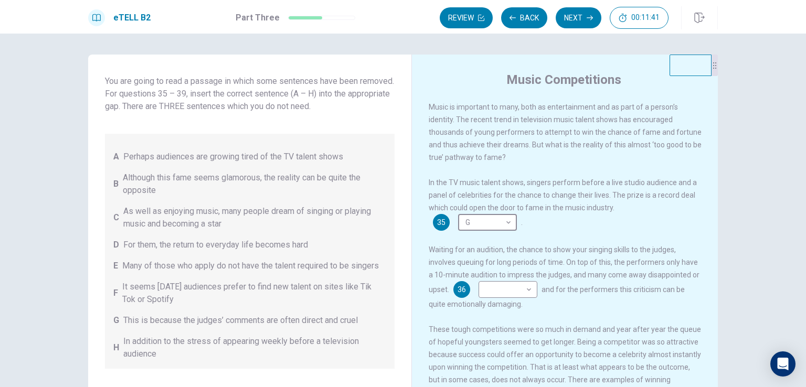
scroll to position [231, 0]
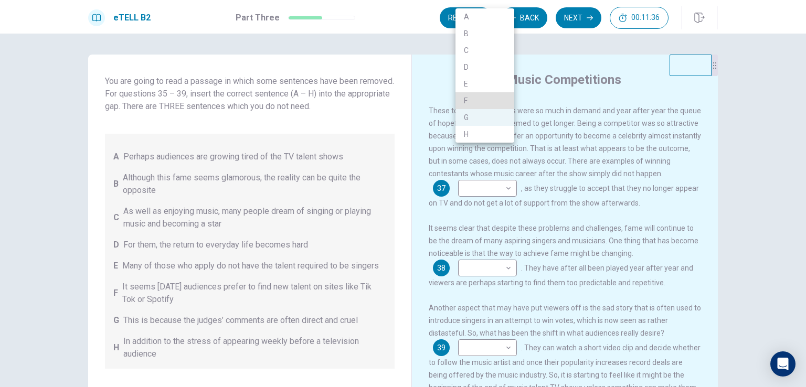
click at [544, 200] on div at bounding box center [403, 193] width 806 height 387
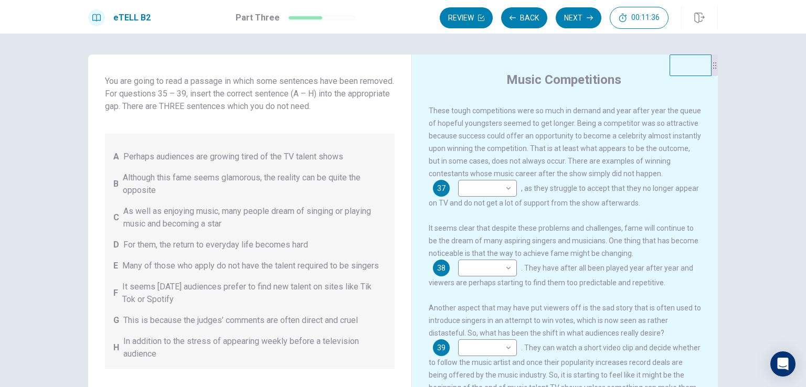
scroll to position [0, 0]
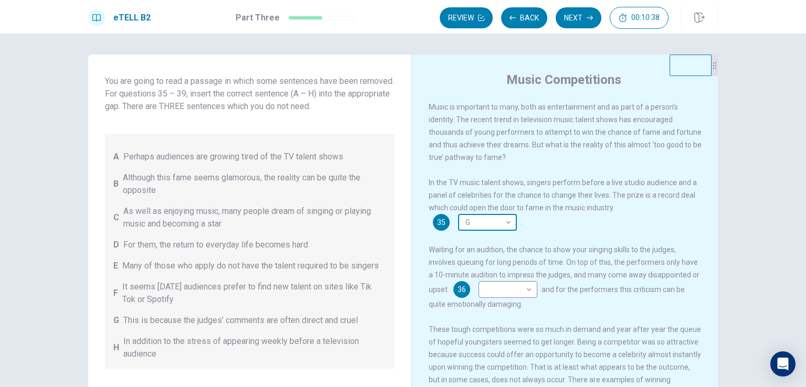
click at [480, 229] on body "This site uses cookies, as explained in our Privacy Policy . If you agree to th…" at bounding box center [403, 193] width 806 height 387
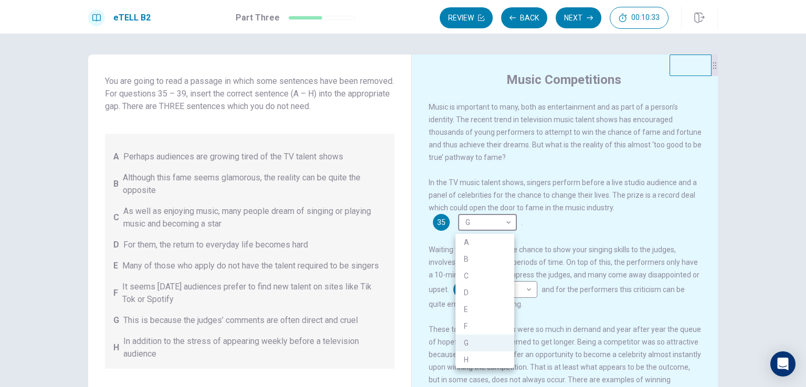
click at [465, 309] on li "E" at bounding box center [485, 309] width 59 height 17
type input "*"
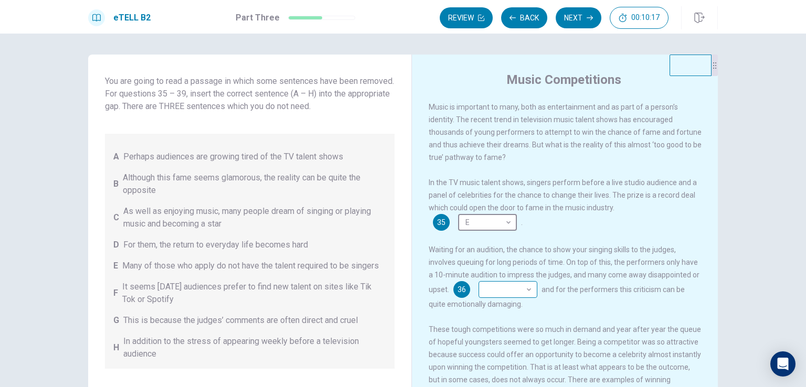
click at [495, 295] on body "This site uses cookies, as explained in our Privacy Policy . If you agree to th…" at bounding box center [403, 193] width 806 height 387
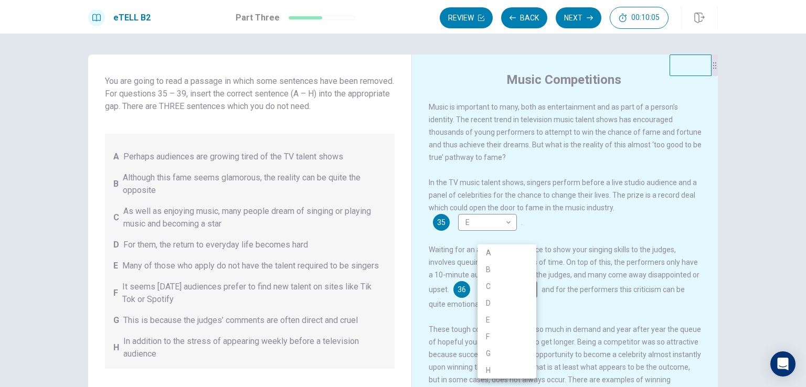
click at [496, 288] on li "C" at bounding box center [507, 286] width 59 height 17
type input "*"
click at [544, 296] on div at bounding box center [403, 193] width 806 height 387
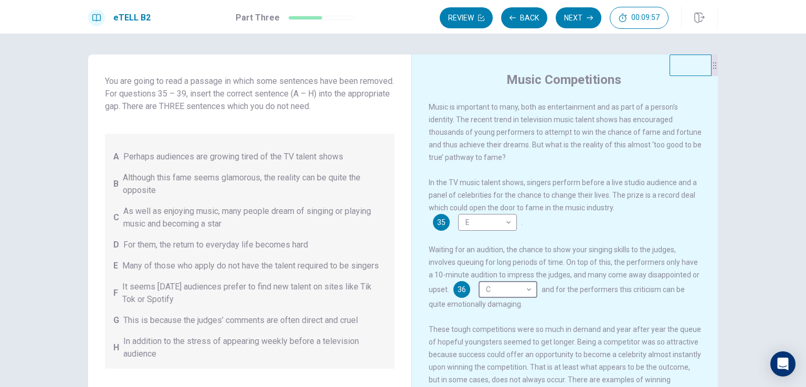
scroll to position [231, 0]
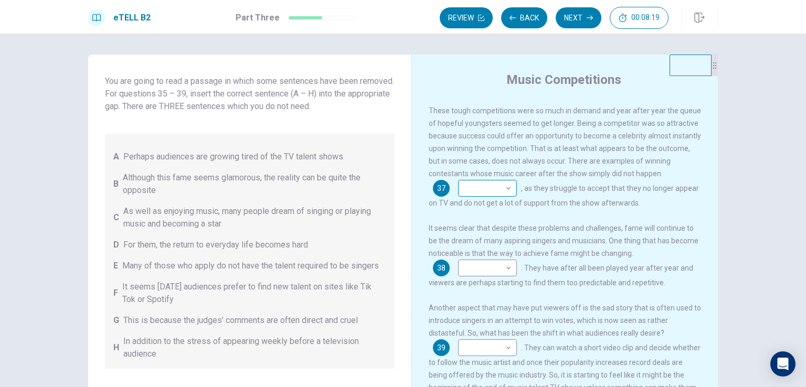
click at [486, 187] on body "This site uses cookies, as explained in our Privacy Policy . If you agree to th…" at bounding box center [403, 193] width 806 height 387
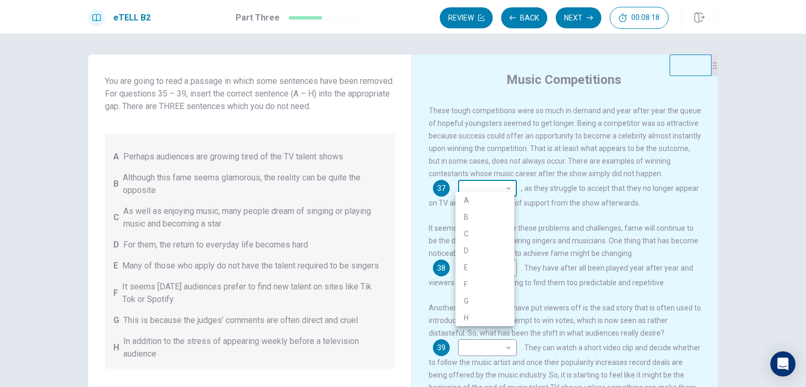
click at [486, 187] on div at bounding box center [403, 193] width 806 height 387
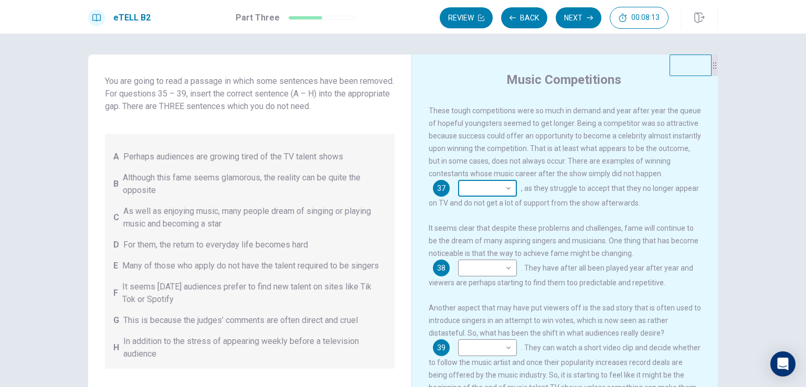
click at [496, 184] on body "This site uses cookies, as explained in our Privacy Policy . If you agree to th…" at bounding box center [403, 193] width 806 height 387
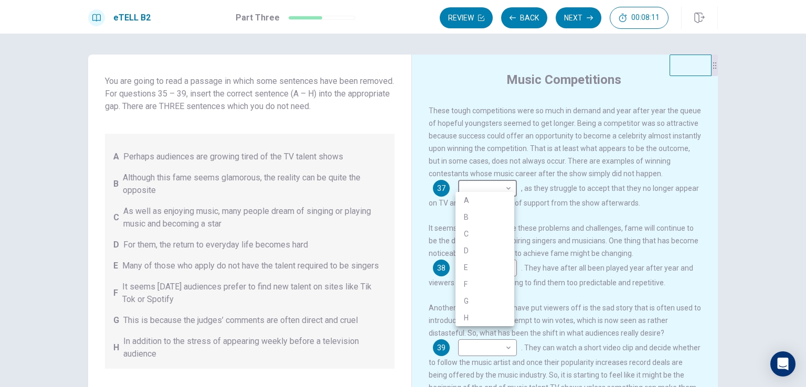
click at [475, 284] on li "F" at bounding box center [485, 284] width 59 height 17
type input "*"
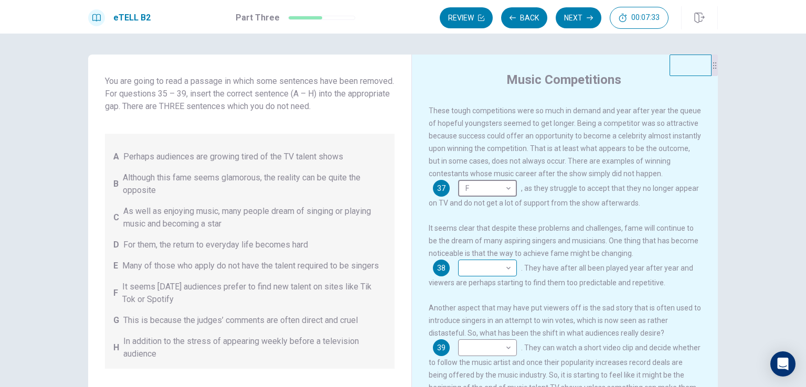
click at [485, 261] on body "This site uses cookies, as explained in our Privacy Policy . If you agree to th…" at bounding box center [403, 193] width 806 height 387
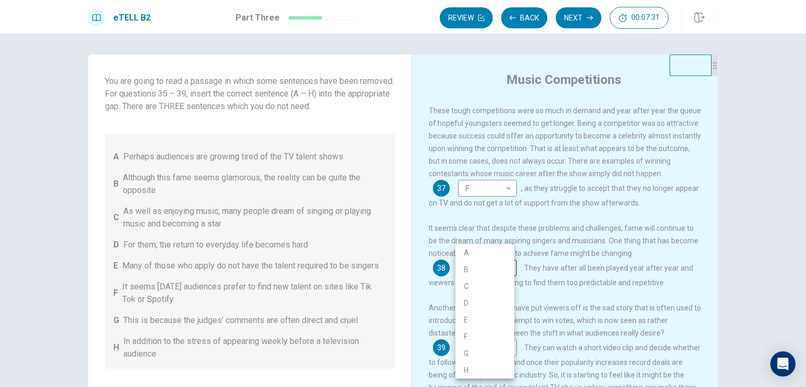
click at [544, 294] on div at bounding box center [403, 193] width 806 height 387
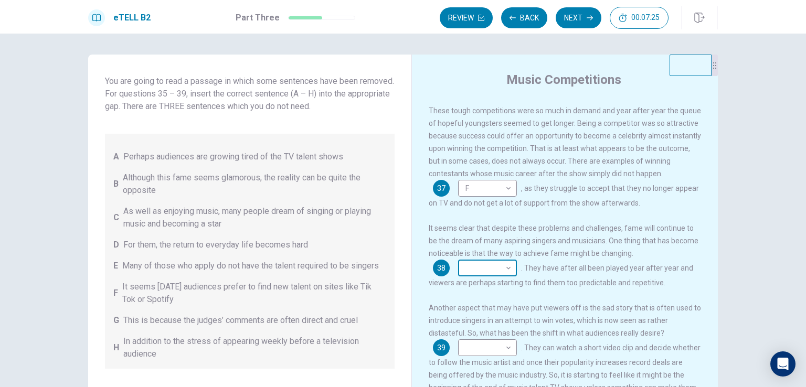
click at [491, 267] on body "This site uses cookies, as explained in our Privacy Policy . If you agree to th…" at bounding box center [403, 193] width 806 height 387
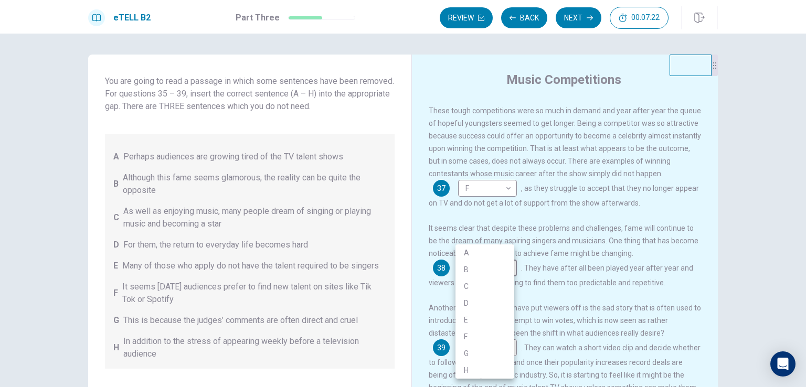
click at [472, 369] on li "H" at bounding box center [485, 370] width 59 height 17
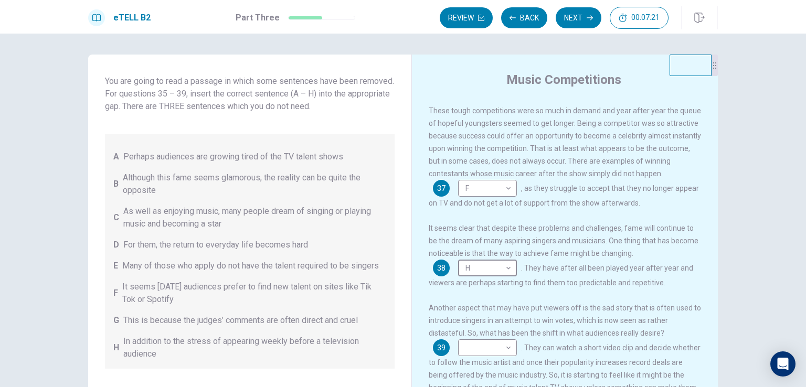
type input "*"
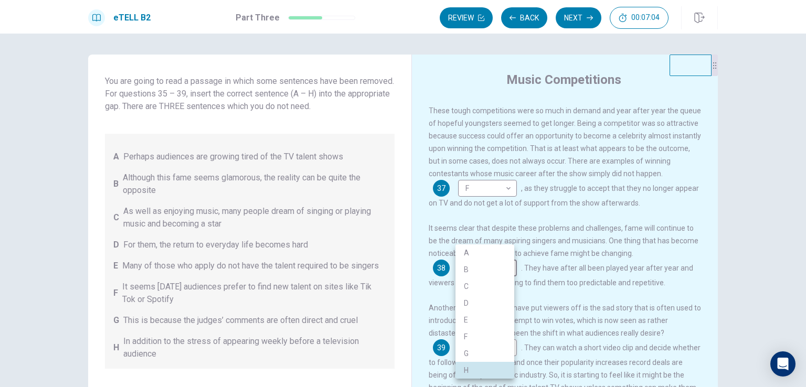
click at [544, 342] on div at bounding box center [403, 193] width 806 height 387
click at [544, 331] on div at bounding box center [403, 193] width 806 height 387
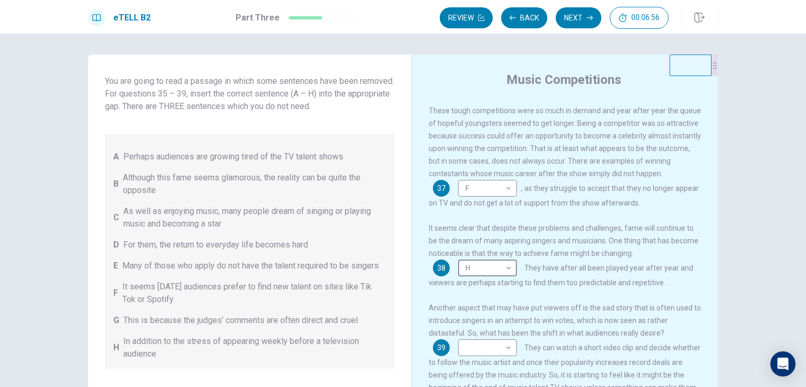
scroll to position [87, 0]
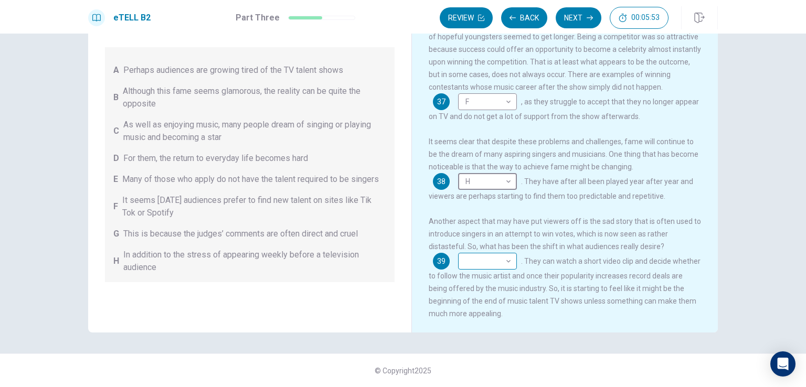
click at [489, 255] on body "This site uses cookies, as explained in our Privacy Policy . If you agree to th…" at bounding box center [403, 193] width 806 height 387
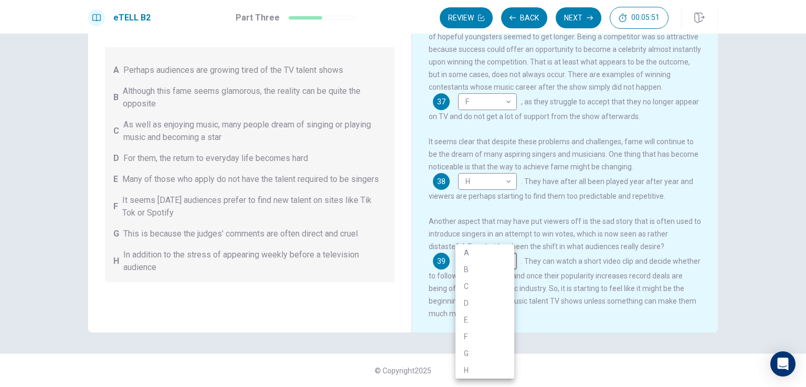
click at [464, 333] on li "F" at bounding box center [485, 337] width 59 height 17
type input "*"
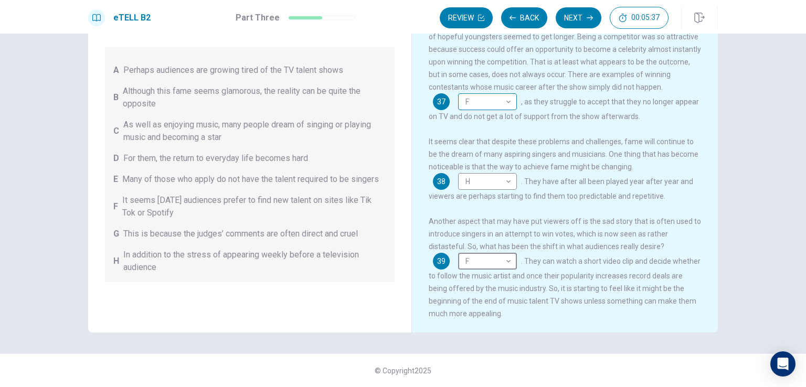
click at [494, 99] on body "This site uses cookies, as explained in our Privacy Policy . If you agree to th…" at bounding box center [403, 193] width 806 height 387
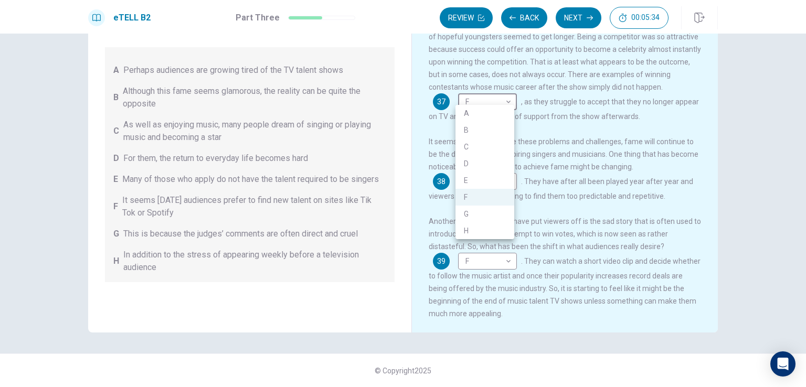
click at [472, 113] on li "A" at bounding box center [485, 113] width 59 height 17
type input "*"
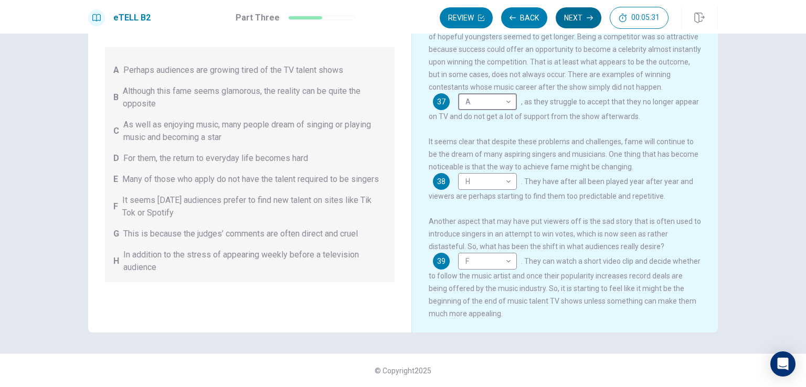
click at [544, 14] on button "Next" at bounding box center [579, 17] width 46 height 21
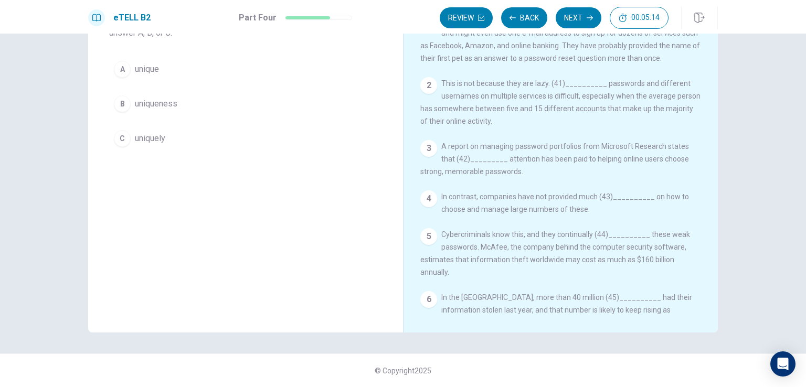
click at [544, 23] on icon "button" at bounding box center [699, 18] width 10 height 10
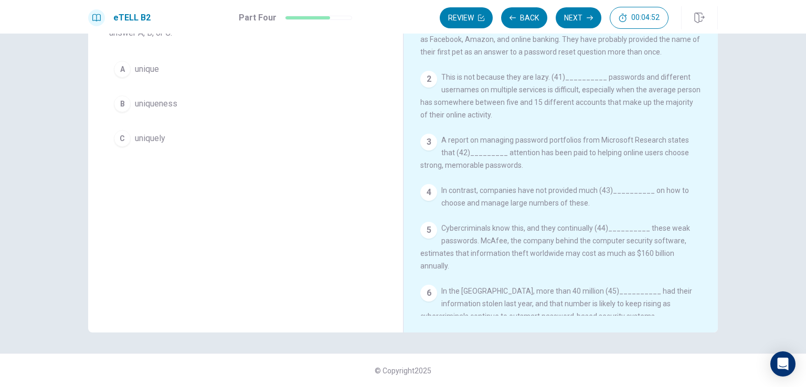
scroll to position [0, 0]
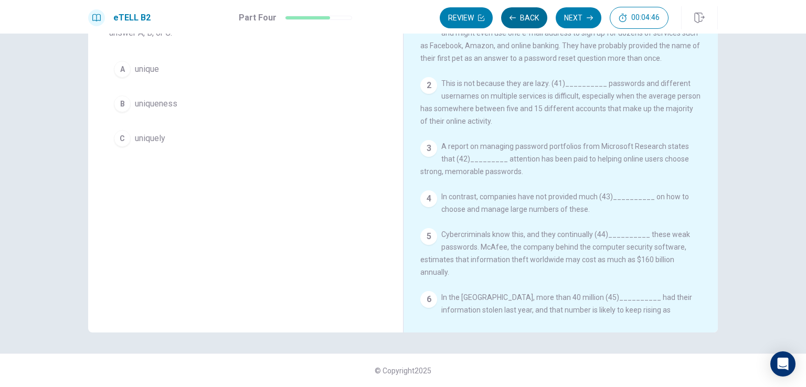
click at [512, 11] on button "Back" at bounding box center [524, 17] width 46 height 21
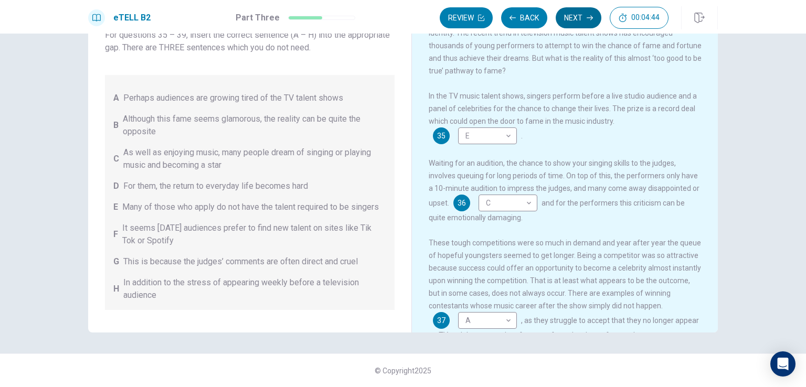
click at [544, 13] on button "Next" at bounding box center [579, 17] width 46 height 21
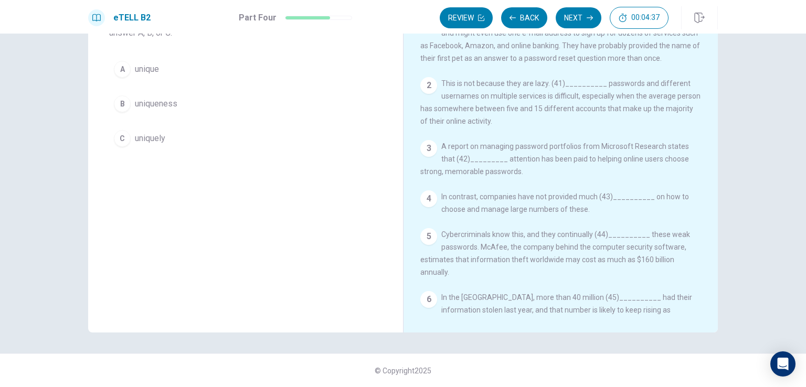
click at [158, 70] on button "A unique" at bounding box center [245, 69] width 273 height 26
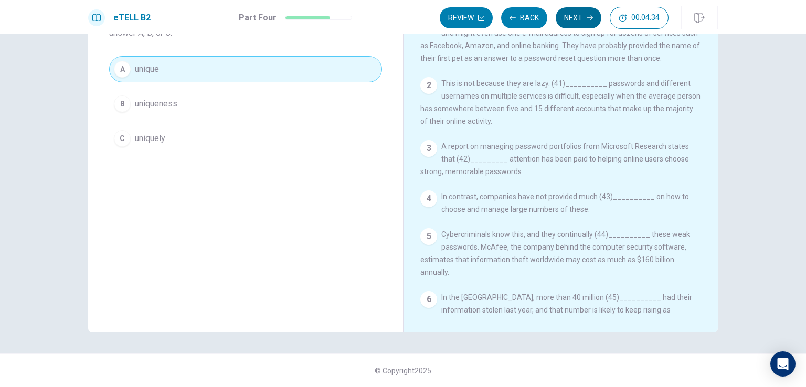
click at [544, 17] on button "Next" at bounding box center [579, 17] width 46 height 21
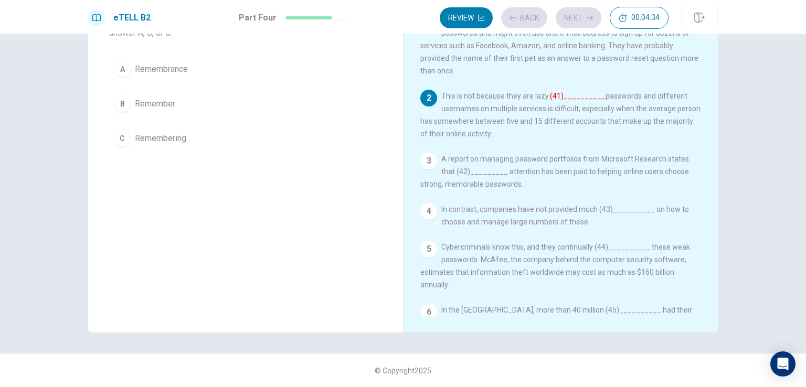
scroll to position [34, 0]
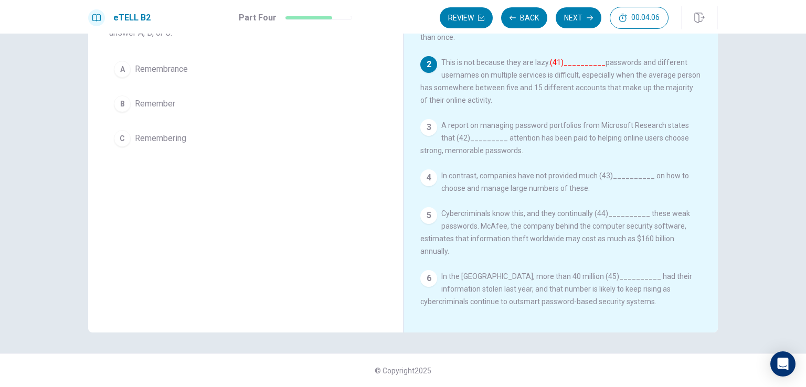
click at [145, 143] on span "Remembering" at bounding box center [160, 138] width 51 height 13
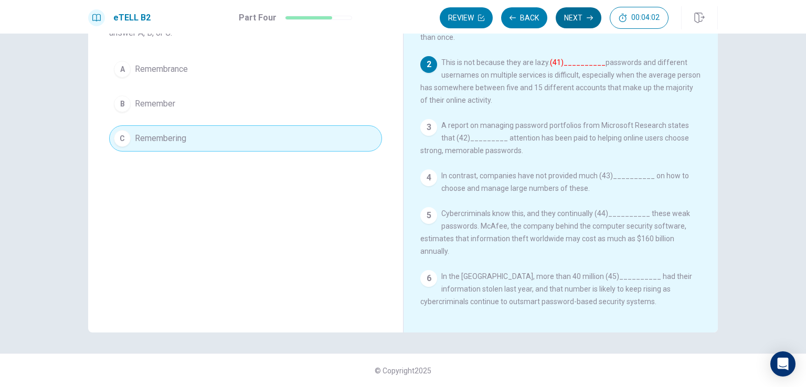
click at [544, 19] on button "Next" at bounding box center [579, 17] width 46 height 21
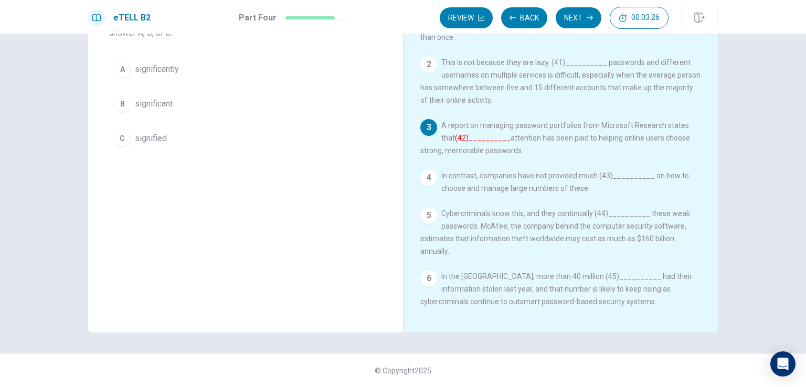
click at [174, 65] on span "significantly" at bounding box center [157, 69] width 44 height 13
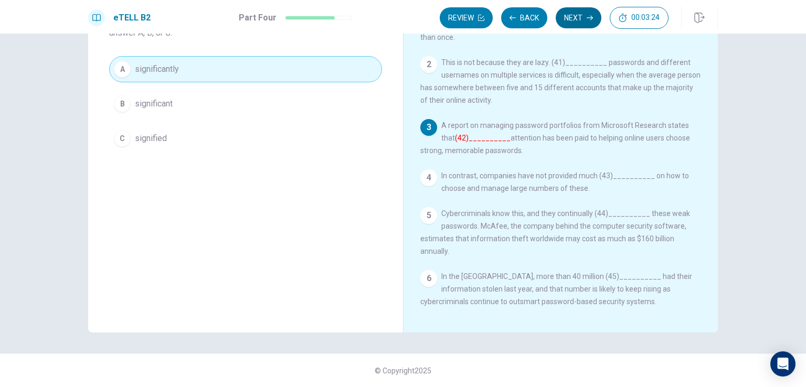
click at [544, 13] on button "Next" at bounding box center [579, 17] width 46 height 21
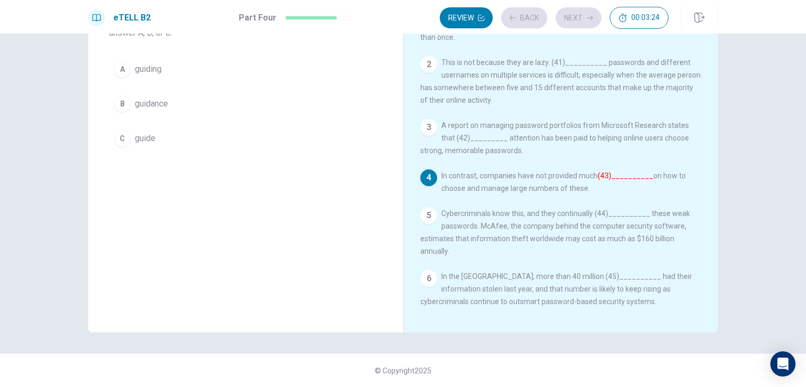
scroll to position [10, 0]
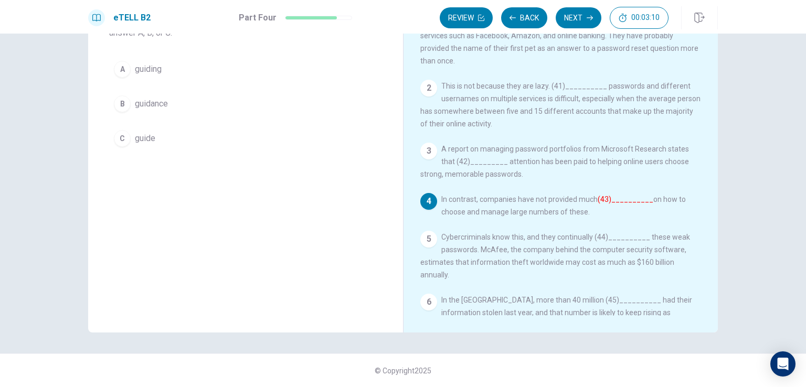
click at [153, 100] on span "guidance" at bounding box center [151, 104] width 33 height 13
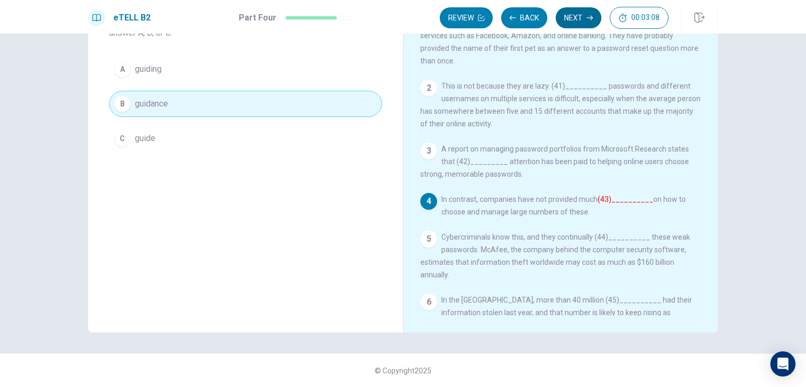
click at [544, 15] on button "Next" at bounding box center [579, 17] width 46 height 21
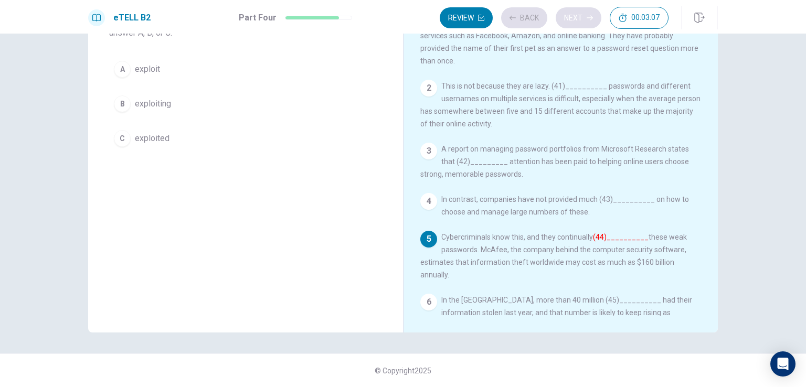
scroll to position [34, 0]
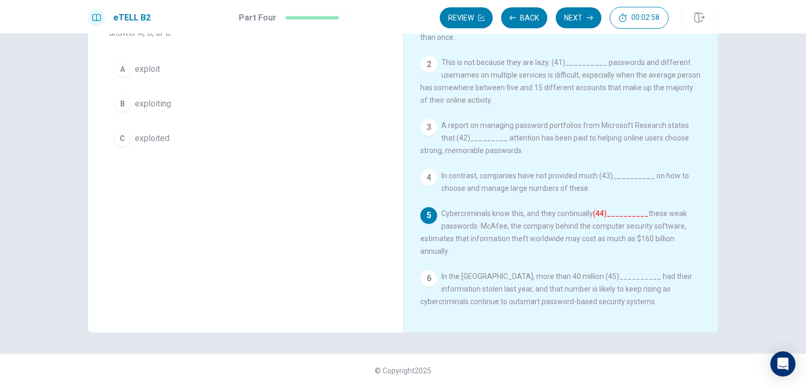
drag, startPoint x: 591, startPoint y: 210, endPoint x: 516, endPoint y: 194, distance: 76.4
click at [516, 194] on div "1 Most people probably do not have more than three (40)__________ passwords and…" at bounding box center [567, 165] width 295 height 302
click at [166, 139] on button "C exploited" at bounding box center [245, 138] width 273 height 26
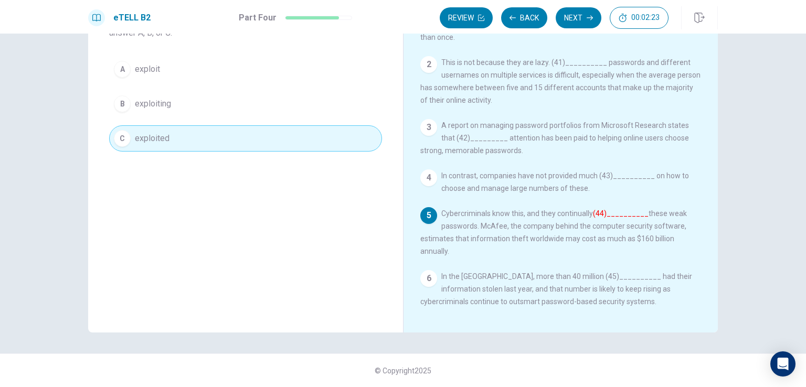
click at [166, 107] on span "exploiting" at bounding box center [153, 104] width 36 height 13
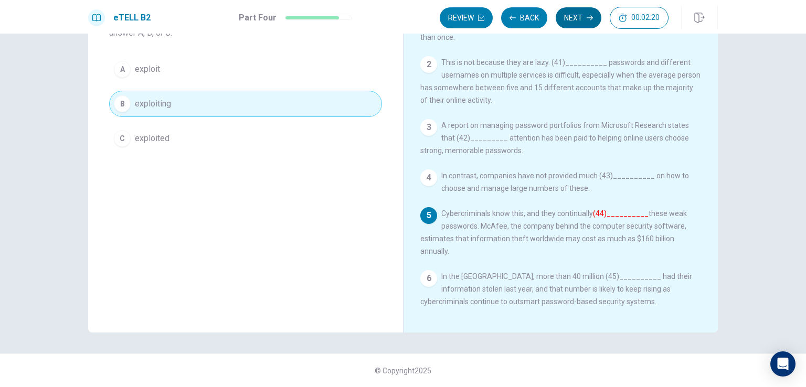
click at [544, 13] on button "Next" at bounding box center [579, 17] width 46 height 21
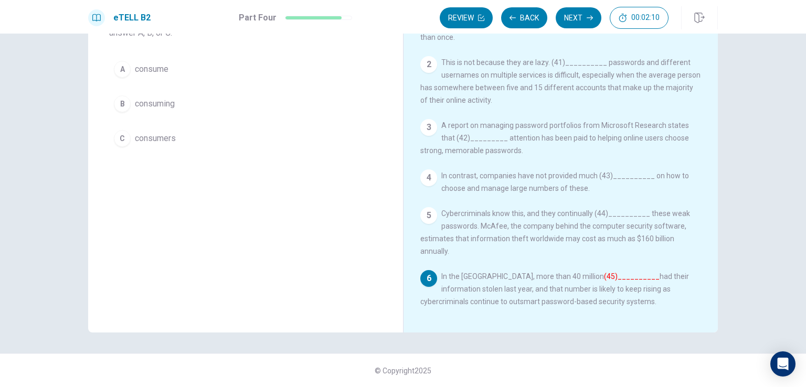
click at [158, 140] on span "consumers" at bounding box center [155, 138] width 41 height 13
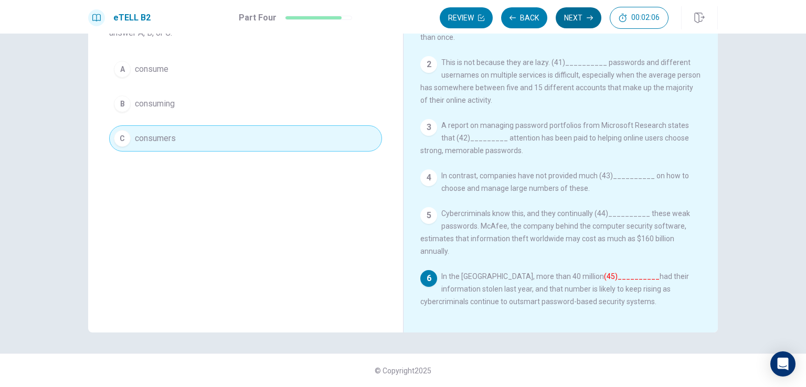
click at [544, 17] on button "Next" at bounding box center [579, 17] width 46 height 21
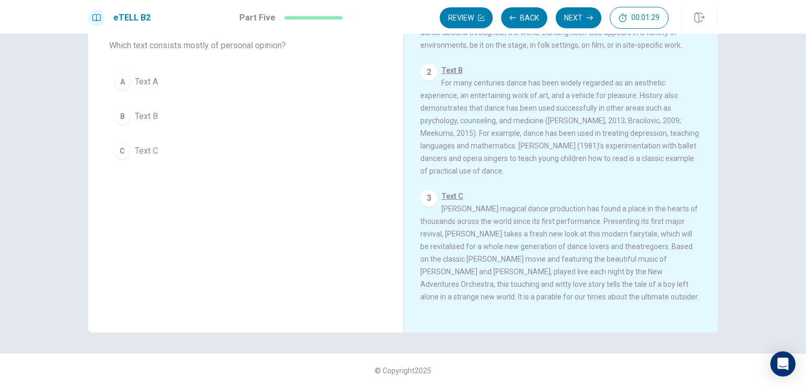
scroll to position [0, 0]
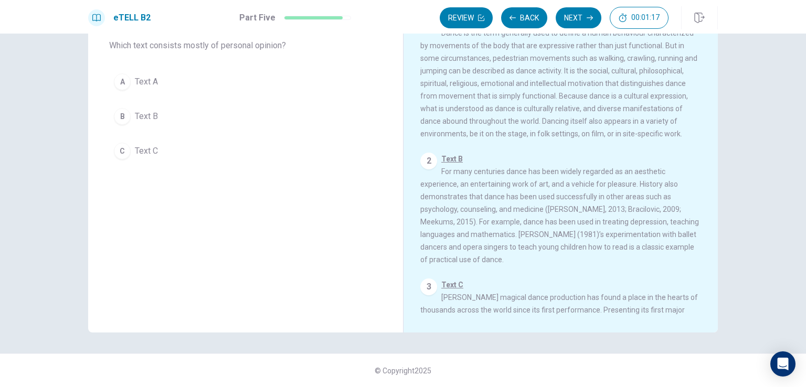
click at [114, 150] on div "C" at bounding box center [122, 151] width 17 height 17
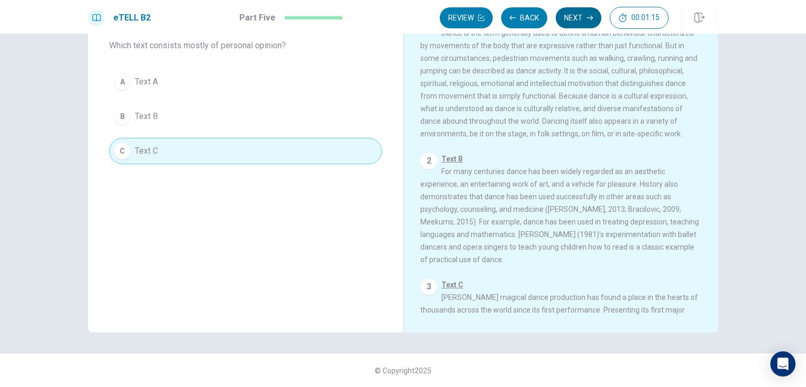
click at [544, 13] on button "Next" at bounding box center [579, 17] width 46 height 21
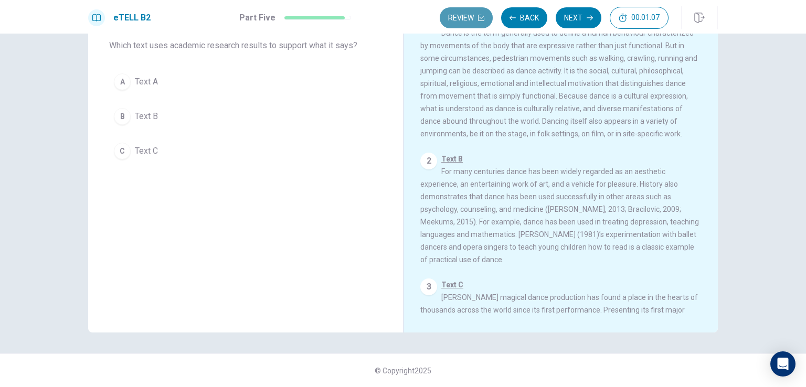
drag, startPoint x: 483, startPoint y: 18, endPoint x: 476, endPoint y: 14, distance: 7.3
click at [476, 14] on button "Review" at bounding box center [466, 17] width 53 height 21
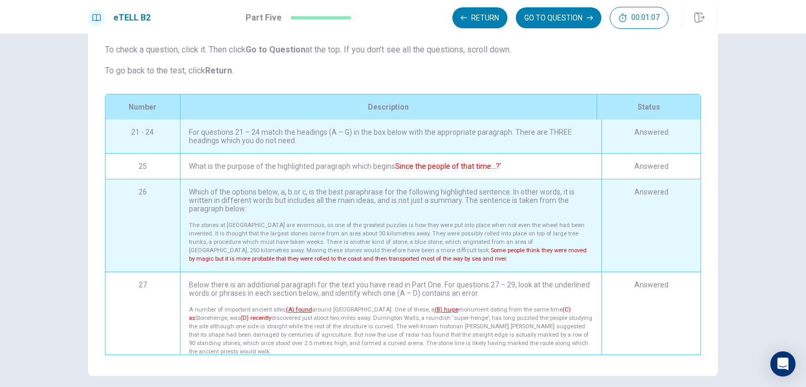
scroll to position [143, 0]
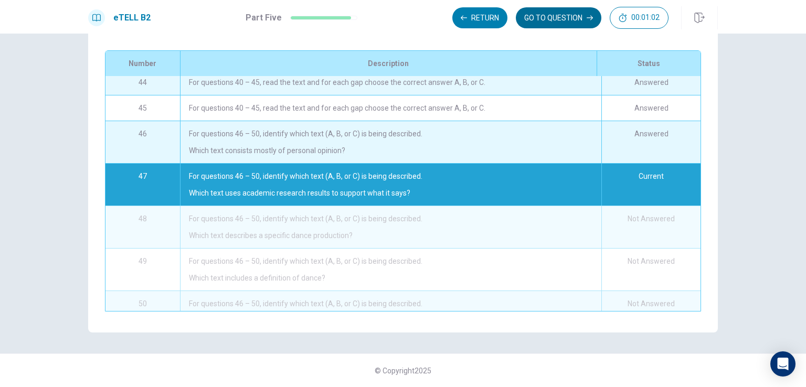
click at [539, 22] on button "GO TO QUESTION" at bounding box center [559, 17] width 86 height 21
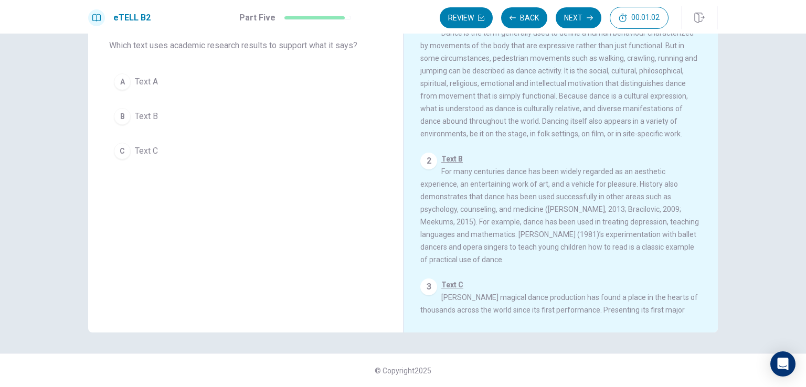
scroll to position [87, 0]
click at [539, 22] on button "Back" at bounding box center [524, 17] width 46 height 21
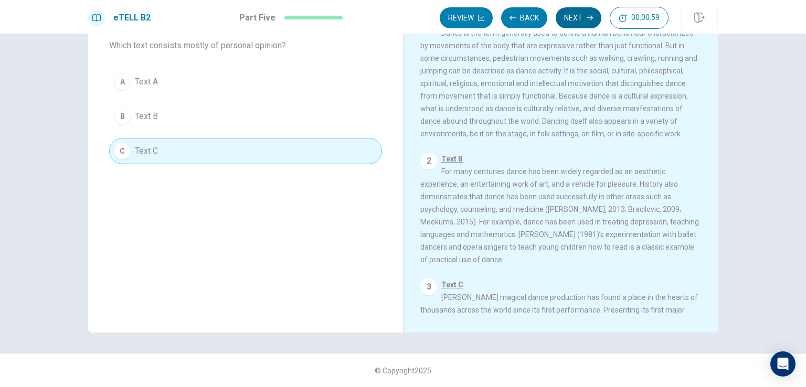
click at [544, 19] on button "Next" at bounding box center [579, 17] width 46 height 21
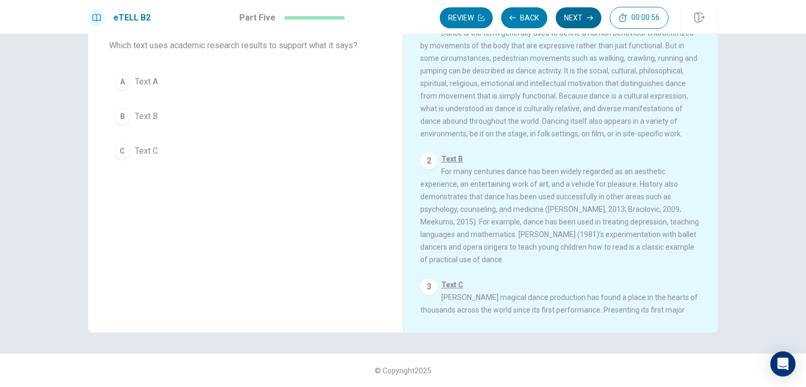
click at [544, 15] on button "Next" at bounding box center [579, 17] width 46 height 21
click at [124, 114] on div "B" at bounding box center [122, 116] width 17 height 17
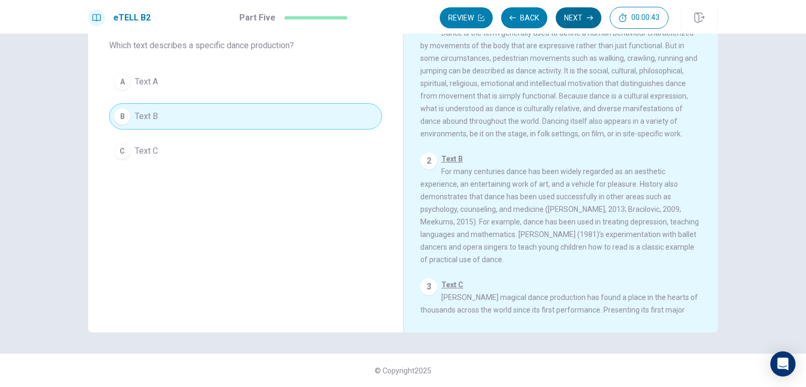
click at [544, 15] on button "Next" at bounding box center [579, 17] width 46 height 21
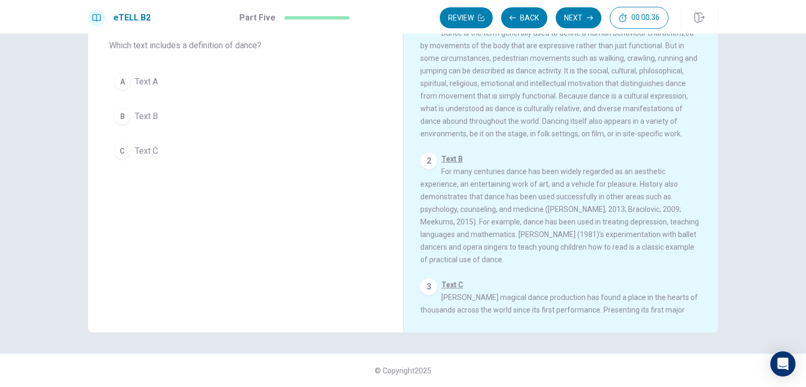
click at [127, 115] on div "B" at bounding box center [122, 116] width 17 height 17
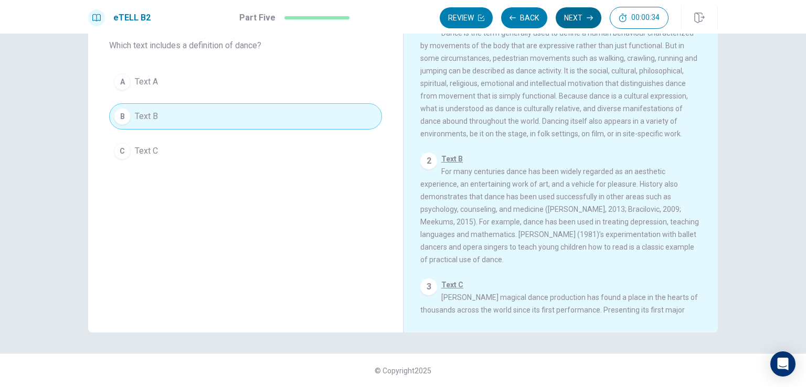
click at [544, 13] on button "Next" at bounding box center [579, 17] width 46 height 21
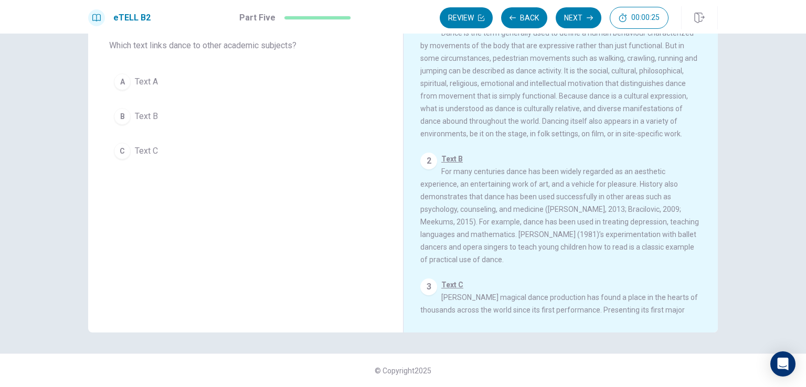
click at [139, 113] on span "Text B" at bounding box center [146, 116] width 23 height 13
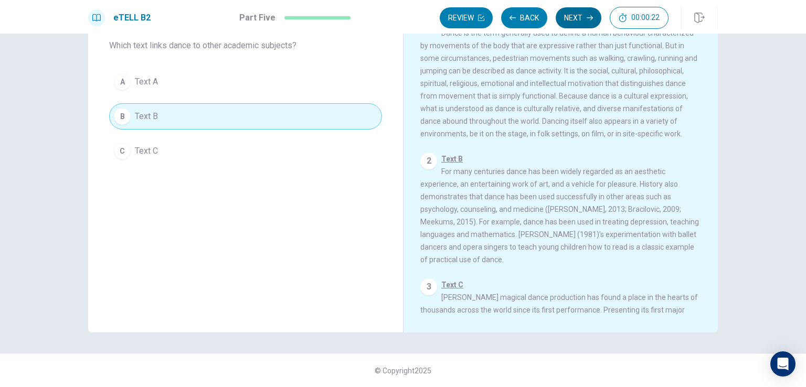
click at [544, 17] on button "Next" at bounding box center [579, 17] width 46 height 21
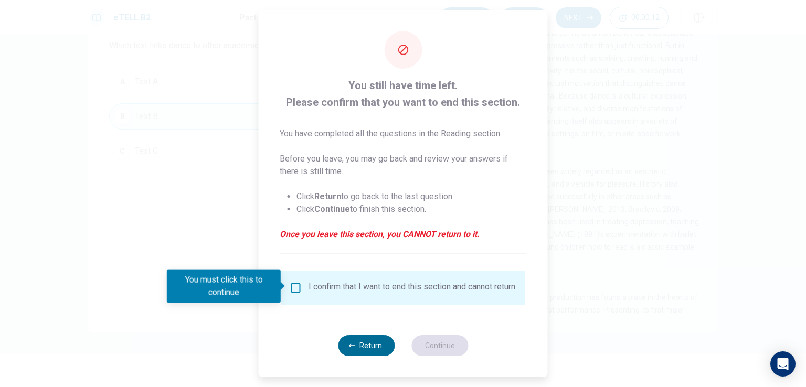
click at [366, 353] on button "Return" at bounding box center [366, 345] width 57 height 21
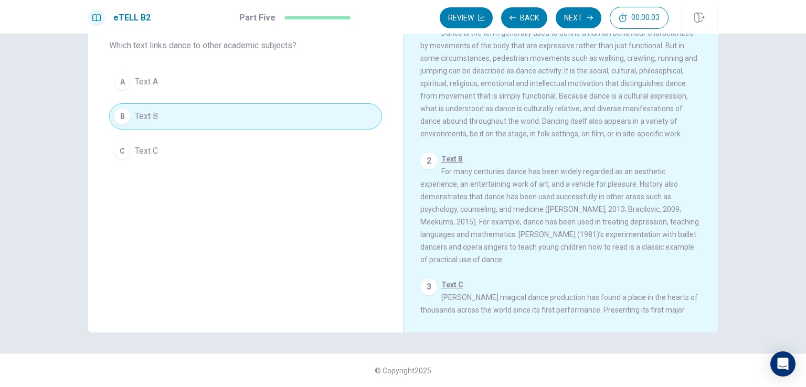
click at [544, 244] on div "Choose the Correct Text 1 Text A Dance is the term generally used to define a h…" at bounding box center [560, 150] width 315 height 365
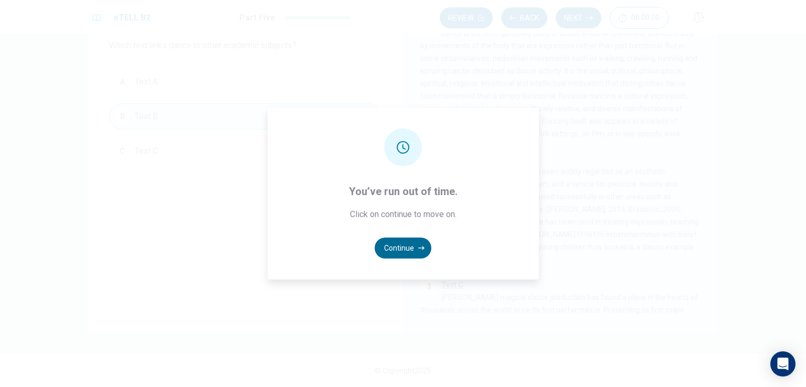
click at [401, 246] on button "Continue" at bounding box center [403, 248] width 57 height 21
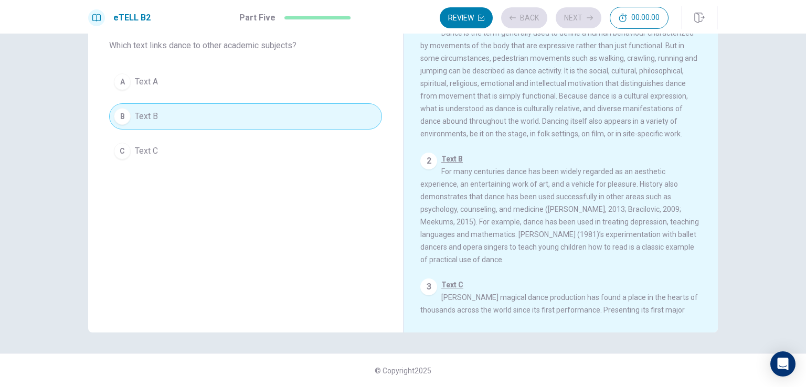
scroll to position [0, 0]
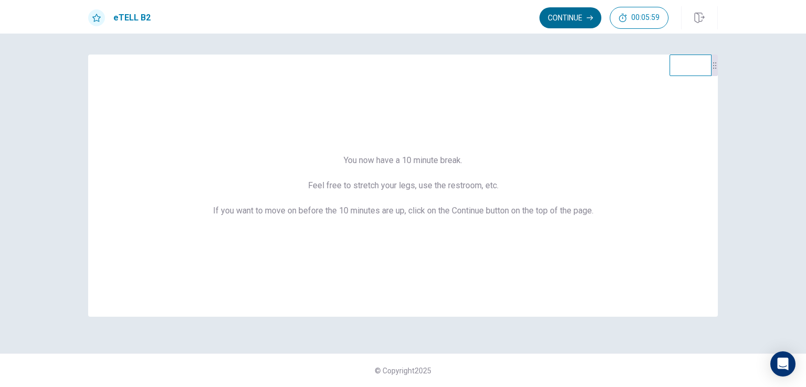
click at [544, 21] on button "Continue" at bounding box center [570, 17] width 62 height 21
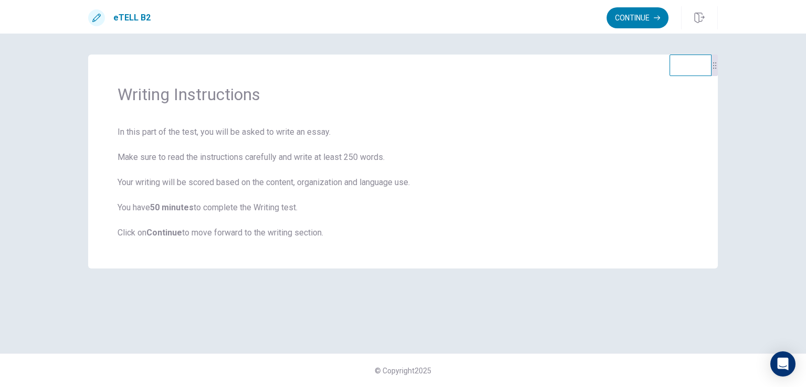
click at [236, 235] on span "In this part of the test, you will be asked to write an essay. Make sure to rea…" at bounding box center [403, 182] width 571 height 113
click at [544, 15] on button "Continue" at bounding box center [638, 17] width 62 height 21
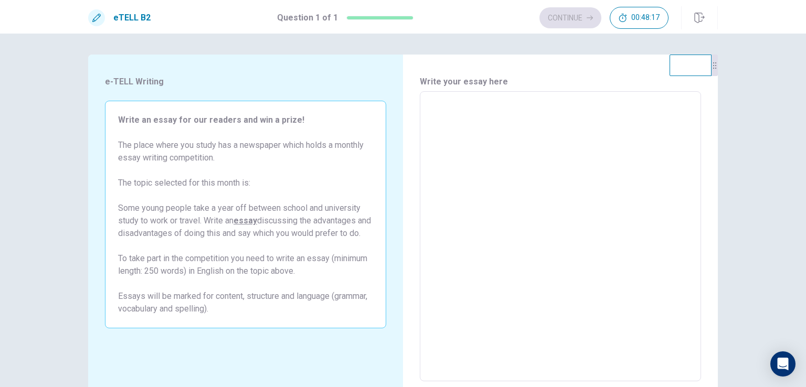
click at [443, 101] on textarea at bounding box center [560, 236] width 267 height 273
type textarea "*"
type textarea "**"
type textarea "*"
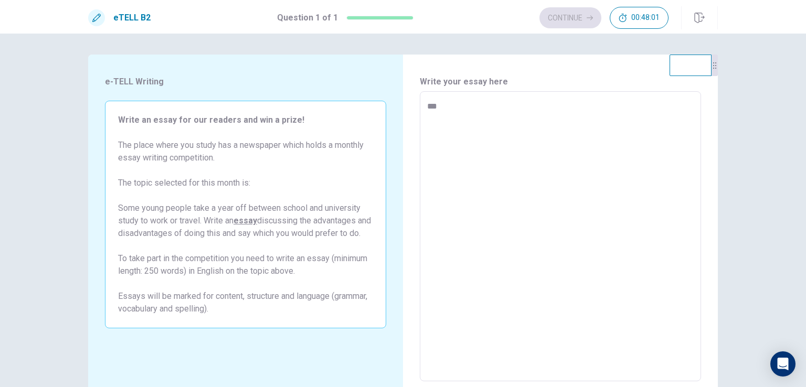
type textarea "****"
type textarea "*"
type textarea "*****"
type textarea "*"
type textarea "******"
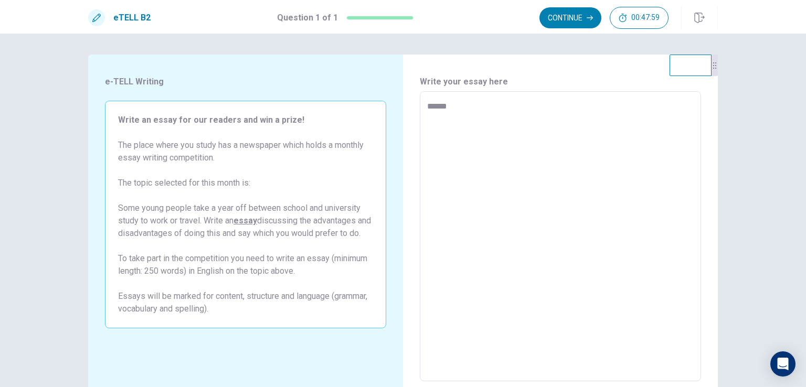
type textarea "*"
type textarea "*****"
type textarea "*"
type textarea "****"
type textarea "*"
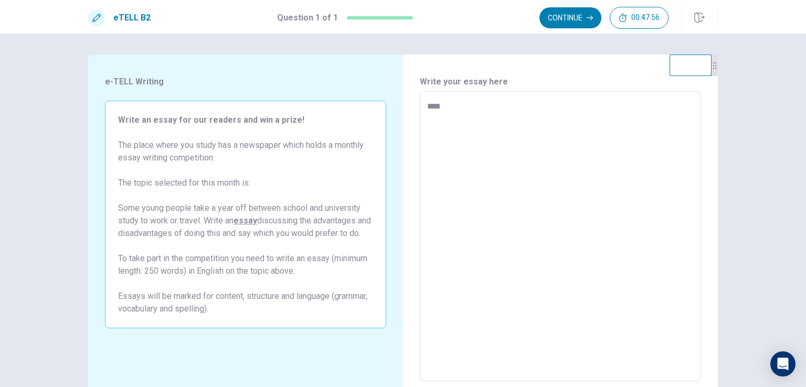
type textarea "*****"
type textarea "*"
type textarea "******"
type textarea "*"
type textarea "*****"
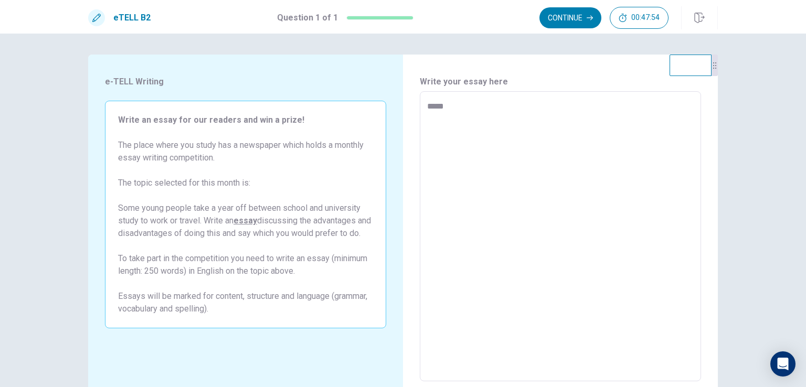
type textarea "*"
type textarea "****"
type textarea "*"
type textarea "***"
type textarea "*"
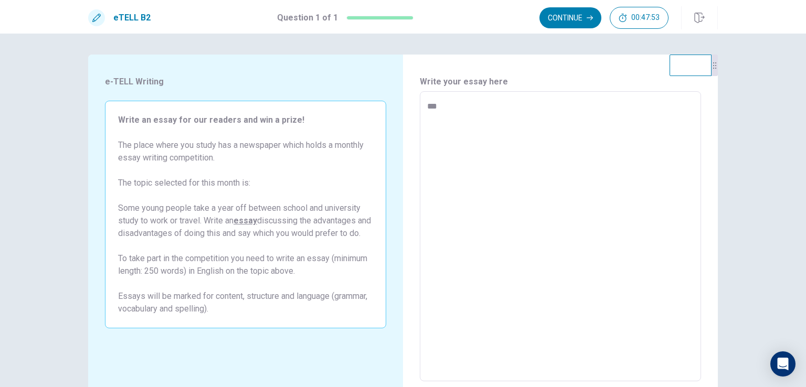
type textarea "**"
type textarea "*"
type textarea "***"
type textarea "*"
type textarea "**"
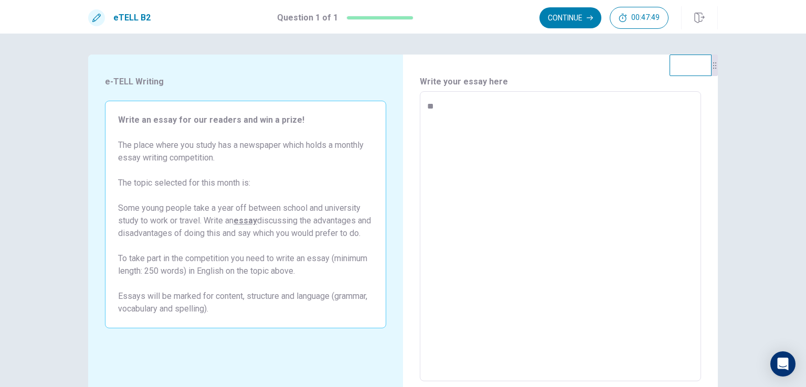
type textarea "*"
type textarea "**"
type textarea "*"
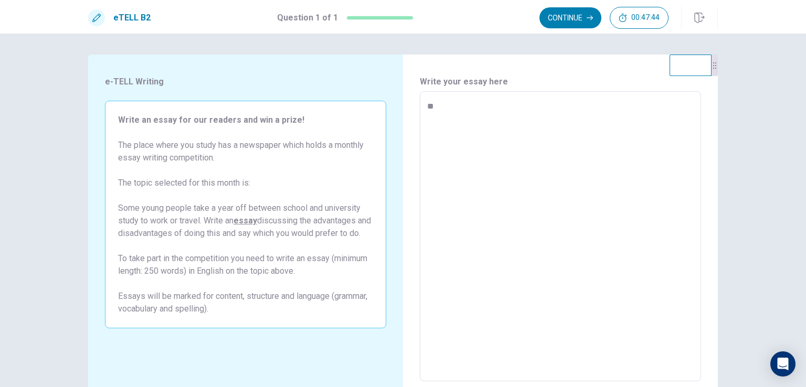
type textarea "***"
type textarea "*"
type textarea "****"
type textarea "*"
type textarea "*****"
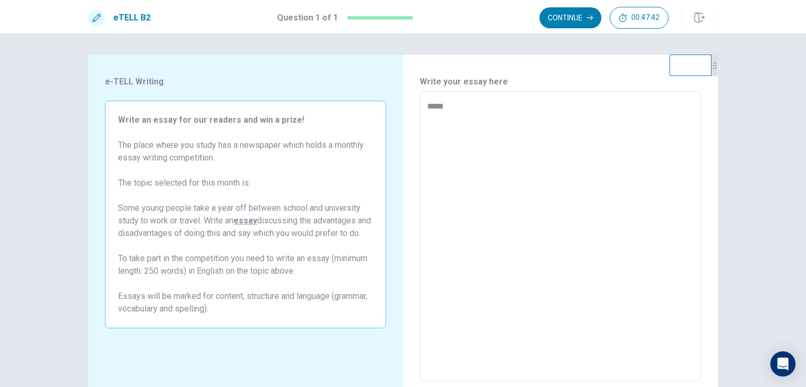
type textarea "*"
type textarea "******"
type textarea "*"
type textarea "*******"
type textarea "*"
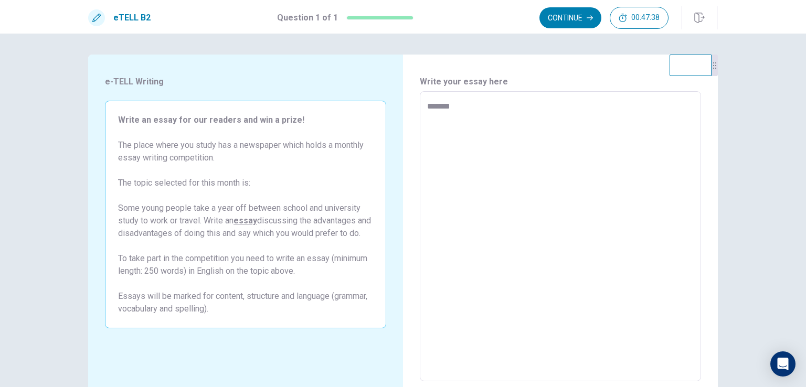
type textarea "*******"
type textarea "*"
type textarea "*********"
type textarea "*"
type textarea "**********"
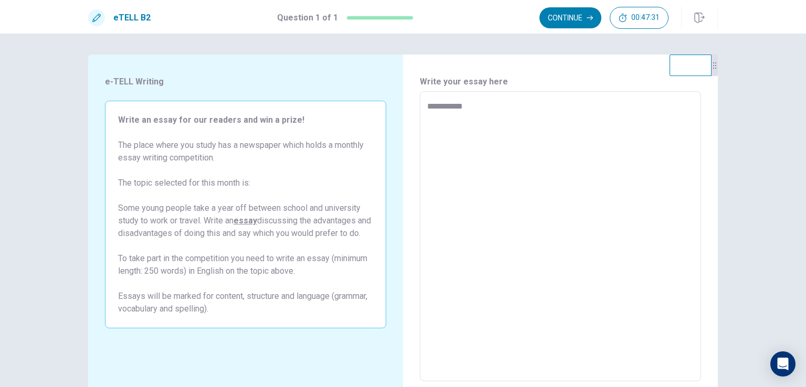
type textarea "*"
type textarea "**********"
type textarea "*"
type textarea "**********"
type textarea "*"
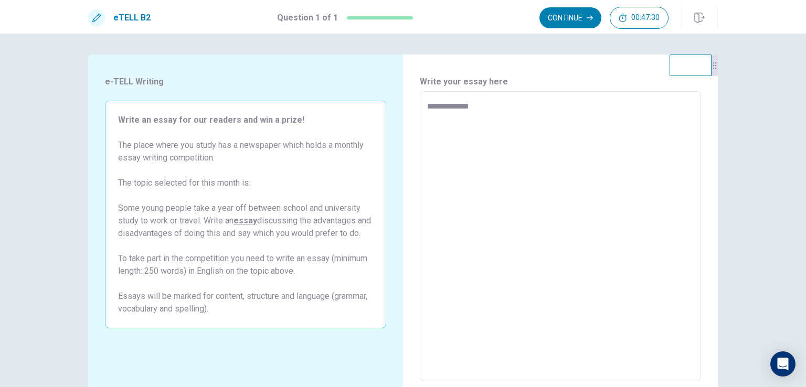
type textarea "**********"
type textarea "*"
type textarea "**********"
type textarea "*"
type textarea "**********"
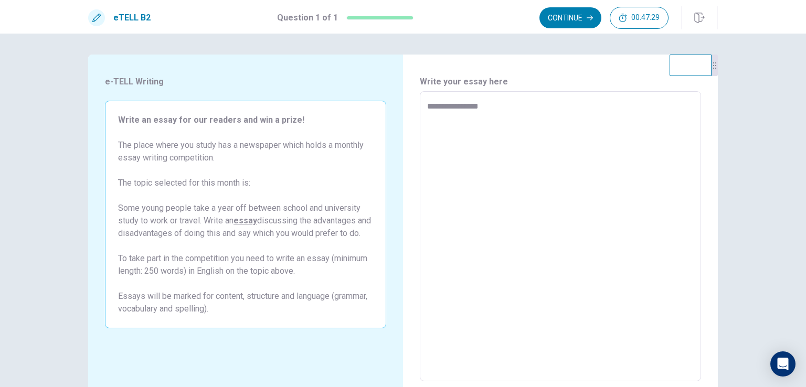
type textarea "*"
type textarea "**********"
type textarea "*"
type textarea "**********"
type textarea "*"
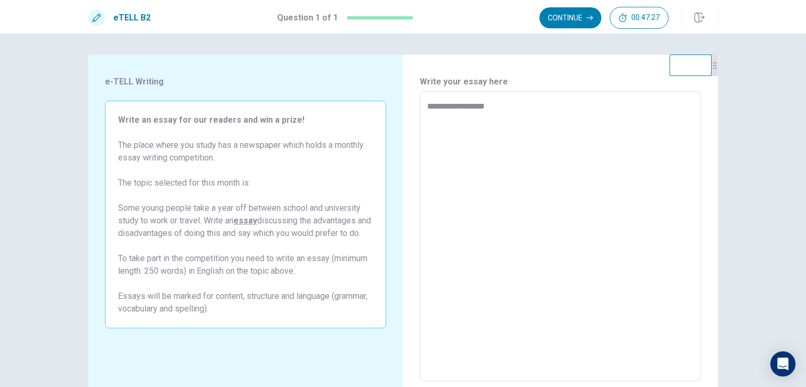
type textarea "**********"
type textarea "*"
type textarea "**********"
type textarea "*"
type textarea "**********"
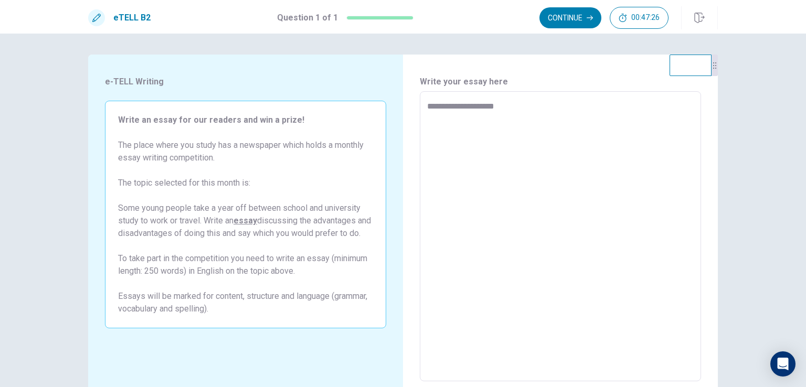
type textarea "*"
type textarea "**********"
type textarea "*"
type textarea "**********"
type textarea "*"
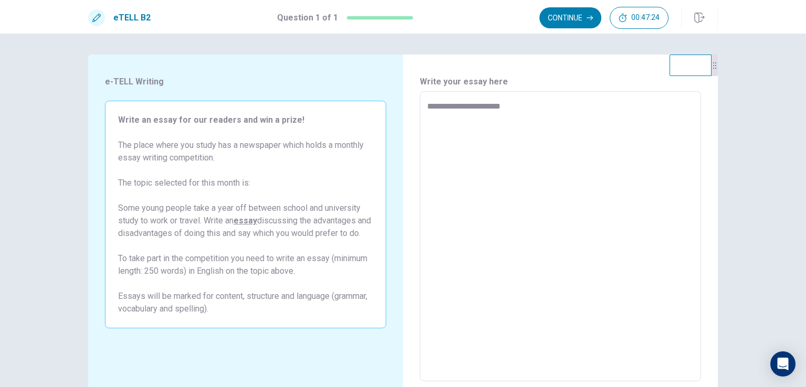
type textarea "**********"
type textarea "*"
type textarea "**********"
type textarea "*"
type textarea "**********"
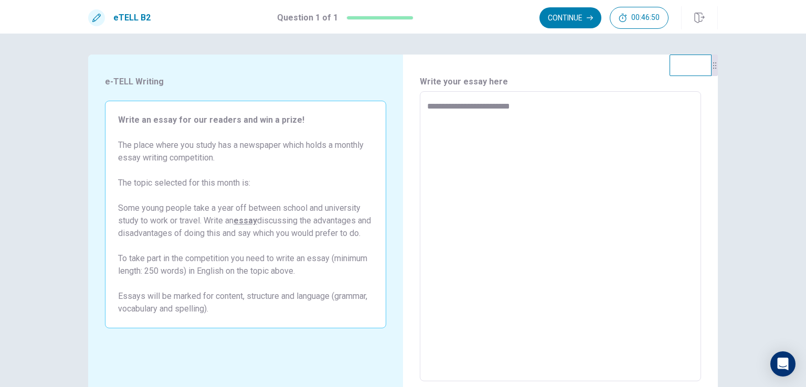
type textarea "*"
type textarea "**********"
type textarea "*"
type textarea "**********"
type textarea "*"
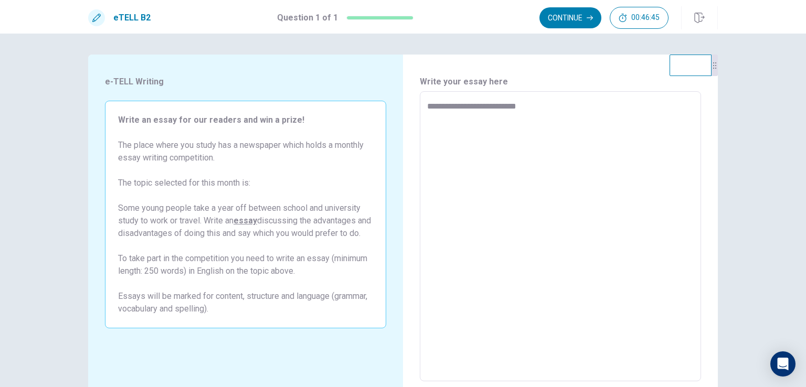
type textarea "**********"
type textarea "*"
type textarea "**********"
type textarea "*"
type textarea "**********"
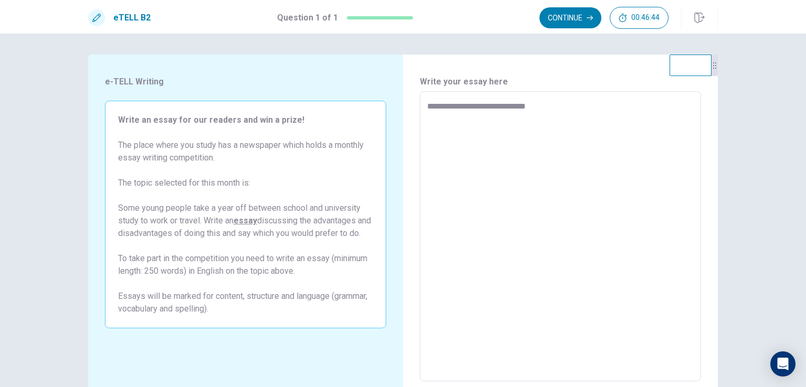
type textarea "*"
type textarea "**********"
type textarea "*"
type textarea "**********"
type textarea "*"
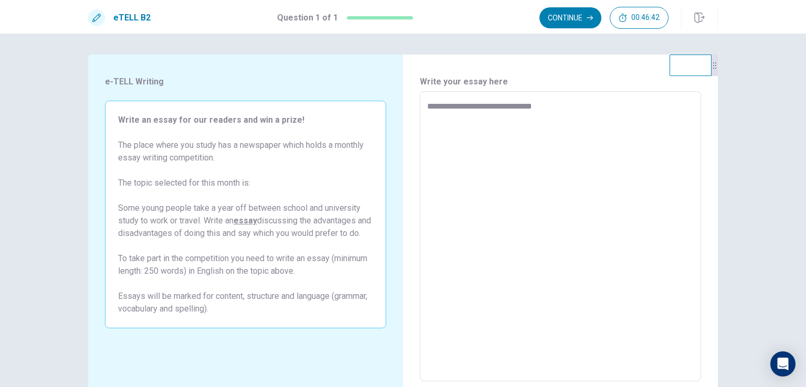
type textarea "**********"
type textarea "*"
type textarea "**********"
type textarea "*"
type textarea "**********"
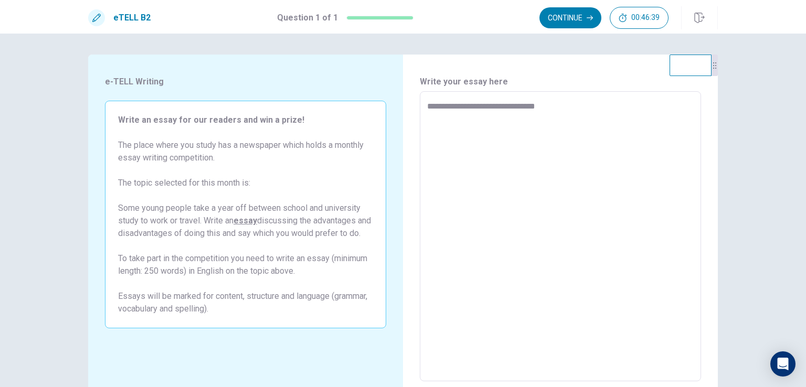
type textarea "*"
type textarea "**********"
type textarea "*"
type textarea "**********"
type textarea "*"
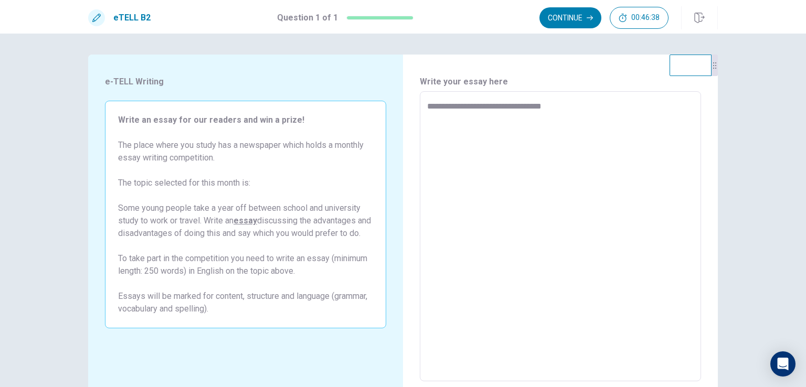
type textarea "**********"
type textarea "*"
type textarea "**********"
click at [539, 110] on textarea "**********" at bounding box center [560, 236] width 267 height 273
click at [544, 111] on textarea "**********" at bounding box center [560, 236] width 267 height 273
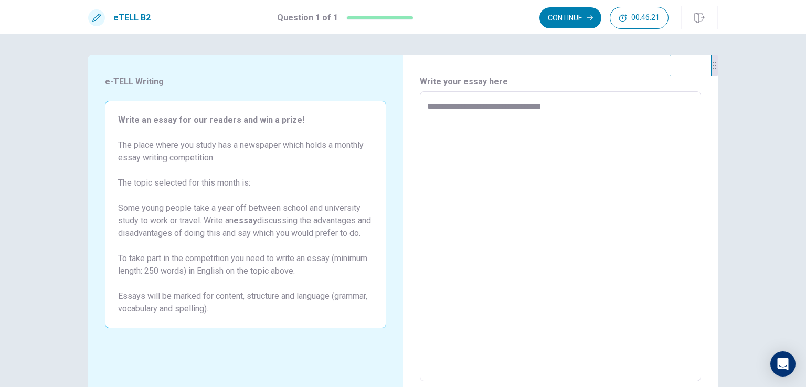
click at [544, 111] on textarea "**********" at bounding box center [560, 236] width 267 height 273
click at [544, 108] on textarea "**********" at bounding box center [560, 236] width 267 height 273
click at [447, 123] on textarea "**********" at bounding box center [560, 236] width 267 height 273
click at [437, 120] on textarea "**********" at bounding box center [560, 236] width 267 height 273
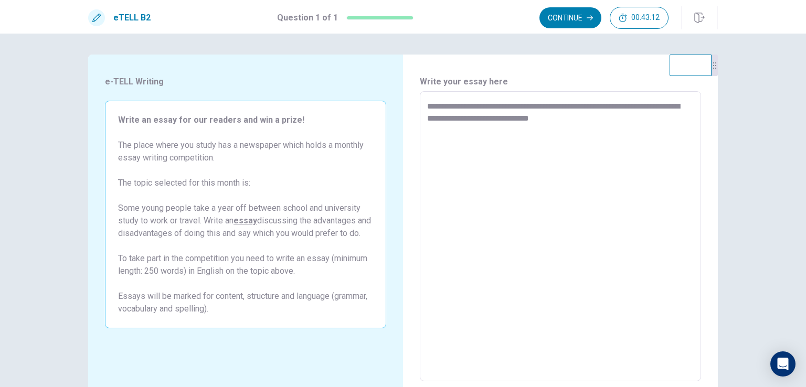
click at [437, 120] on textarea "**********" at bounding box center [560, 236] width 267 height 273
click at [566, 121] on textarea "**********" at bounding box center [560, 236] width 267 height 273
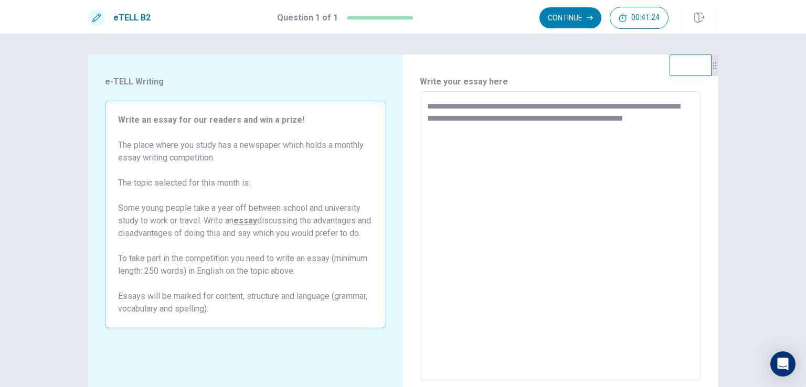
click at [648, 120] on textarea "**********" at bounding box center [560, 236] width 267 height 273
click at [493, 131] on textarea "**********" at bounding box center [560, 236] width 267 height 273
click at [498, 130] on textarea "**********" at bounding box center [560, 236] width 267 height 273
click at [499, 152] on textarea "**********" at bounding box center [560, 236] width 267 height 273
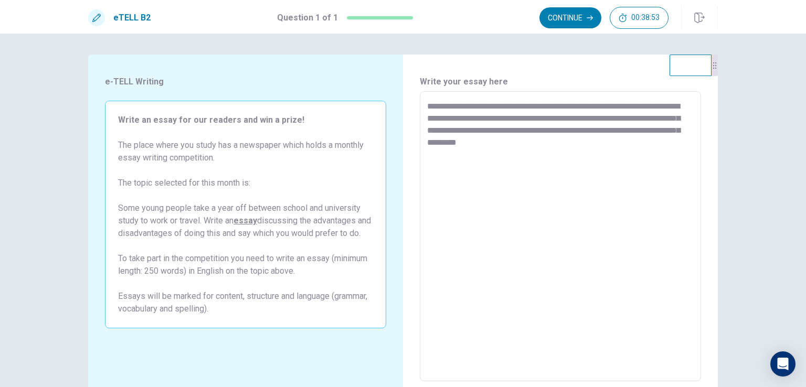
click at [646, 118] on textarea "**********" at bounding box center [560, 236] width 267 height 273
click at [449, 131] on textarea "**********" at bounding box center [560, 236] width 267 height 273
click at [618, 146] on textarea "**********" at bounding box center [560, 236] width 267 height 273
click at [493, 170] on textarea "**********" at bounding box center [560, 236] width 267 height 273
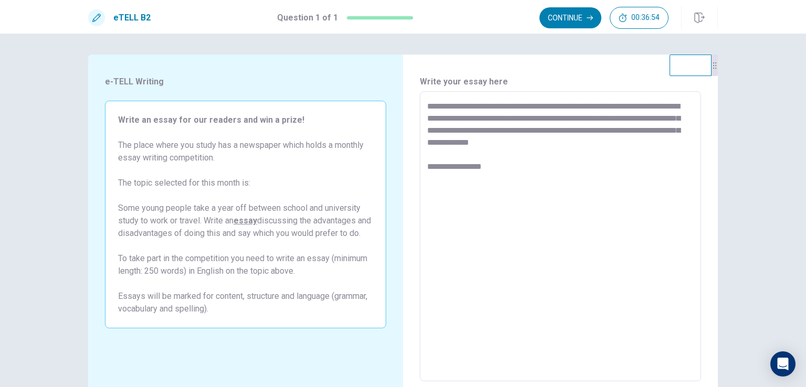
click at [493, 170] on textarea "**********" at bounding box center [560, 236] width 267 height 273
click at [499, 168] on textarea "**********" at bounding box center [560, 236] width 267 height 273
click at [506, 171] on textarea "**********" at bounding box center [560, 236] width 267 height 273
click at [676, 170] on textarea "**********" at bounding box center [560, 236] width 267 height 273
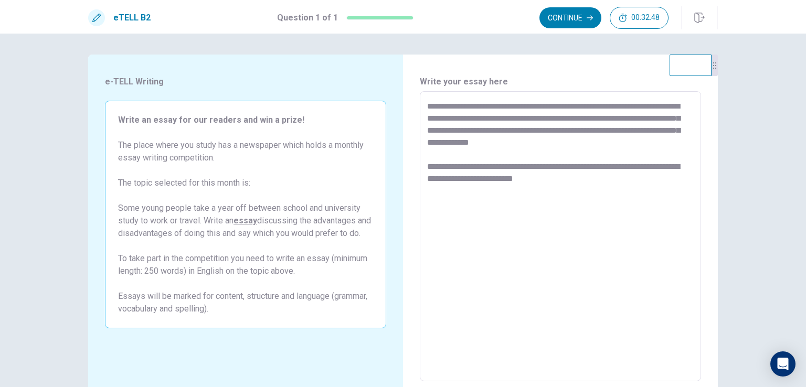
click at [566, 181] on textarea "**********" at bounding box center [560, 236] width 267 height 273
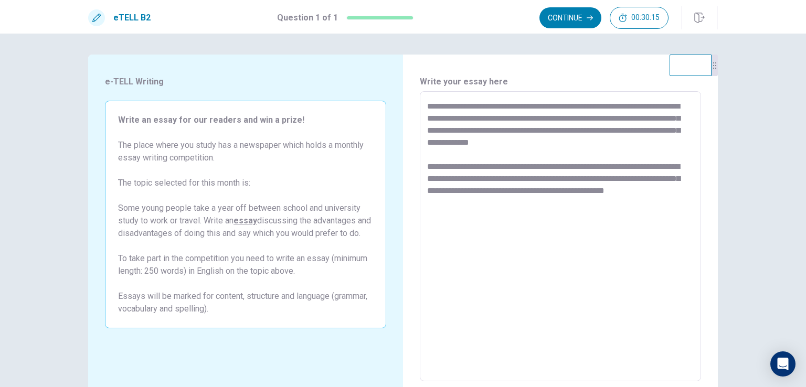
click at [683, 178] on textarea "**********" at bounding box center [560, 236] width 267 height 273
click at [498, 204] on textarea "**********" at bounding box center [560, 236] width 267 height 273
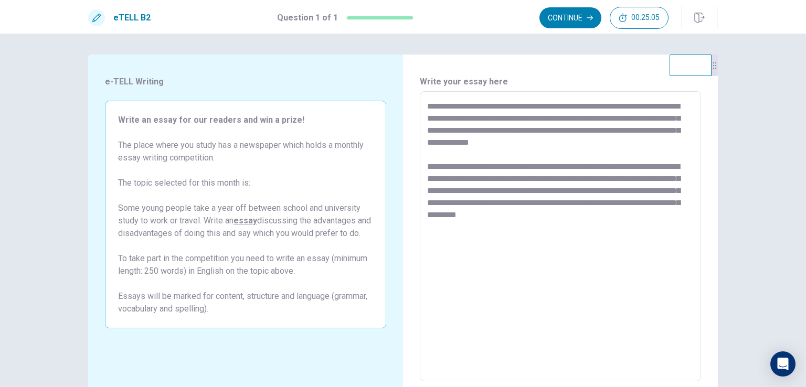
click at [536, 215] on textarea "**********" at bounding box center [560, 236] width 267 height 273
click at [617, 215] on textarea "**********" at bounding box center [560, 236] width 267 height 273
click at [638, 227] on textarea "**********" at bounding box center [560, 236] width 267 height 273
click at [495, 267] on textarea "**********" at bounding box center [560, 236] width 267 height 273
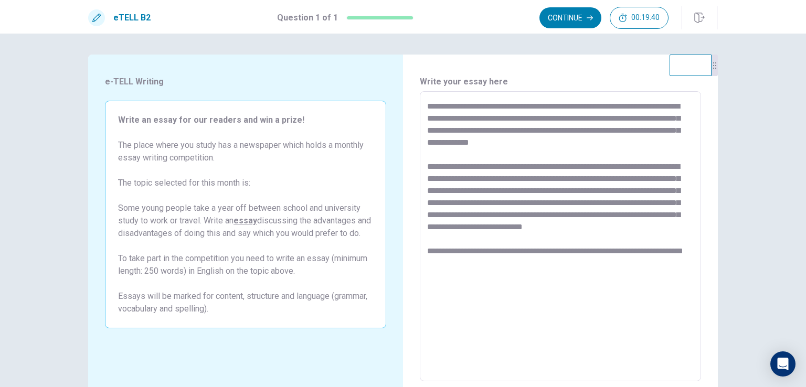
click at [533, 263] on textarea "**********" at bounding box center [560, 236] width 267 height 273
click at [688, 266] on textarea "**********" at bounding box center [560, 236] width 267 height 273
click at [546, 278] on textarea "**********" at bounding box center [560, 236] width 267 height 273
click at [576, 273] on textarea "**********" at bounding box center [560, 236] width 267 height 273
click at [628, 276] on textarea "**********" at bounding box center [560, 236] width 267 height 273
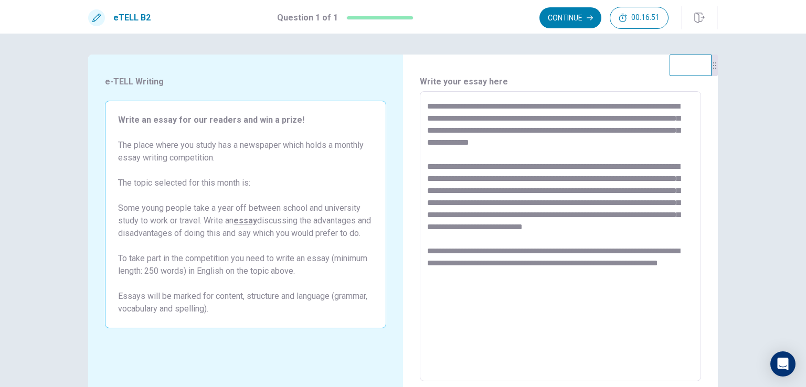
click at [457, 290] on textarea "**********" at bounding box center [560, 236] width 267 height 273
click at [455, 300] on textarea "**********" at bounding box center [560, 236] width 267 height 273
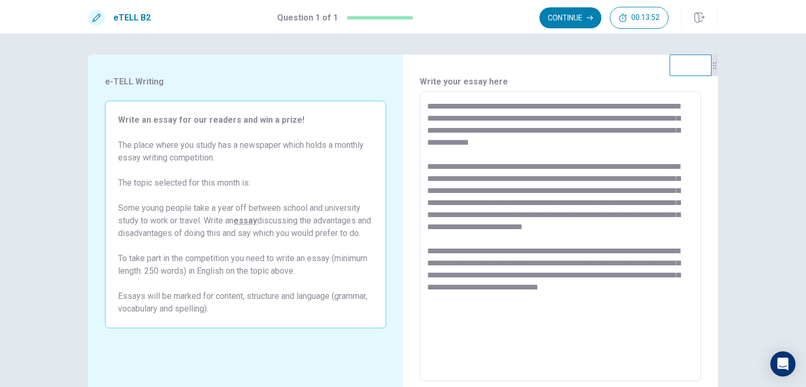
click at [637, 304] on textarea "**********" at bounding box center [560, 236] width 267 height 273
click at [503, 313] on textarea at bounding box center [560, 236] width 267 height 273
click at [670, 315] on textarea at bounding box center [560, 236] width 267 height 273
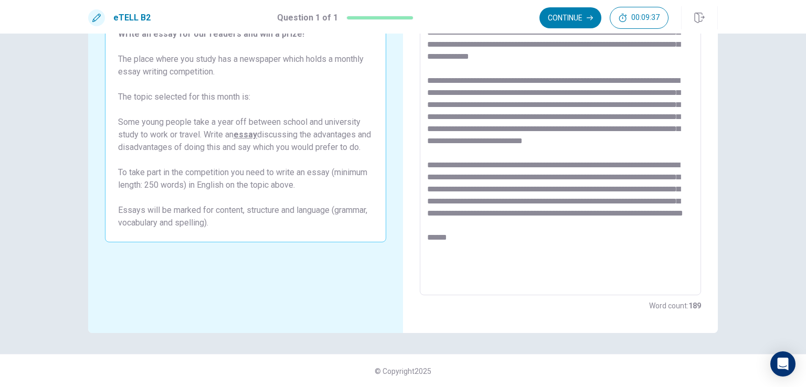
scroll to position [87, 0]
click at [638, 262] on textarea at bounding box center [560, 150] width 267 height 273
click at [665, 261] on textarea at bounding box center [560, 150] width 267 height 273
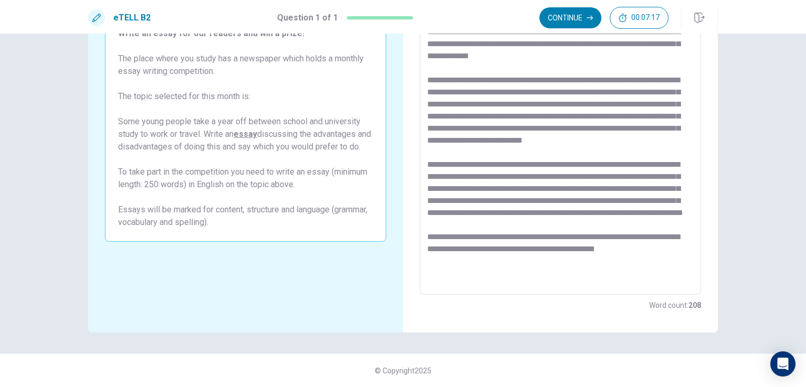
scroll to position [16, 0]
click at [665, 261] on textarea at bounding box center [560, 150] width 267 height 273
click at [468, 284] on textarea at bounding box center [560, 150] width 267 height 273
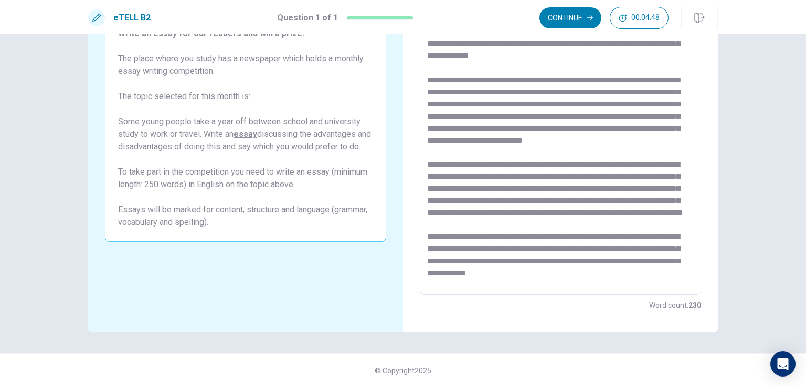
click at [460, 221] on textarea at bounding box center [560, 150] width 267 height 273
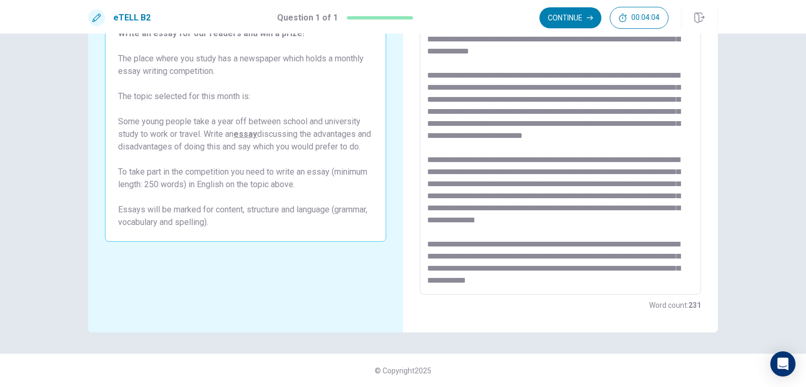
click at [459, 219] on textarea at bounding box center [560, 150] width 267 height 273
click at [506, 223] on textarea at bounding box center [560, 150] width 267 height 273
click at [681, 225] on textarea at bounding box center [560, 150] width 267 height 273
click at [466, 232] on textarea at bounding box center [560, 150] width 267 height 273
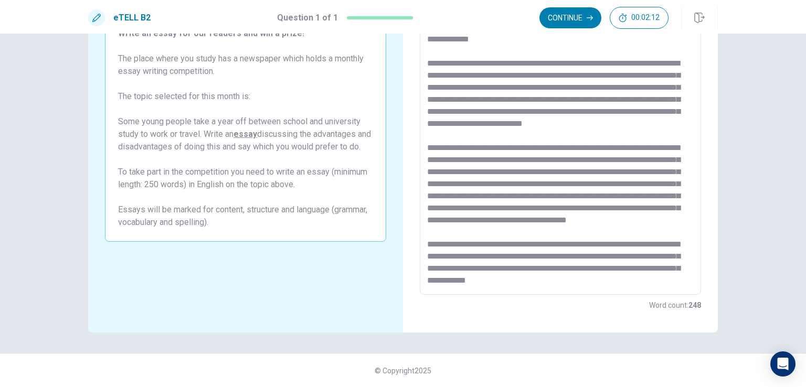
click at [605, 234] on textarea at bounding box center [560, 150] width 267 height 273
click at [603, 235] on textarea at bounding box center [560, 150] width 267 height 273
click at [468, 244] on textarea at bounding box center [560, 150] width 267 height 273
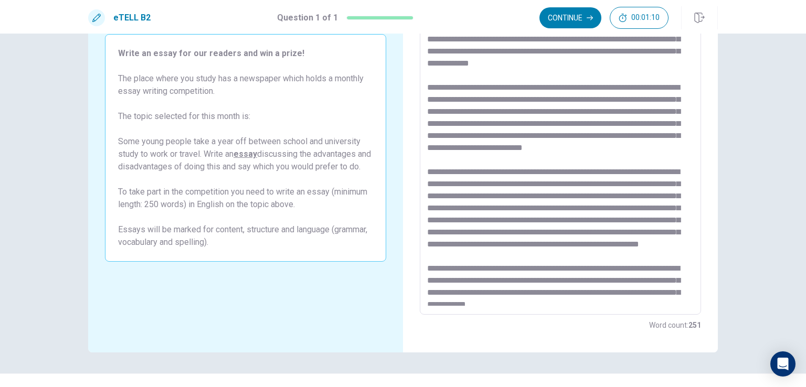
scroll to position [0, 0]
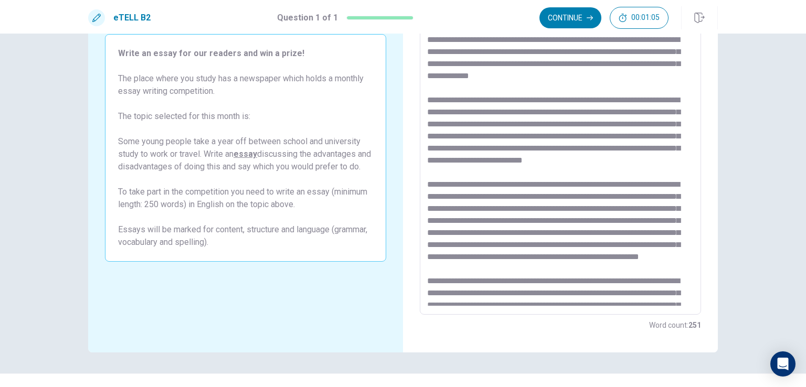
click at [460, 40] on textarea at bounding box center [560, 170] width 267 height 273
click at [584, 75] on textarea at bounding box center [560, 170] width 267 height 273
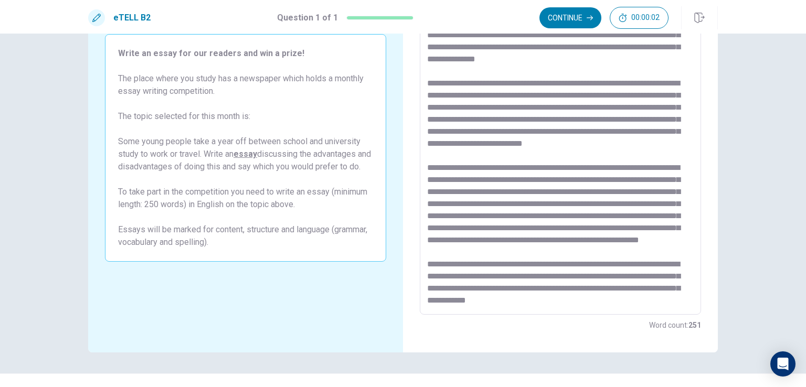
click at [636, 301] on textarea at bounding box center [560, 170] width 267 height 273
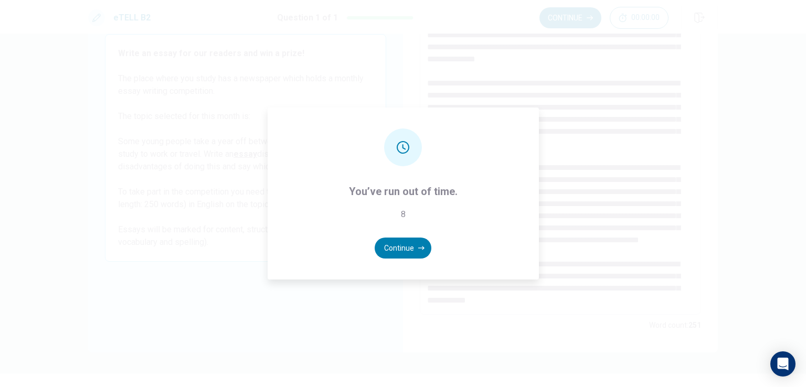
click at [635, 309] on div "You’ve run out of time. 8 Continue" at bounding box center [403, 193] width 806 height 387
click at [399, 248] on button "Continue" at bounding box center [403, 248] width 57 height 21
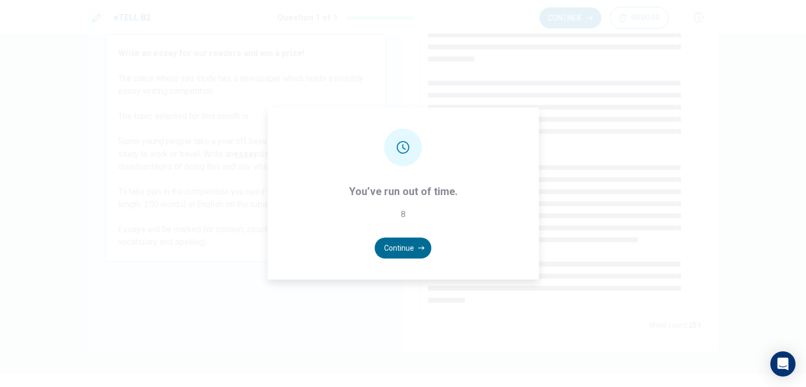
click at [399, 248] on button "Continue" at bounding box center [403, 248] width 57 height 21
click at [480, 79] on div "You’ve run out of time. 8 Continue" at bounding box center [403, 193] width 806 height 387
click at [390, 250] on button "Continue" at bounding box center [403, 248] width 57 height 21
click at [398, 246] on button "Continue" at bounding box center [403, 248] width 57 height 21
click at [777, 371] on div "Open Intercom Messenger" at bounding box center [783, 365] width 28 height 28
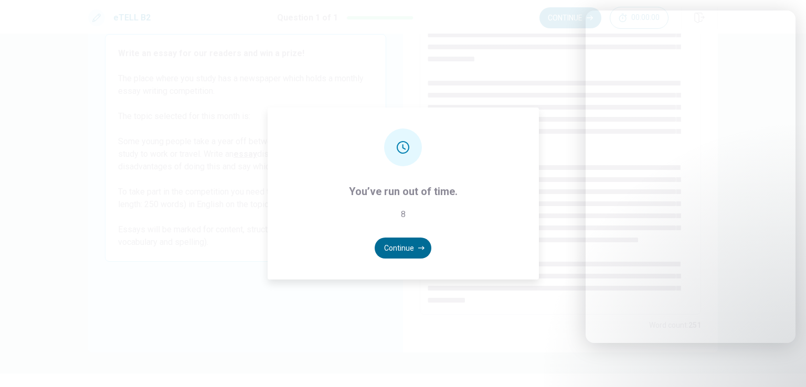
click at [410, 242] on button "Continue" at bounding box center [403, 248] width 57 height 21
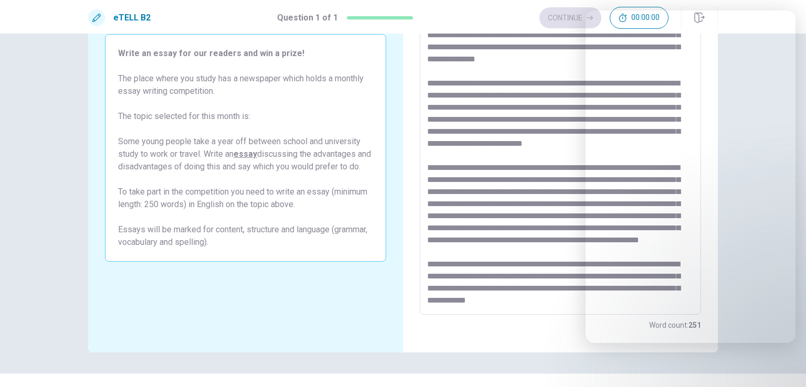
click at [775, 35] on div "e-TELL Writing Write an essay for our readers and win a prize! The place where …" at bounding box center [403, 211] width 806 height 354
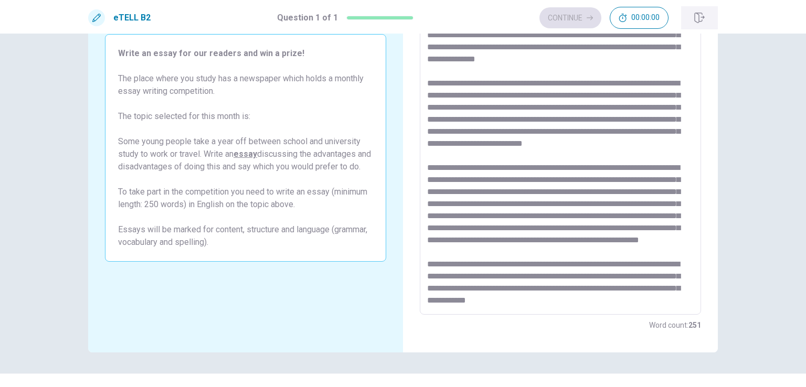
click at [697, 22] on icon "button" at bounding box center [699, 18] width 10 height 10
click at [698, 15] on icon "button" at bounding box center [699, 18] width 10 height 10
click at [588, 14] on div "Continue 00:00:00" at bounding box center [603, 18] width 129 height 22
click at [634, 10] on button "00:00:00" at bounding box center [639, 18] width 59 height 22
click at [652, 14] on button "button" at bounding box center [658, 18] width 22 height 22
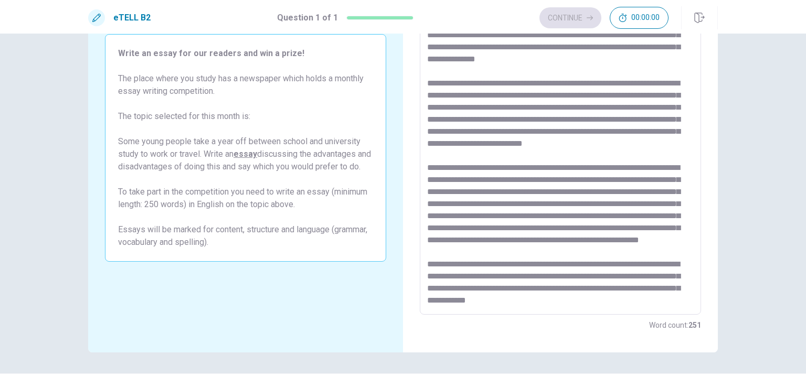
click at [600, 25] on div "Continue 00:00:00" at bounding box center [603, 18] width 129 height 22
click at [699, 13] on icon "button" at bounding box center [699, 18] width 10 height 10
click at [697, 15] on icon "button" at bounding box center [699, 18] width 10 height 10
drag, startPoint x: 697, startPoint y: 15, endPoint x: 686, endPoint y: 25, distance: 14.9
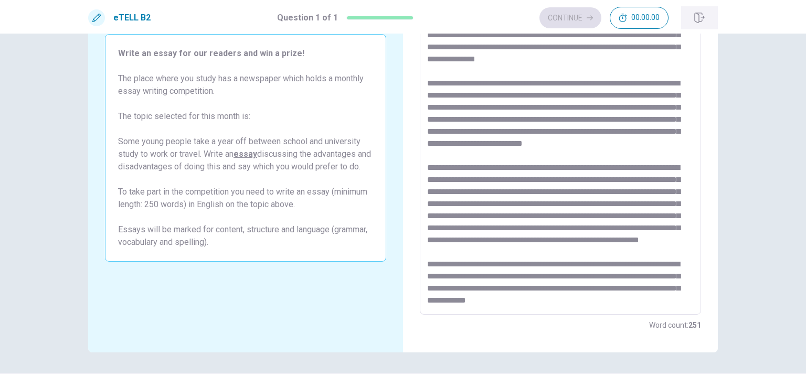
click at [697, 15] on icon "button" at bounding box center [699, 18] width 10 height 10
click at [655, 162] on textarea at bounding box center [560, 170] width 267 height 273
click at [563, 20] on div "Continue 00:00:00" at bounding box center [603, 18] width 129 height 22
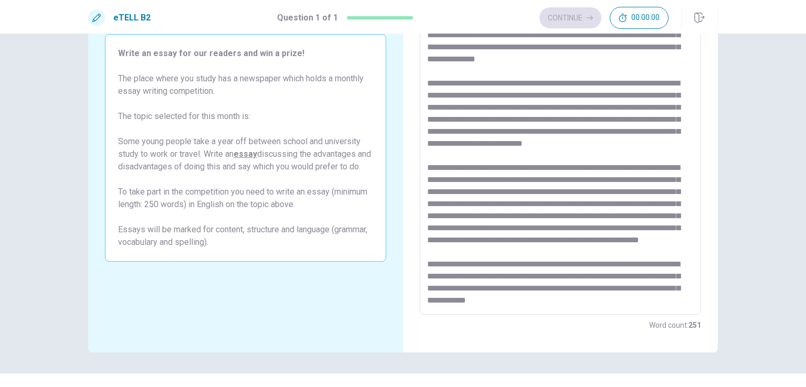
click at [563, 20] on div "Continue 00:00:00" at bounding box center [603, 18] width 129 height 22
click at [611, 22] on button "00:00:00" at bounding box center [639, 18] width 59 height 22
click at [611, 22] on div "Continue 00:00:00" at bounding box center [603, 18] width 129 height 22
click at [657, 20] on icon "button" at bounding box center [657, 18] width 8 height 8
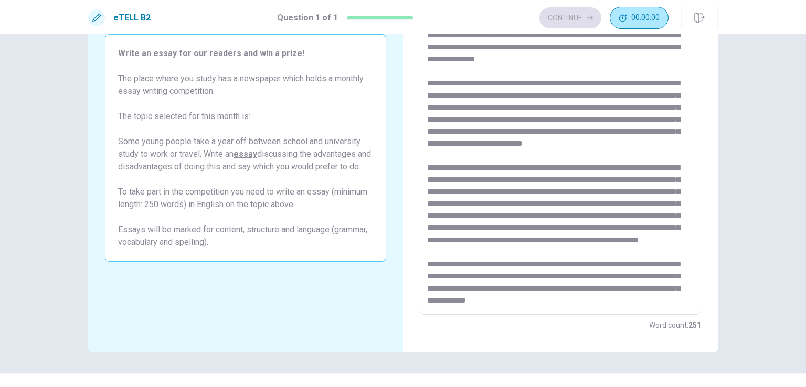
click at [657, 20] on span "00:00:00" at bounding box center [645, 18] width 28 height 8
click at [613, 12] on div "Continue" at bounding box center [622, 18] width 92 height 22
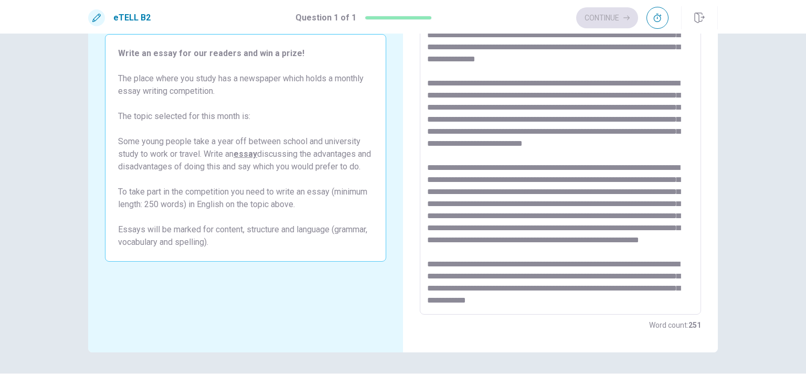
click at [613, 12] on div "Continue" at bounding box center [622, 18] width 92 height 22
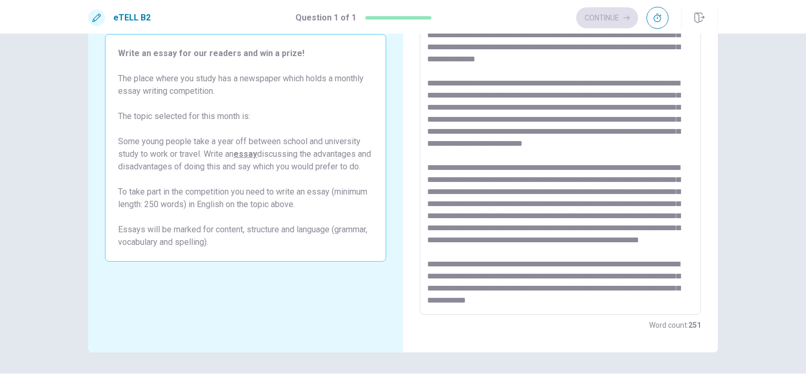
click at [613, 12] on div "Continue" at bounding box center [622, 18] width 92 height 22
click at [697, 24] on button "button" at bounding box center [699, 17] width 37 height 23
click at [697, 23] on button "button" at bounding box center [699, 17] width 37 height 23
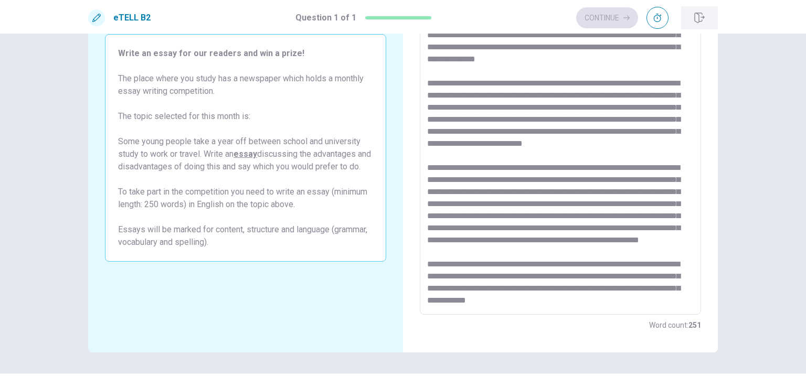
click at [697, 23] on button "button" at bounding box center [699, 17] width 37 height 23
click at [665, 238] on textarea at bounding box center [560, 170] width 267 height 273
click at [492, 296] on textarea at bounding box center [560, 170] width 267 height 273
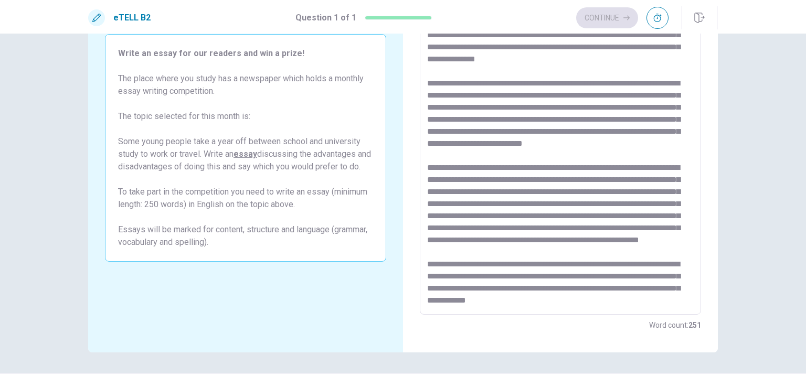
click at [492, 296] on textarea at bounding box center [560, 170] width 267 height 273
click at [506, 292] on textarea at bounding box center [560, 170] width 267 height 273
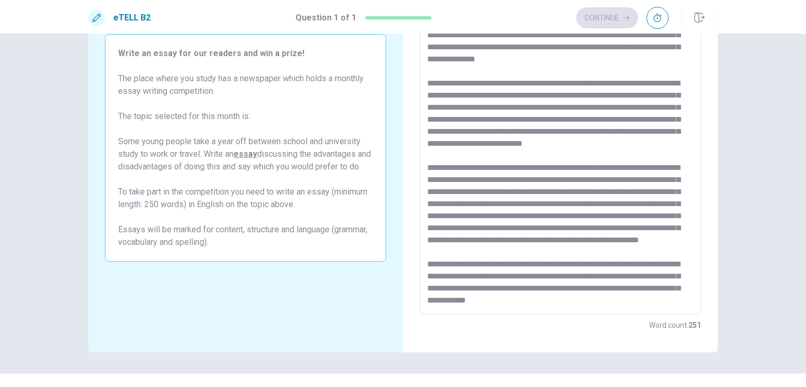
click at [646, 302] on textarea at bounding box center [560, 170] width 267 height 273
type textarea "**********"
drag, startPoint x: 619, startPoint y: 227, endPoint x: 684, endPoint y: 96, distance: 146.4
click at [573, 15] on div "eTELL B2 Question 1 of 1 Continue Question 1 of 1 Continue 00:00:00 e-TELL Writ…" at bounding box center [403, 193] width 806 height 387
click at [674, 124] on textarea at bounding box center [560, 170] width 267 height 273
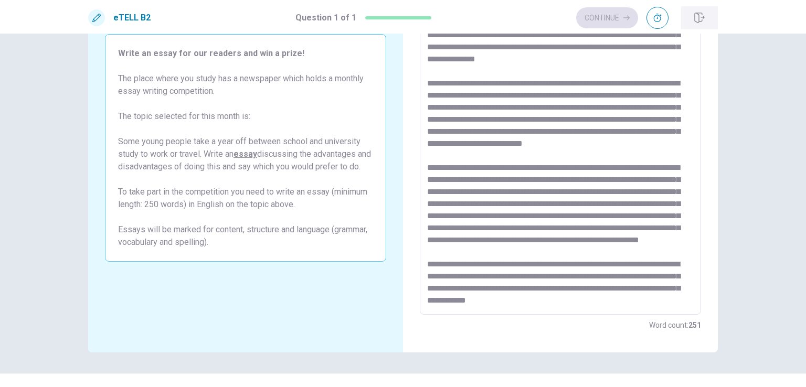
click at [700, 23] on button "button" at bounding box center [699, 17] width 37 height 23
click at [701, 17] on icon "button" at bounding box center [699, 18] width 10 height 10
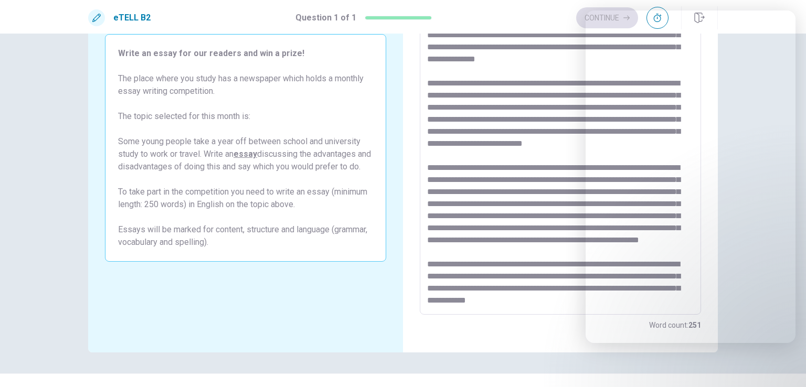
click at [779, 19] on div "eTELL B2 Question 1 of 1 Continue" at bounding box center [403, 17] width 806 height 34
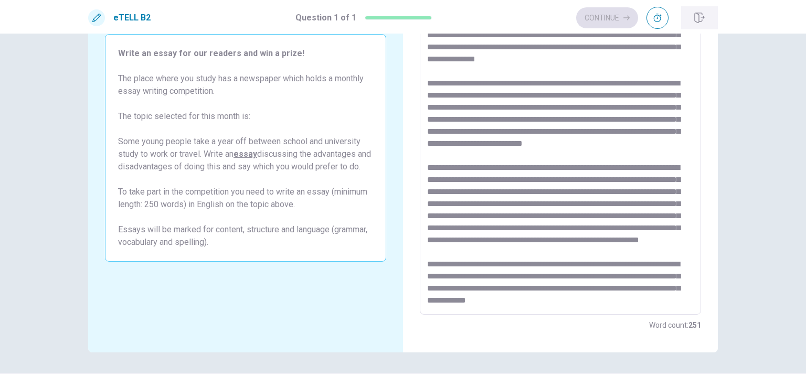
click at [697, 19] on icon "button" at bounding box center [699, 18] width 10 height 10
click at [658, 15] on icon "button" at bounding box center [658, 18] width 8 height 8
